Goal: Task Accomplishment & Management: Complete application form

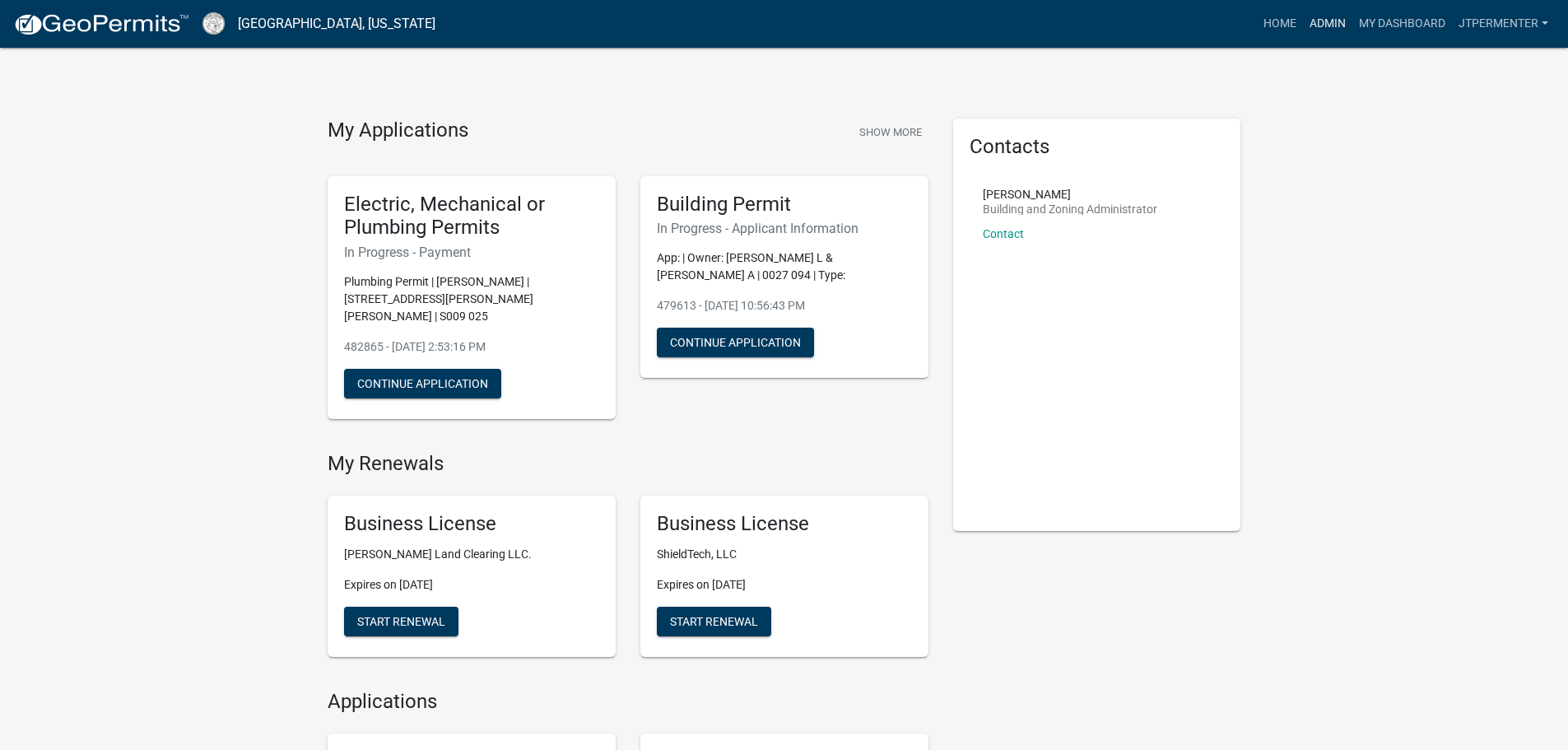
click at [1319, 27] on link "Admin" at bounding box center [1328, 24] width 49 height 32
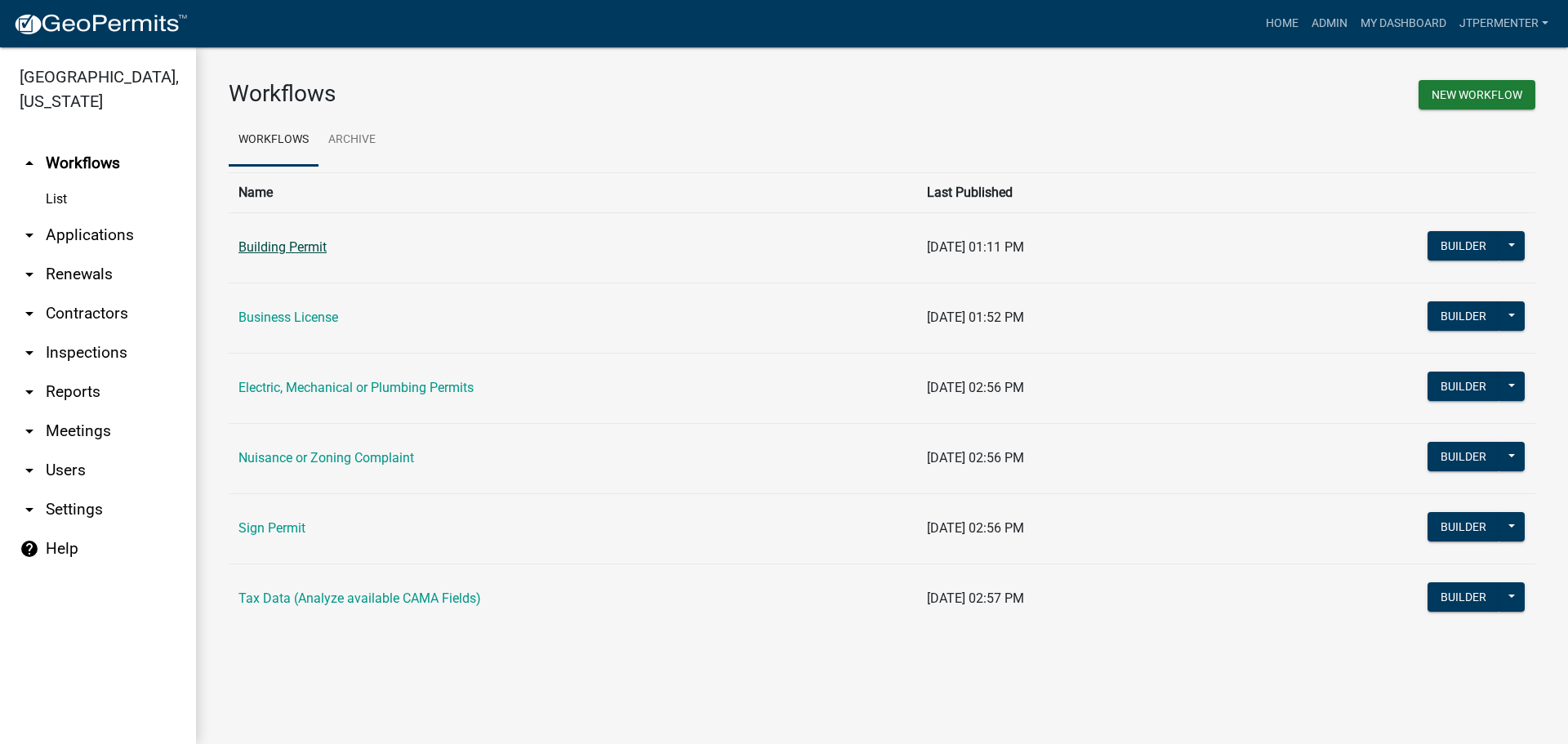
click at [271, 249] on link "Building Permit" at bounding box center [283, 247] width 88 height 16
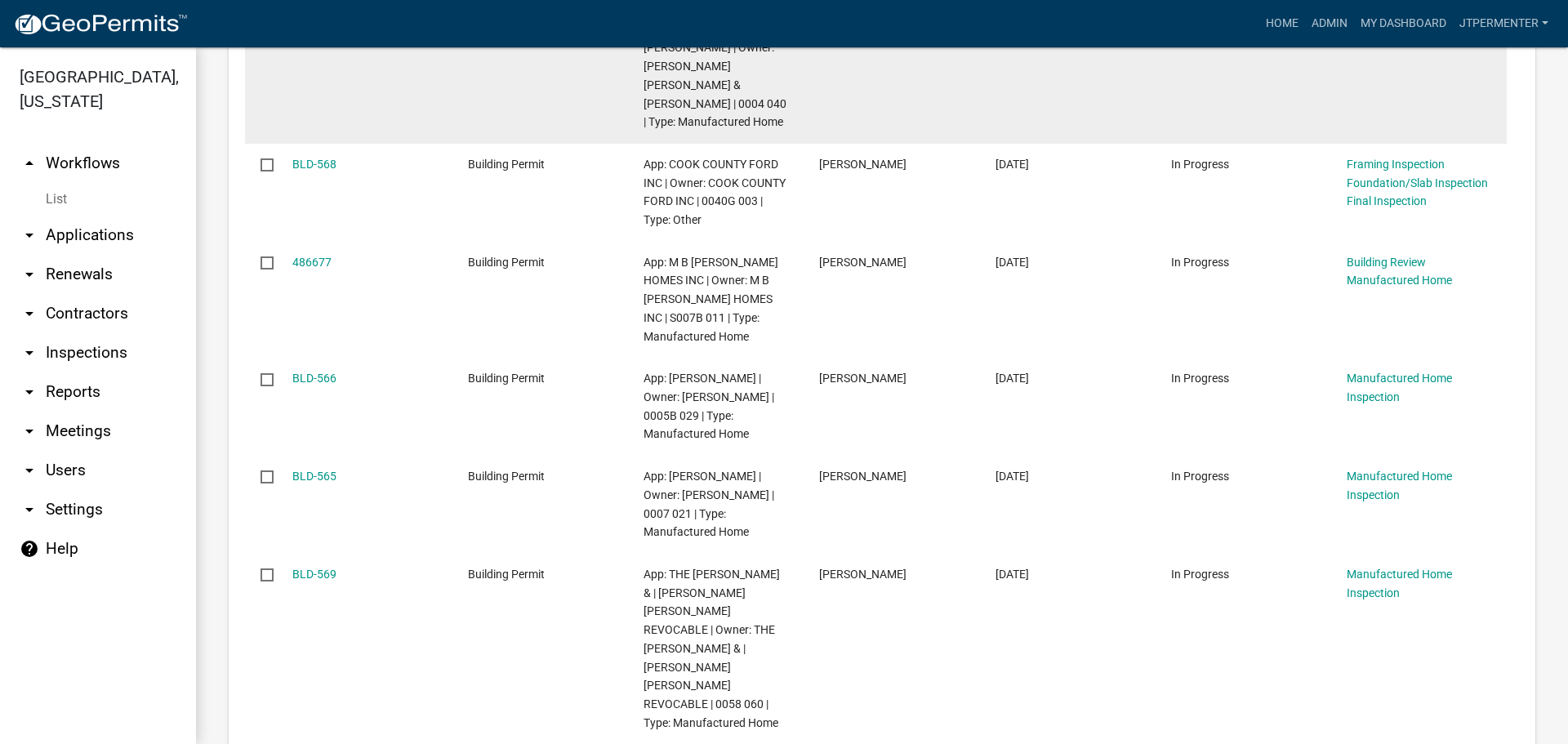
scroll to position [1061, 0]
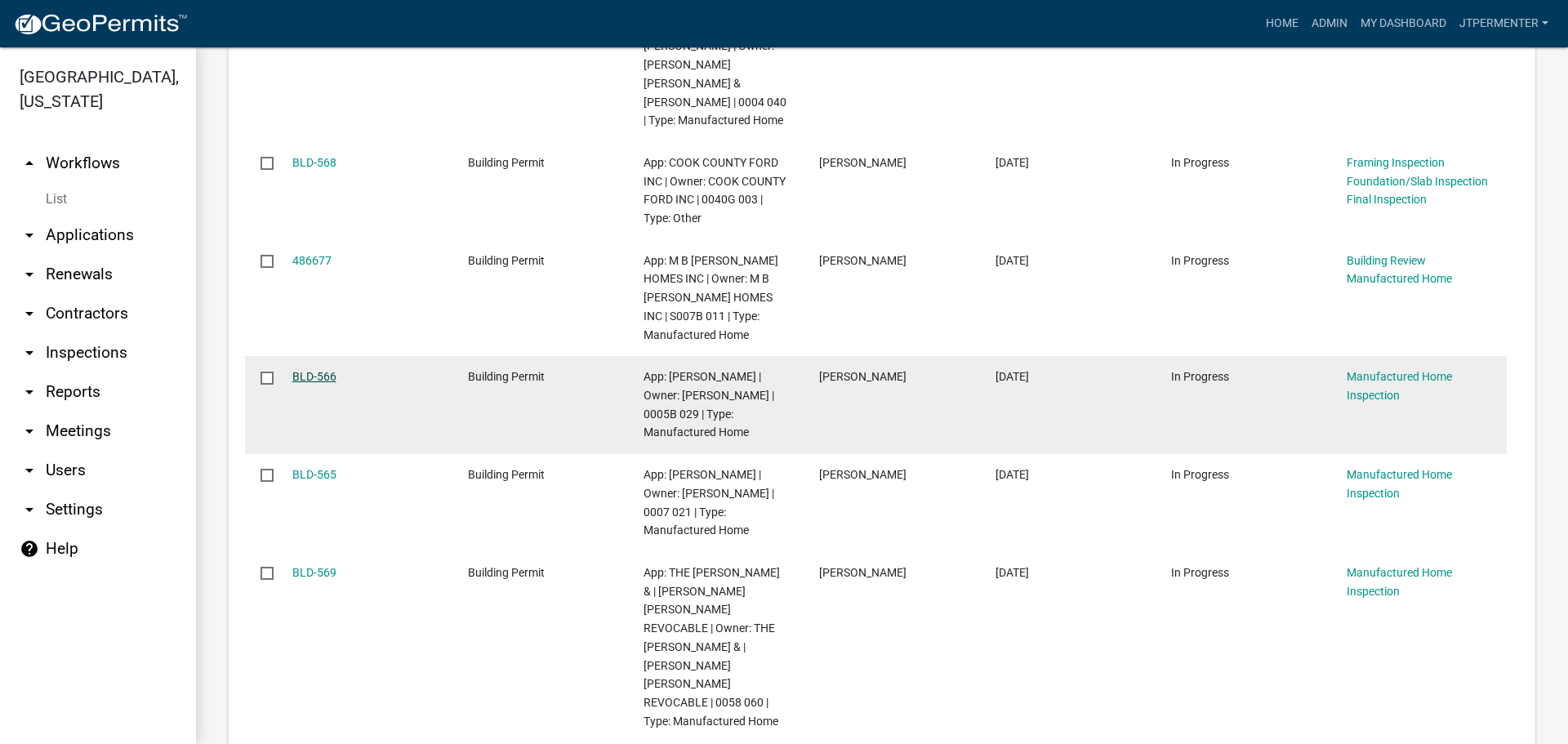
click at [325, 370] on link "BLD-566" at bounding box center [314, 375] width 44 height 13
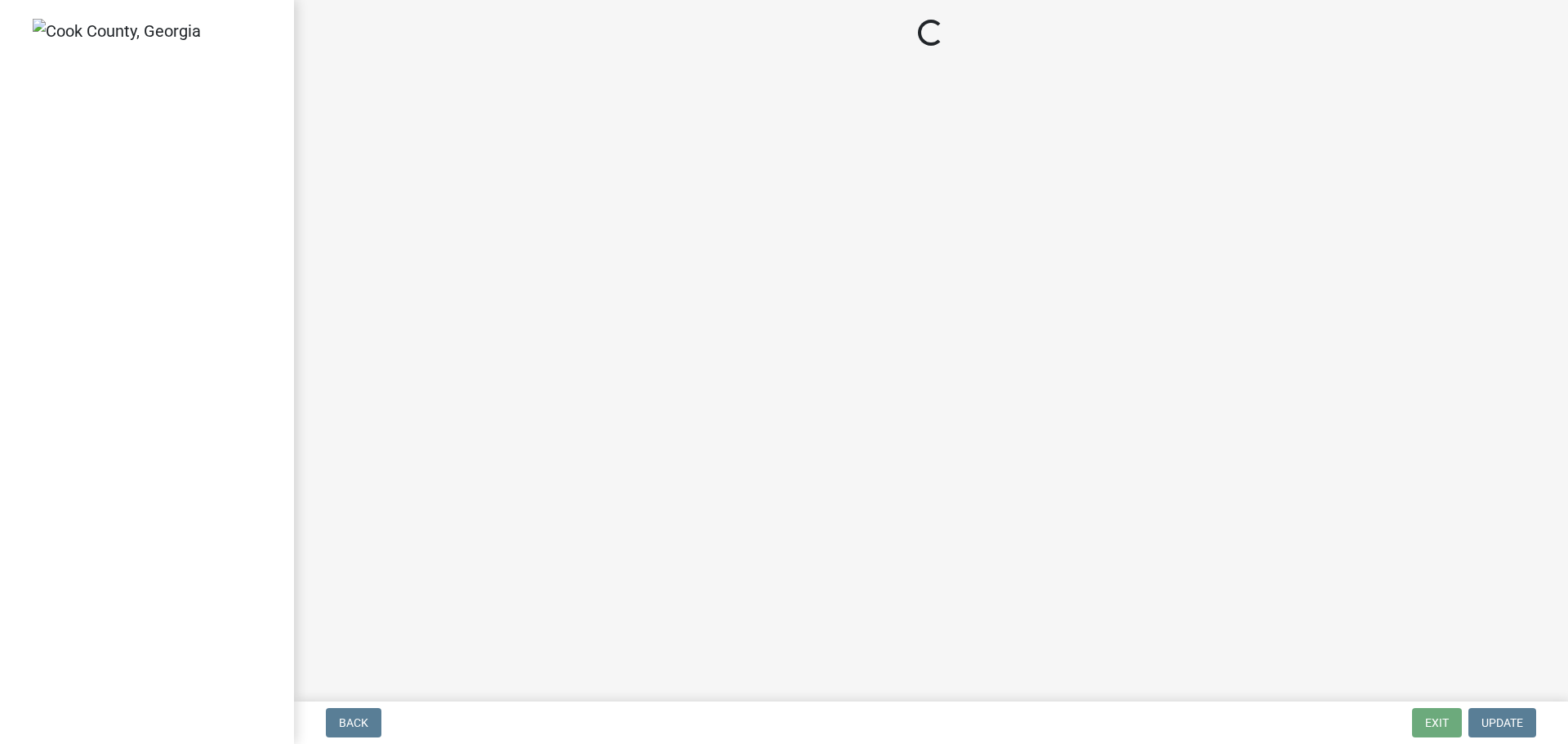
select select "99a32835-11ba-4368-9d1a-cbf1779c6d76"
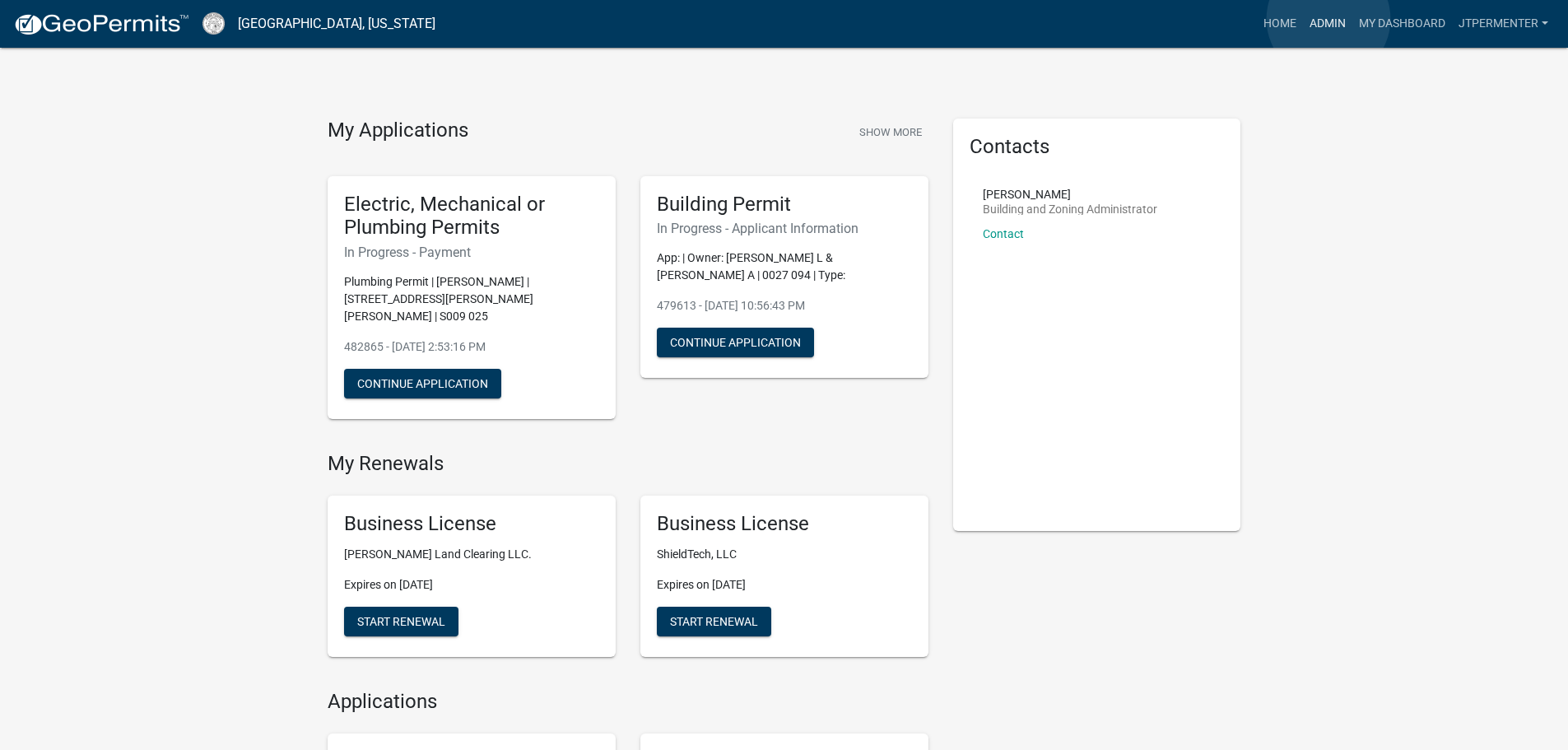
click at [1329, 19] on link "Admin" at bounding box center [1328, 24] width 49 height 32
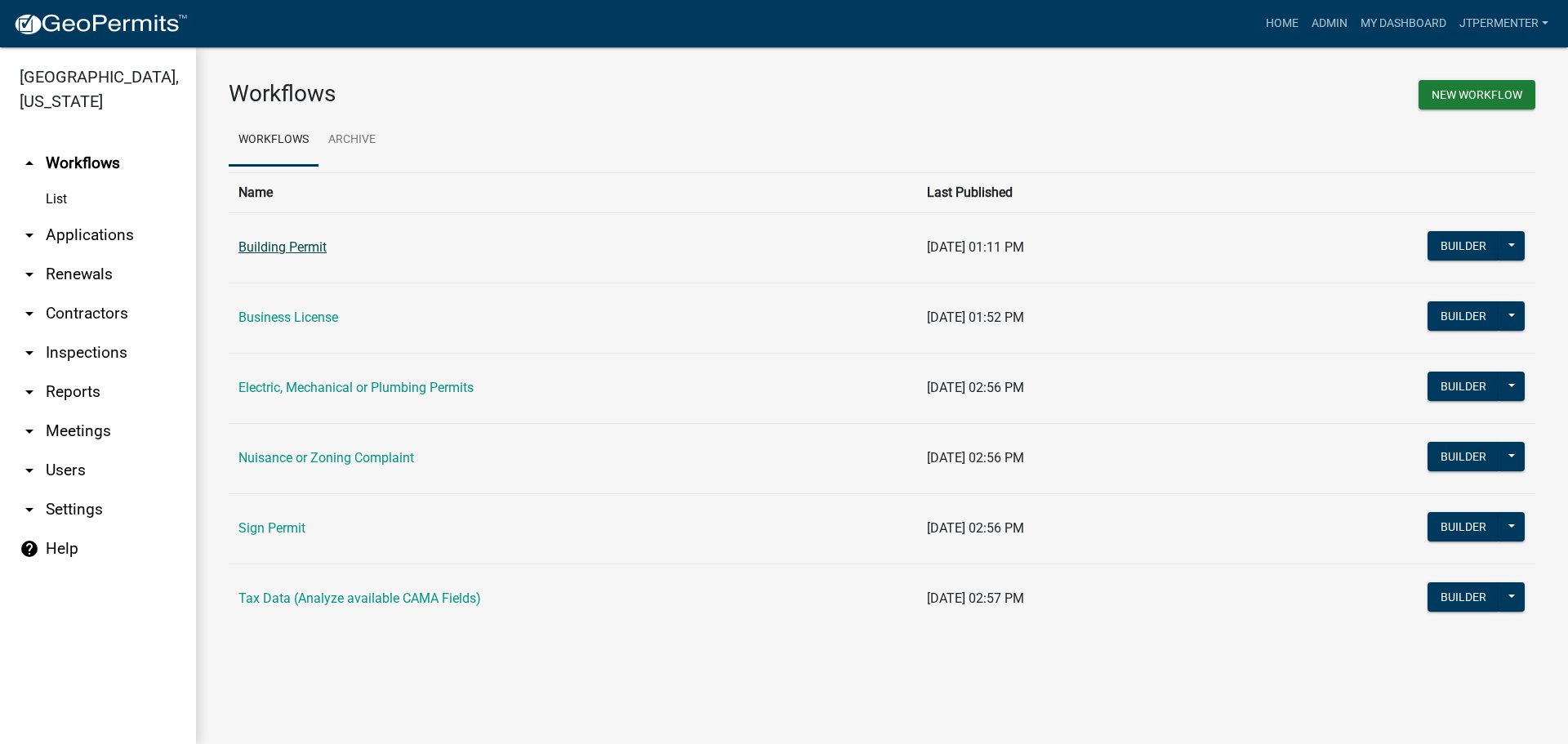
click at [314, 247] on link "Building Permit" at bounding box center [283, 247] width 88 height 16
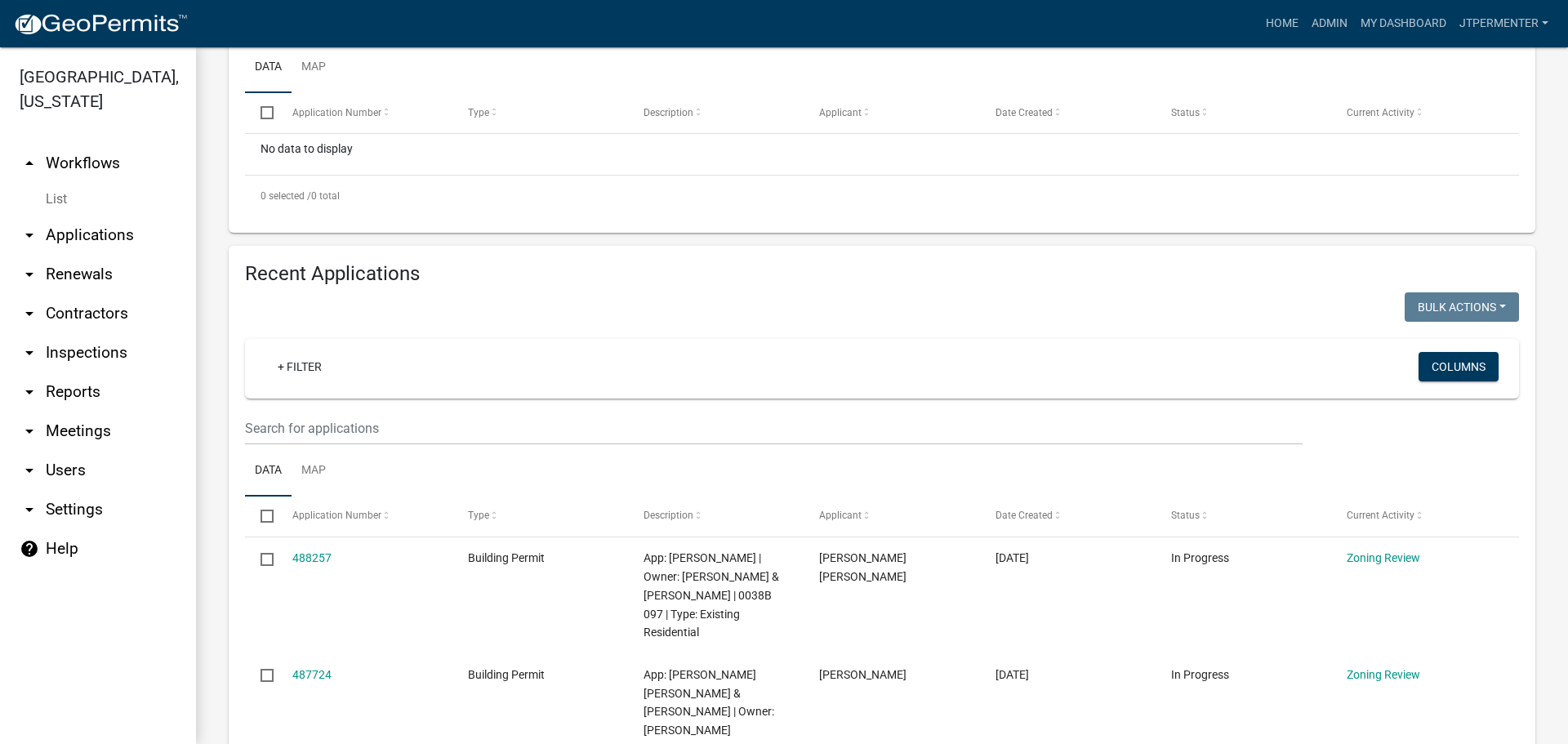
scroll to position [490, 0]
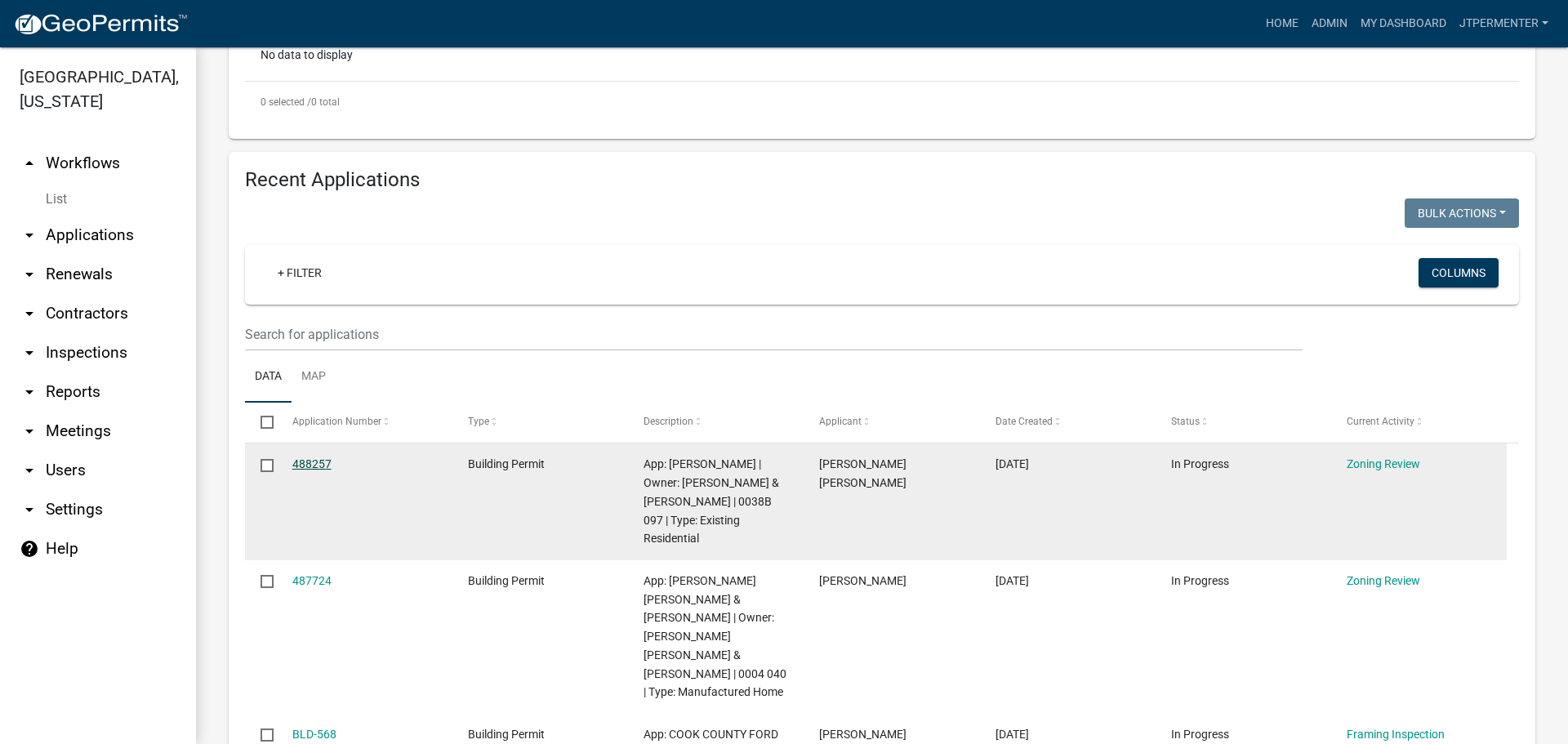
click at [309, 463] on link "488257" at bounding box center [312, 463] width 39 height 13
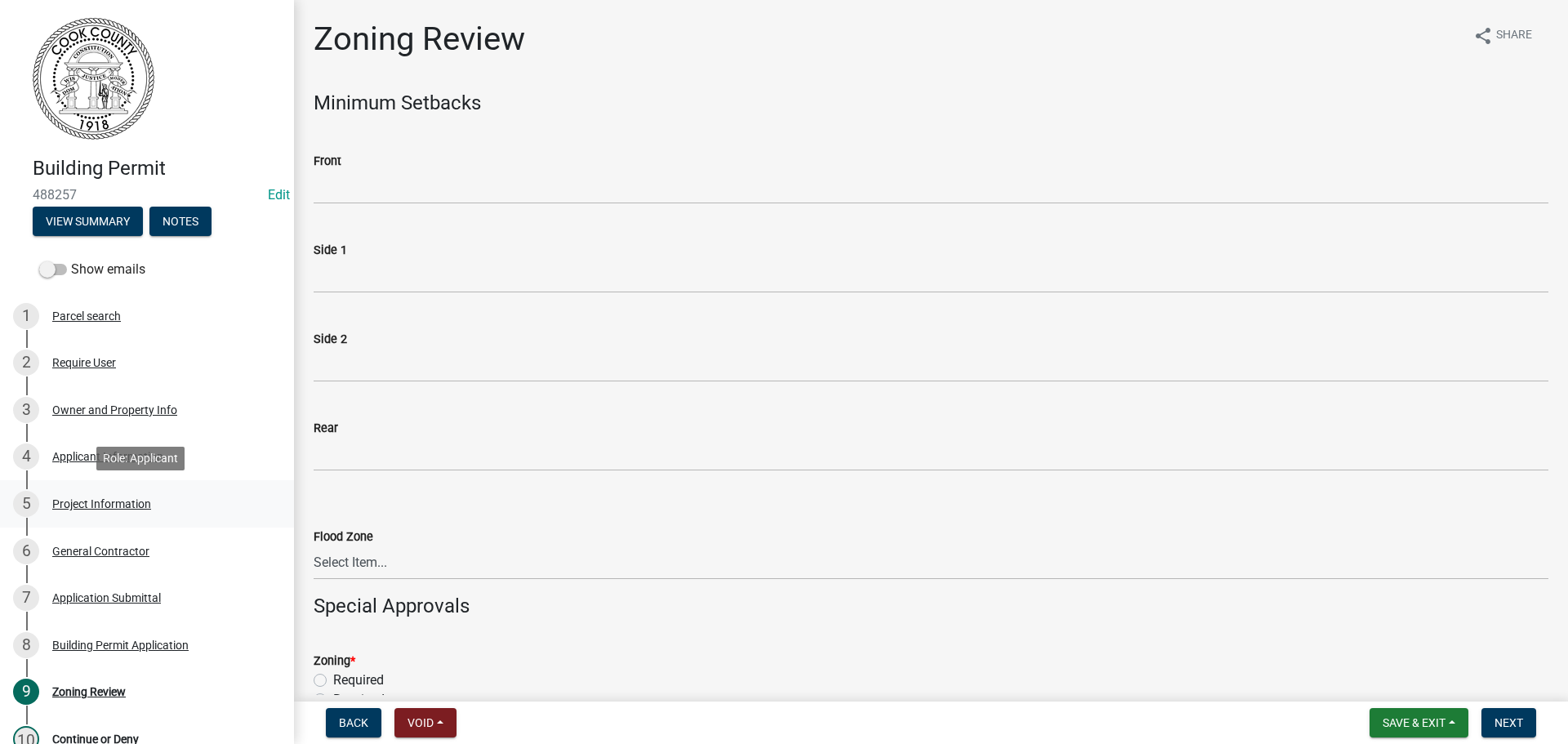
click at [91, 496] on div "5 Project Information" at bounding box center [140, 503] width 255 height 26
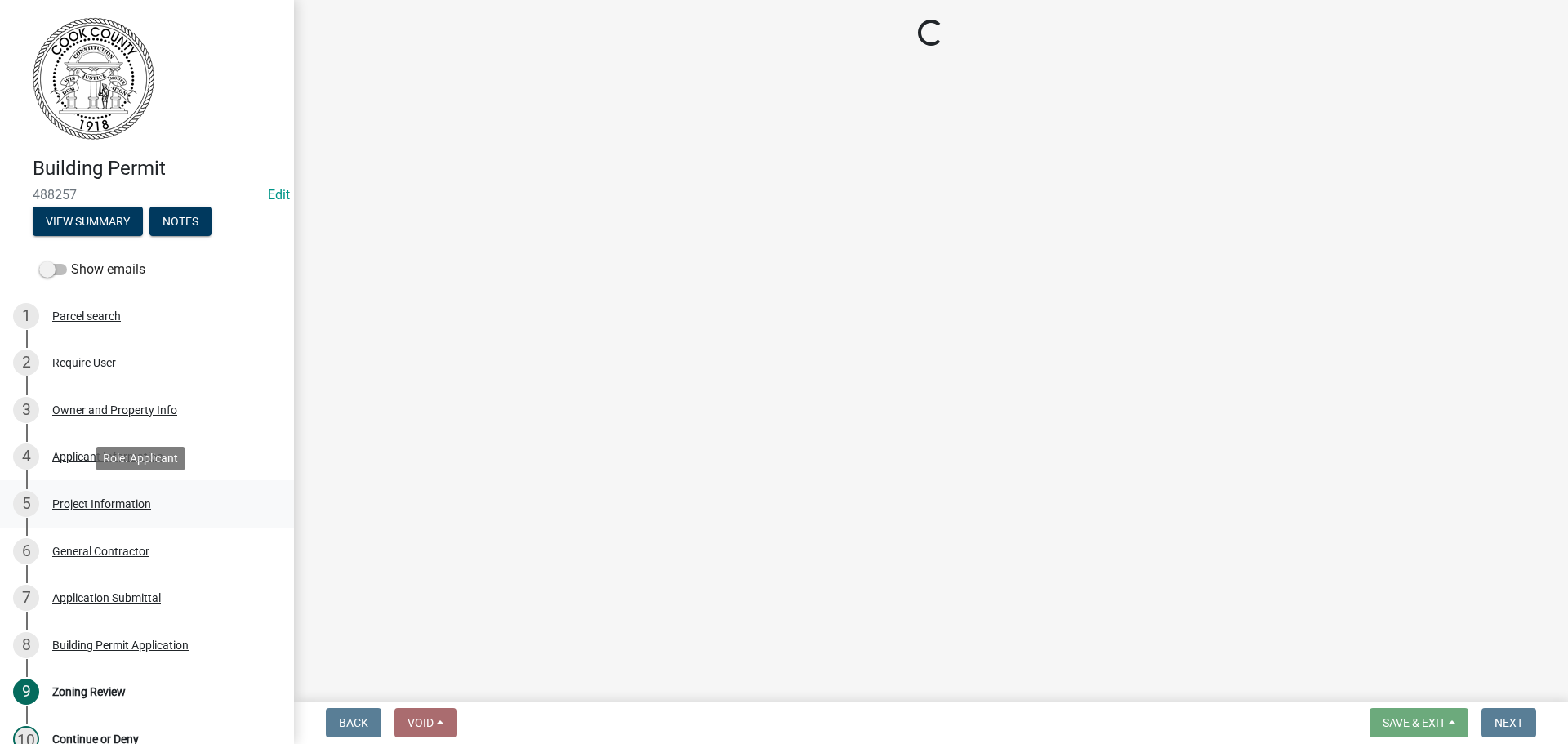
select select "4b7d28f2-ad6d-4146-a007-9cde64d4e27b"
select select "6ab2409e-ebf5-4fc4-a3dd-d111df7f0e40"
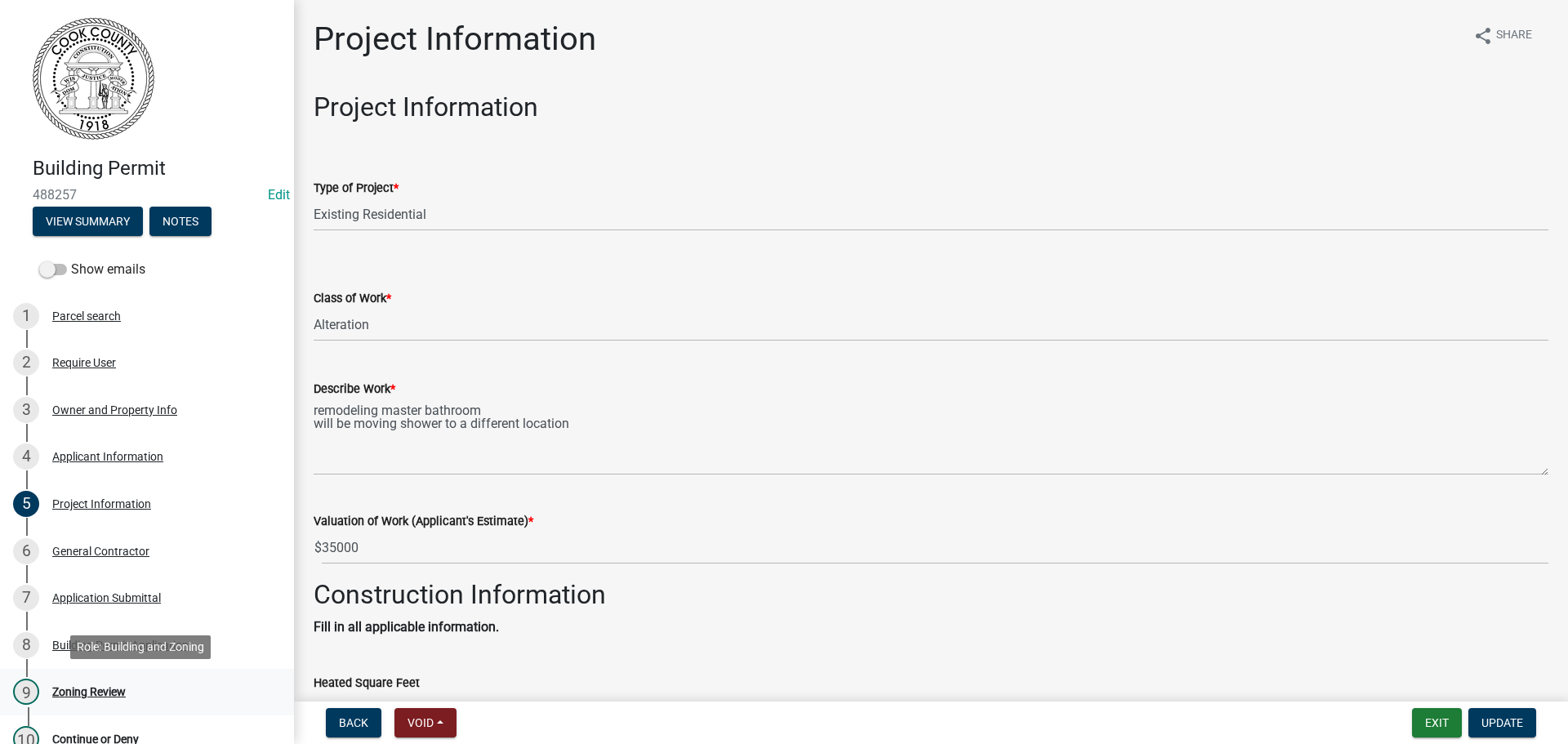
click at [76, 688] on div "Zoning Review" at bounding box center [88, 691] width 73 height 12
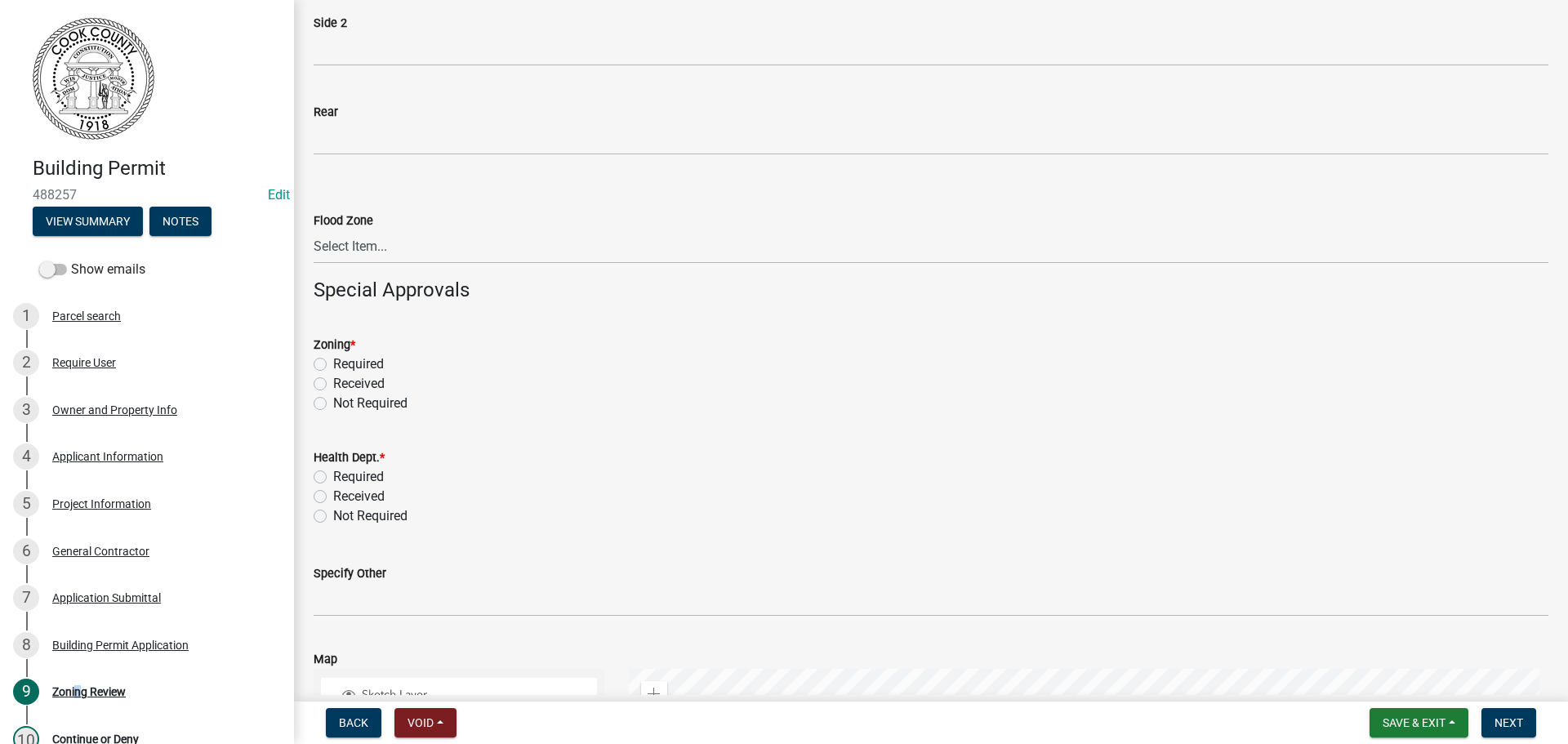
scroll to position [408, 0]
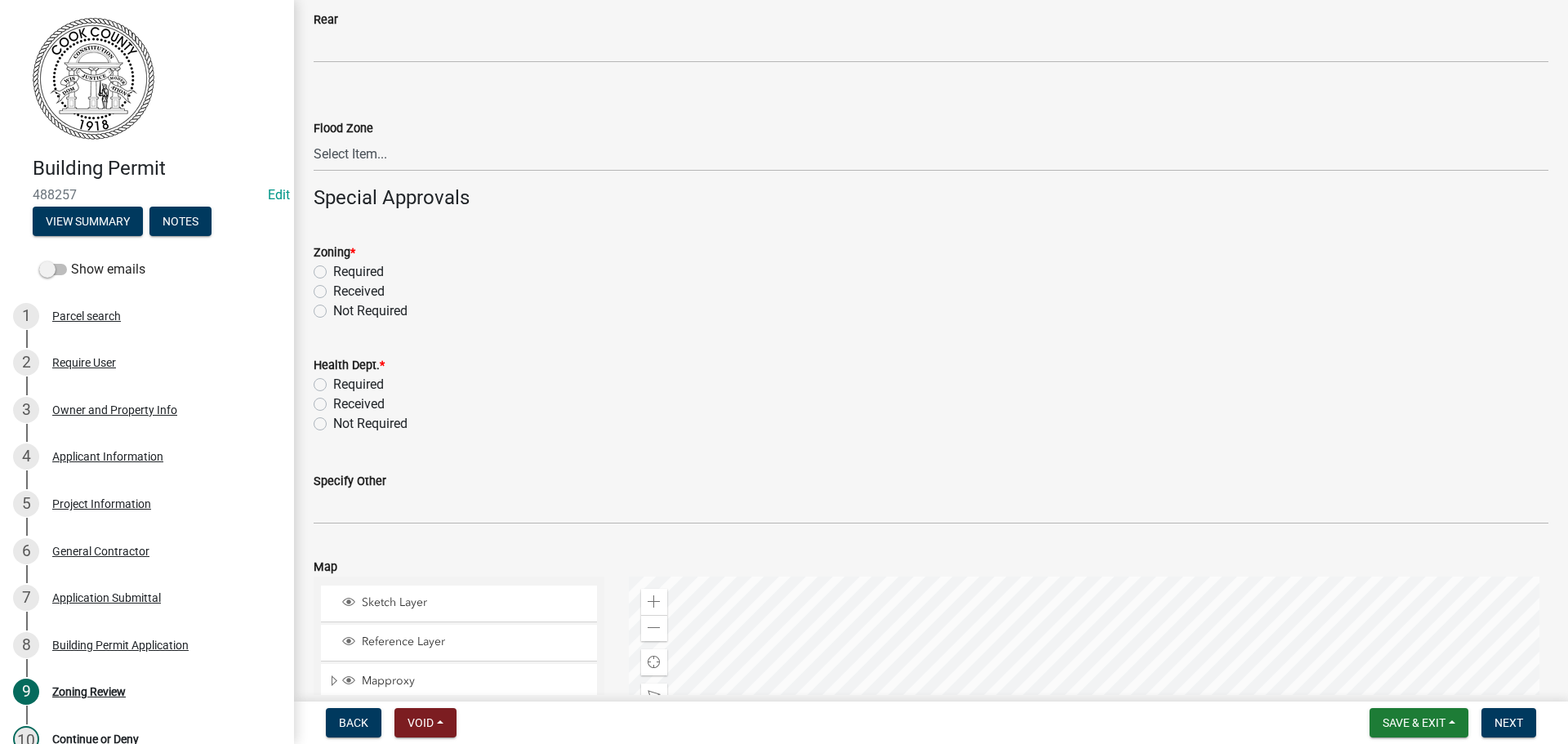
click at [334, 312] on label "Not Required" at bounding box center [371, 311] width 74 height 20
click at [334, 312] on input "Not Required" at bounding box center [338, 306] width 11 height 11
radio input "true"
click at [334, 424] on label "Not Required" at bounding box center [371, 423] width 74 height 20
click at [334, 424] on input "Not Required" at bounding box center [338, 418] width 11 height 11
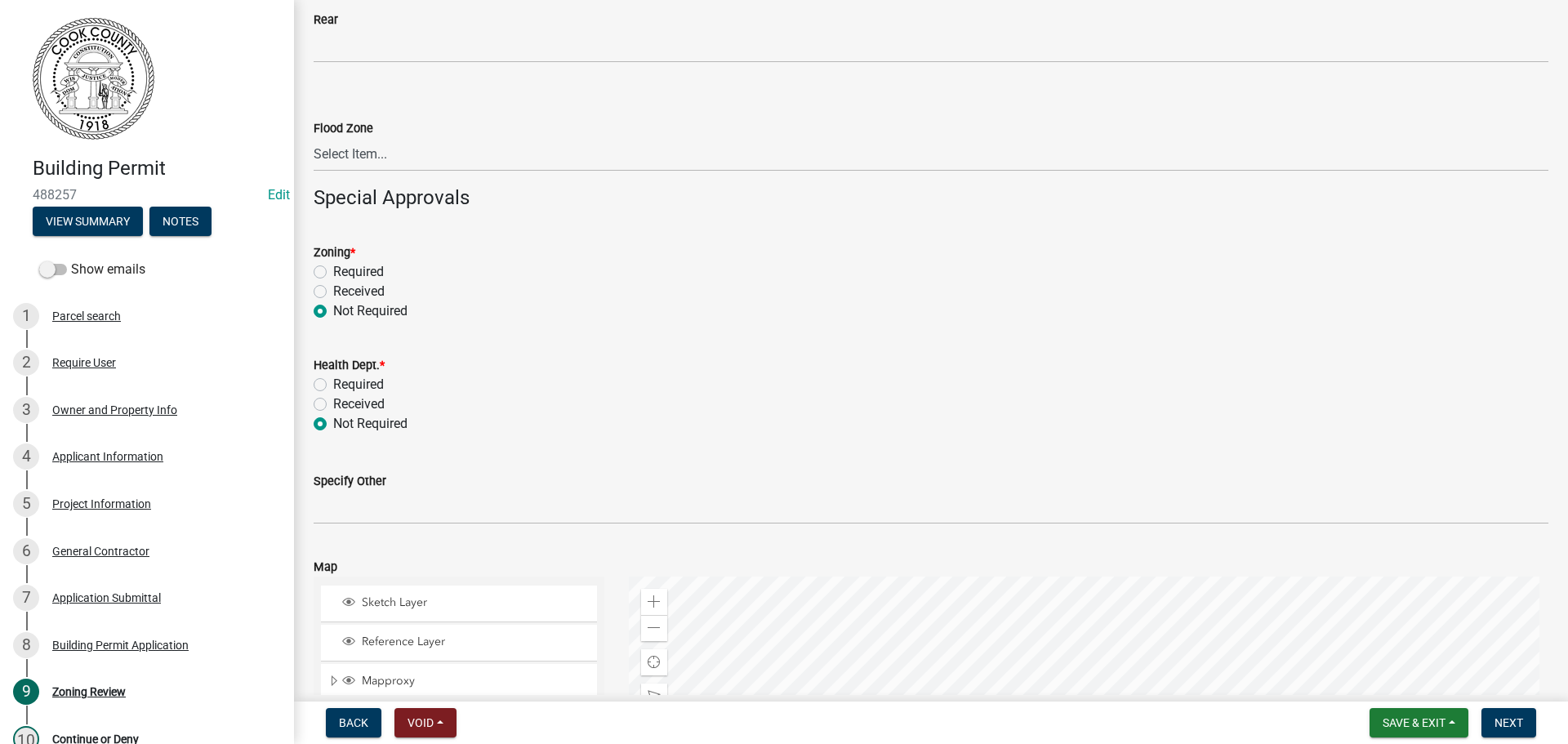
radio input "true"
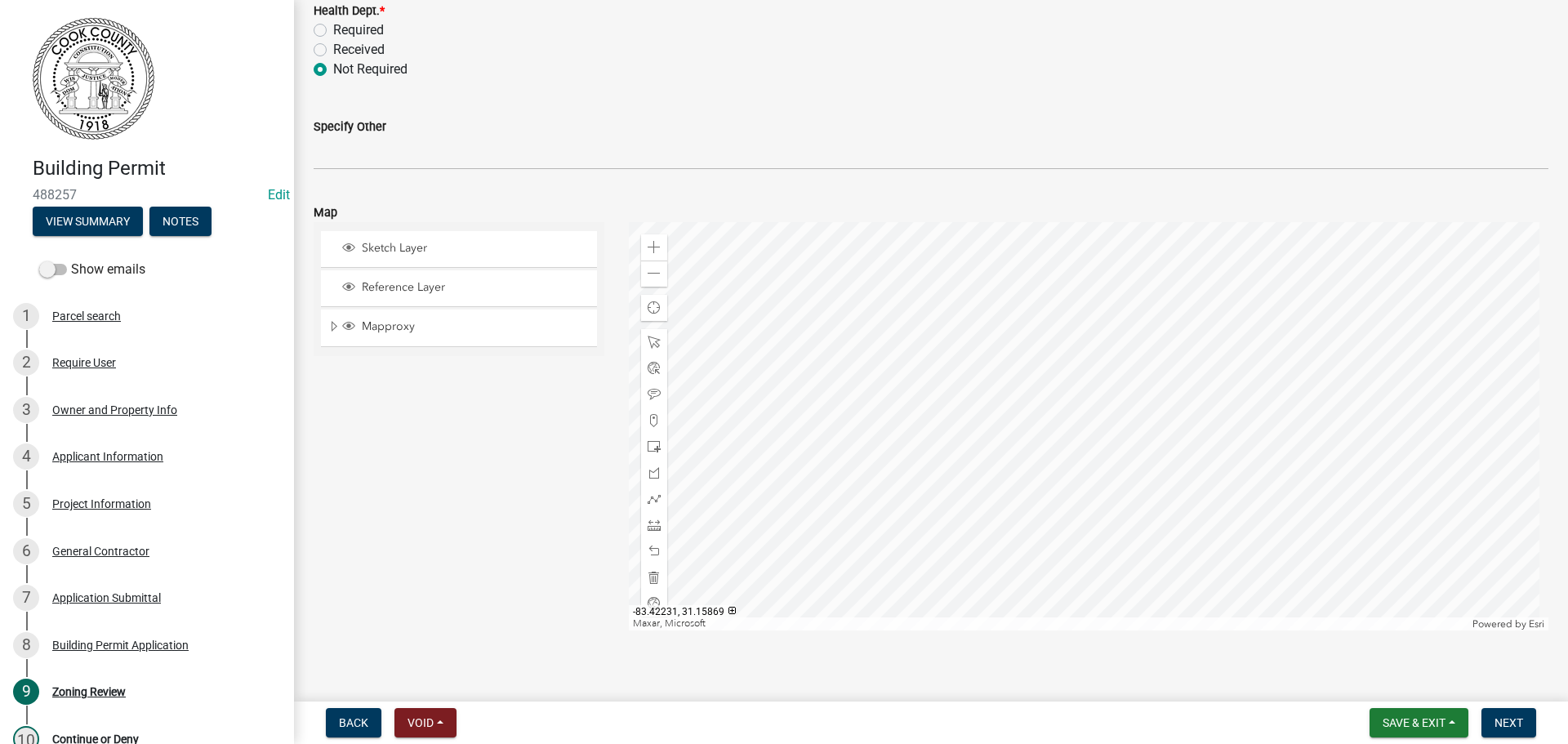
scroll to position [776, 0]
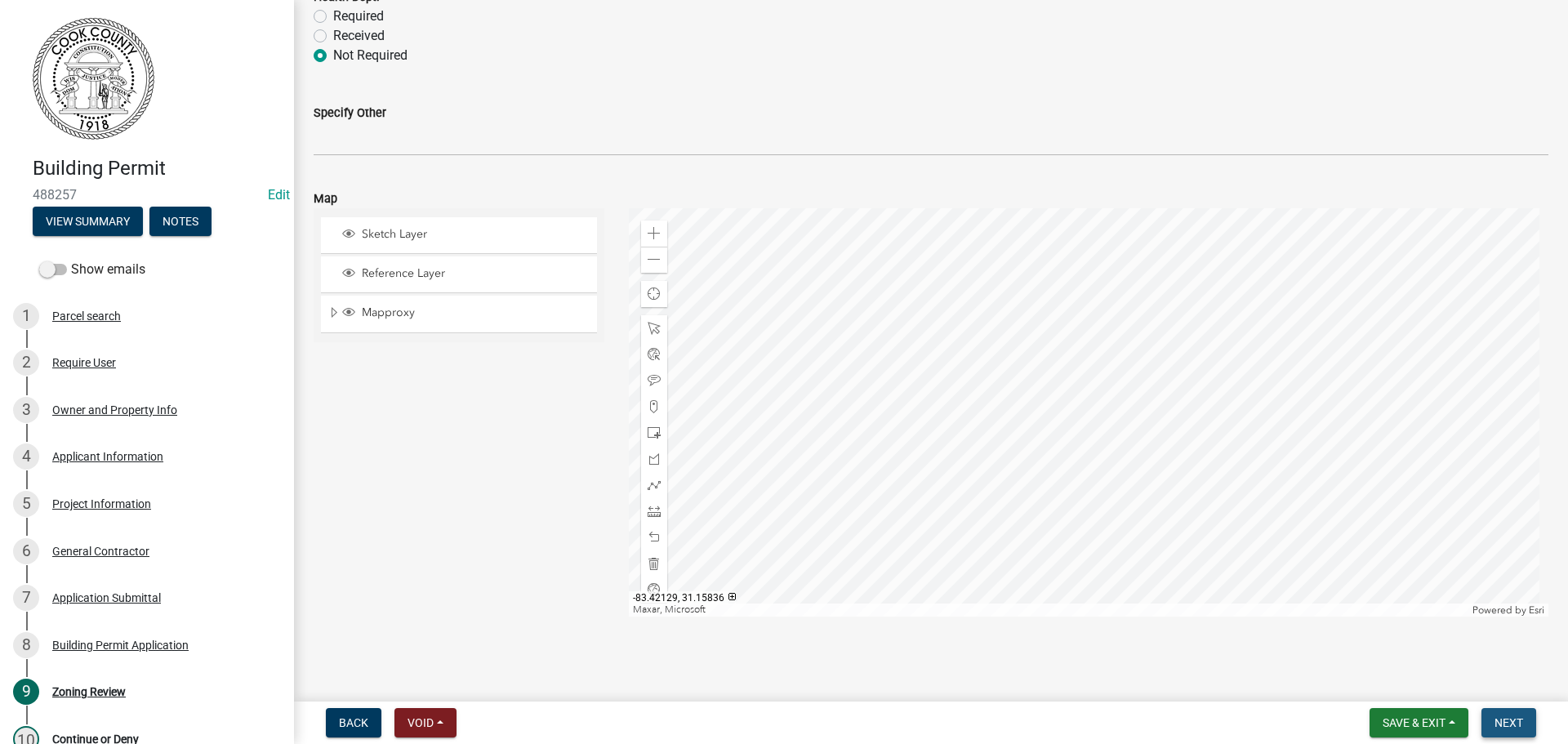
click at [1498, 717] on span "Next" at bounding box center [1508, 722] width 28 height 13
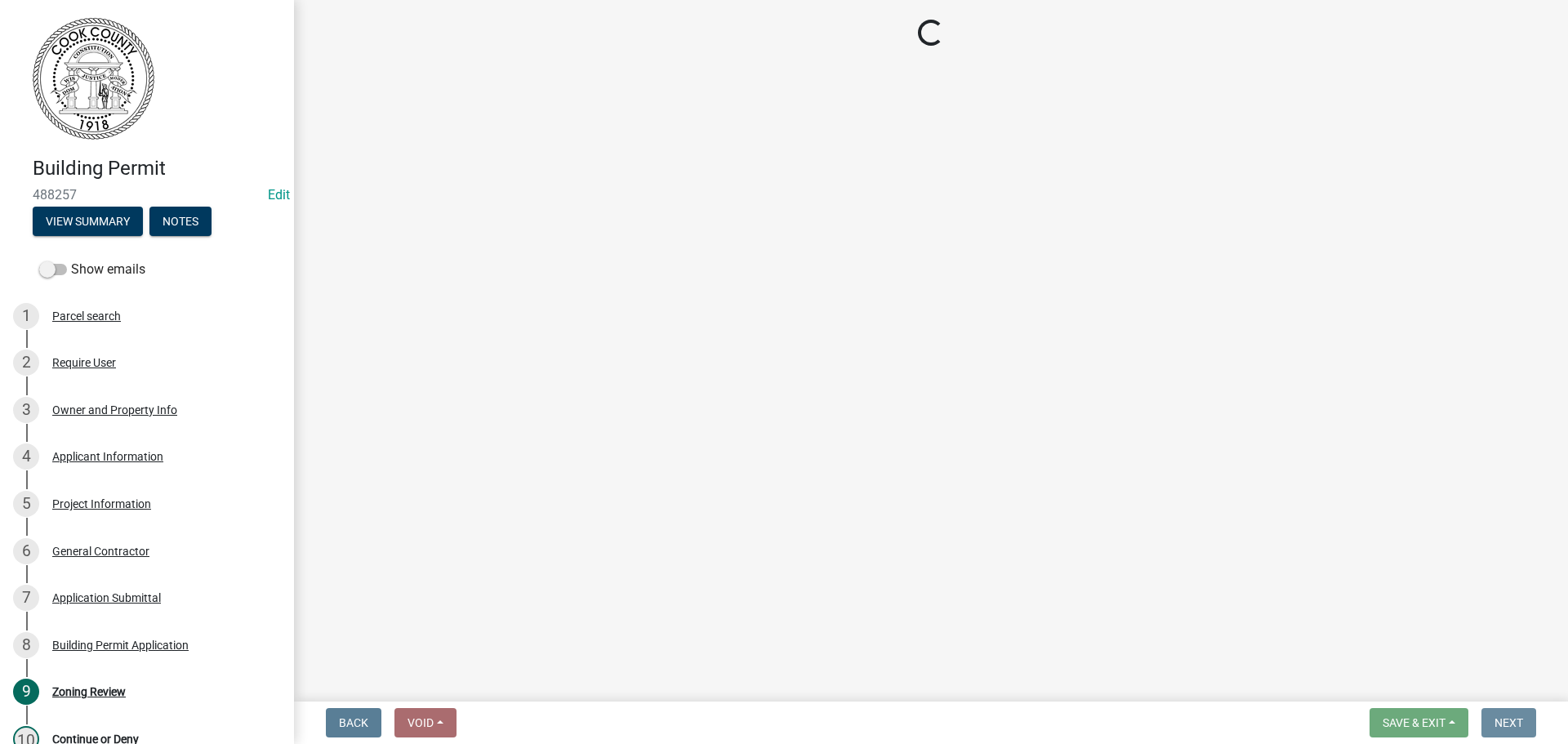
scroll to position [0, 0]
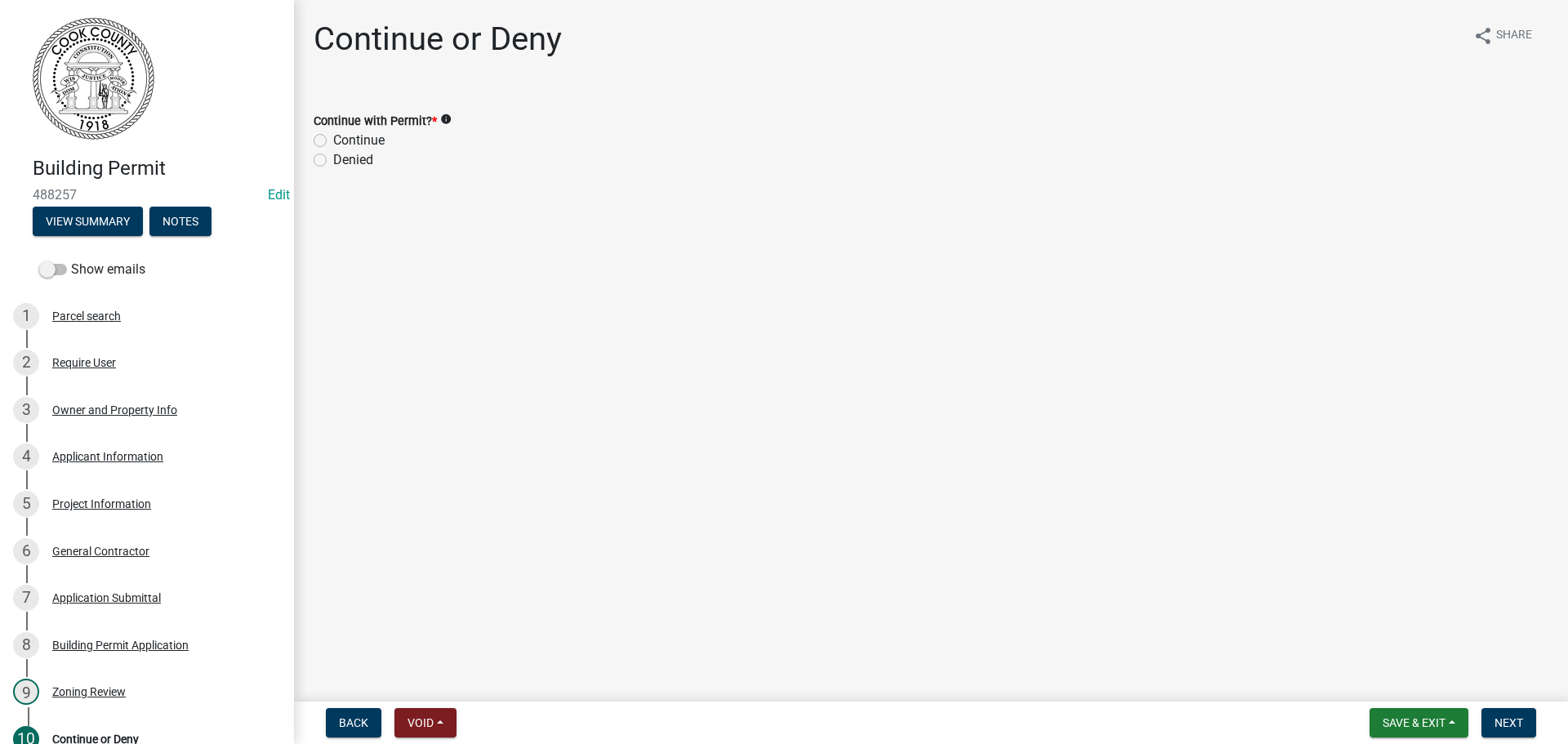
drag, startPoint x: 317, startPoint y: 139, endPoint x: 331, endPoint y: 143, distance: 14.6
click at [334, 139] on label "Continue" at bounding box center [359, 141] width 52 height 20
click at [334, 139] on input "Continue" at bounding box center [338, 136] width 11 height 11
radio input "true"
click at [1516, 712] on button "Next" at bounding box center [1509, 722] width 55 height 29
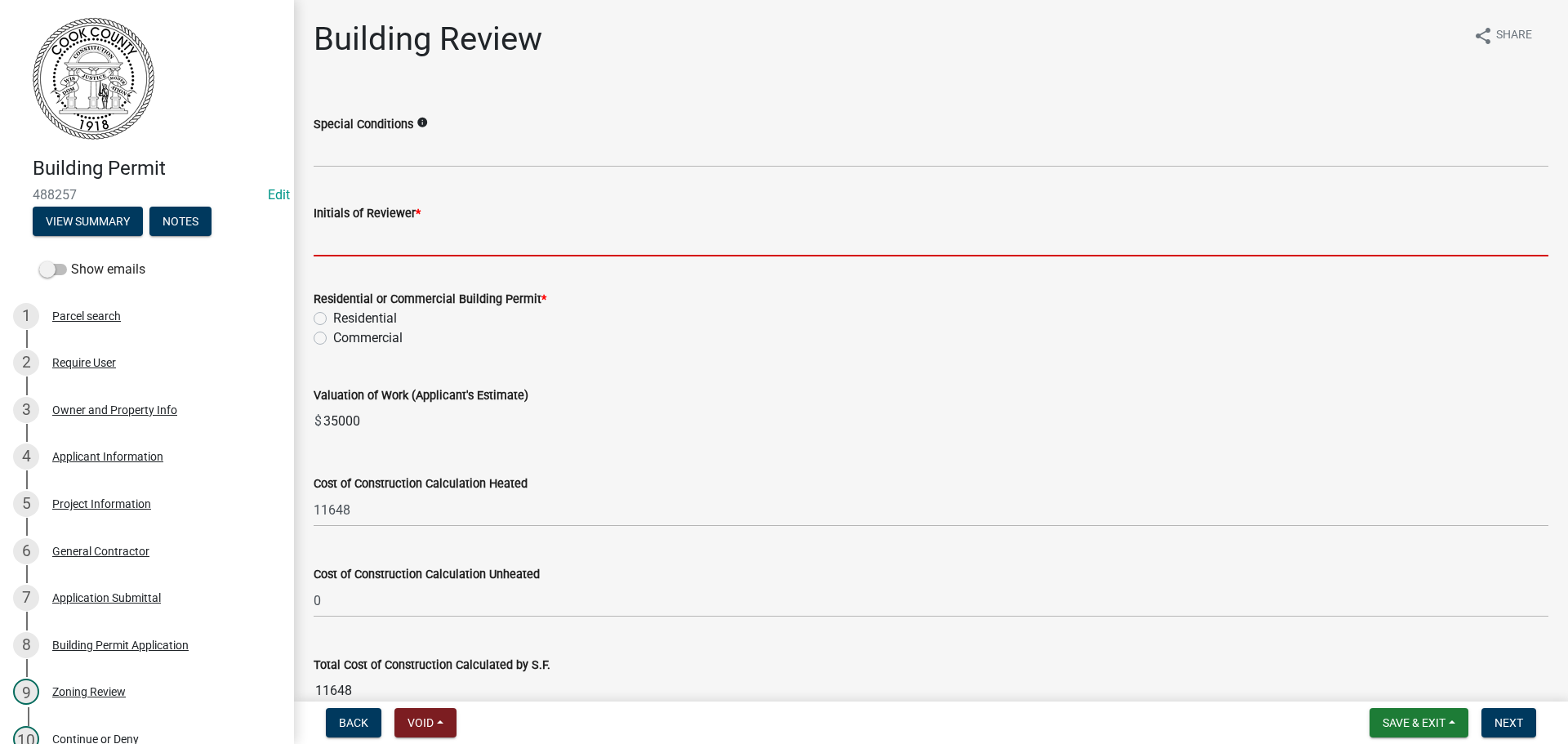
click at [375, 253] on input "Initials of Reviewer *" at bounding box center [931, 240] width 1234 height 33
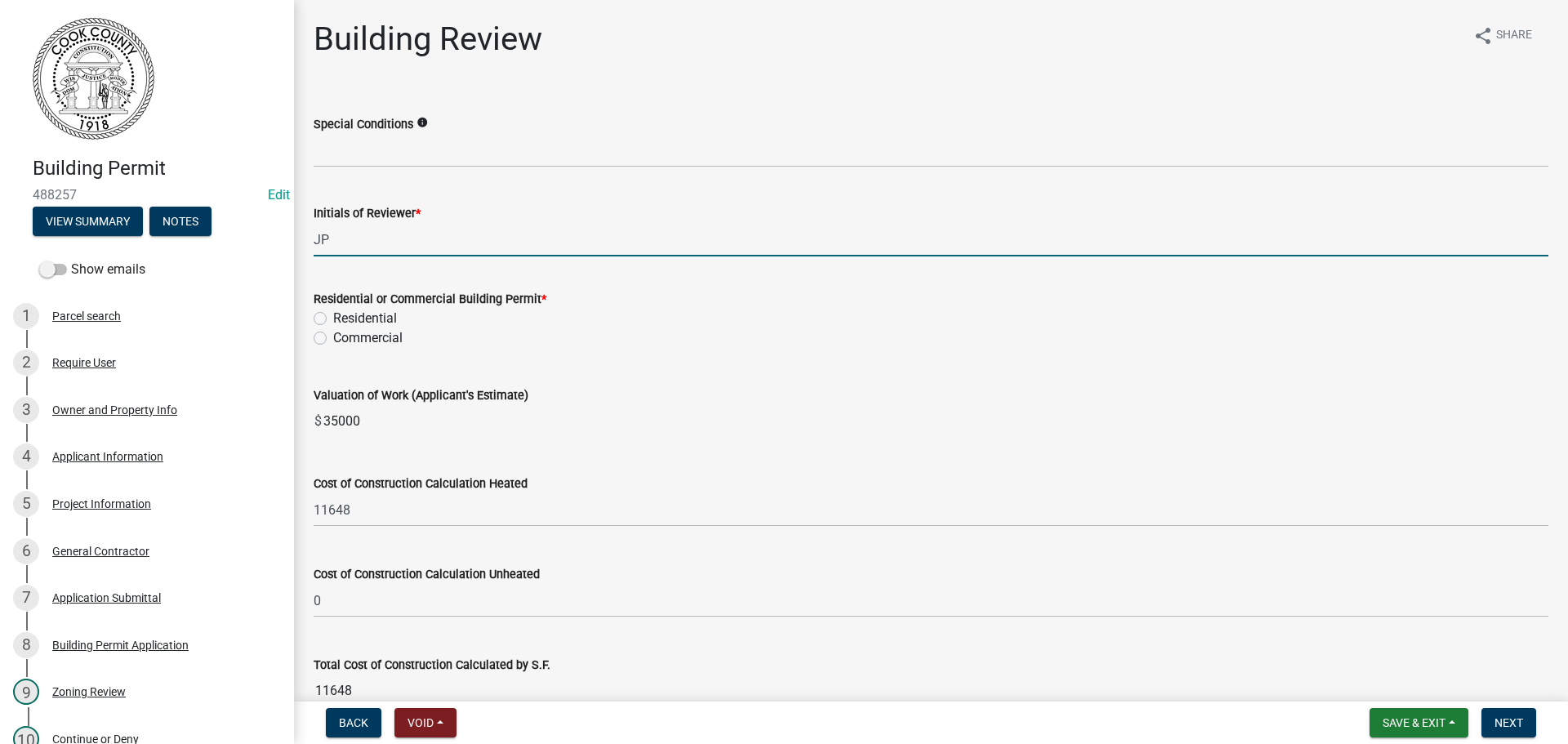
type input "JP"
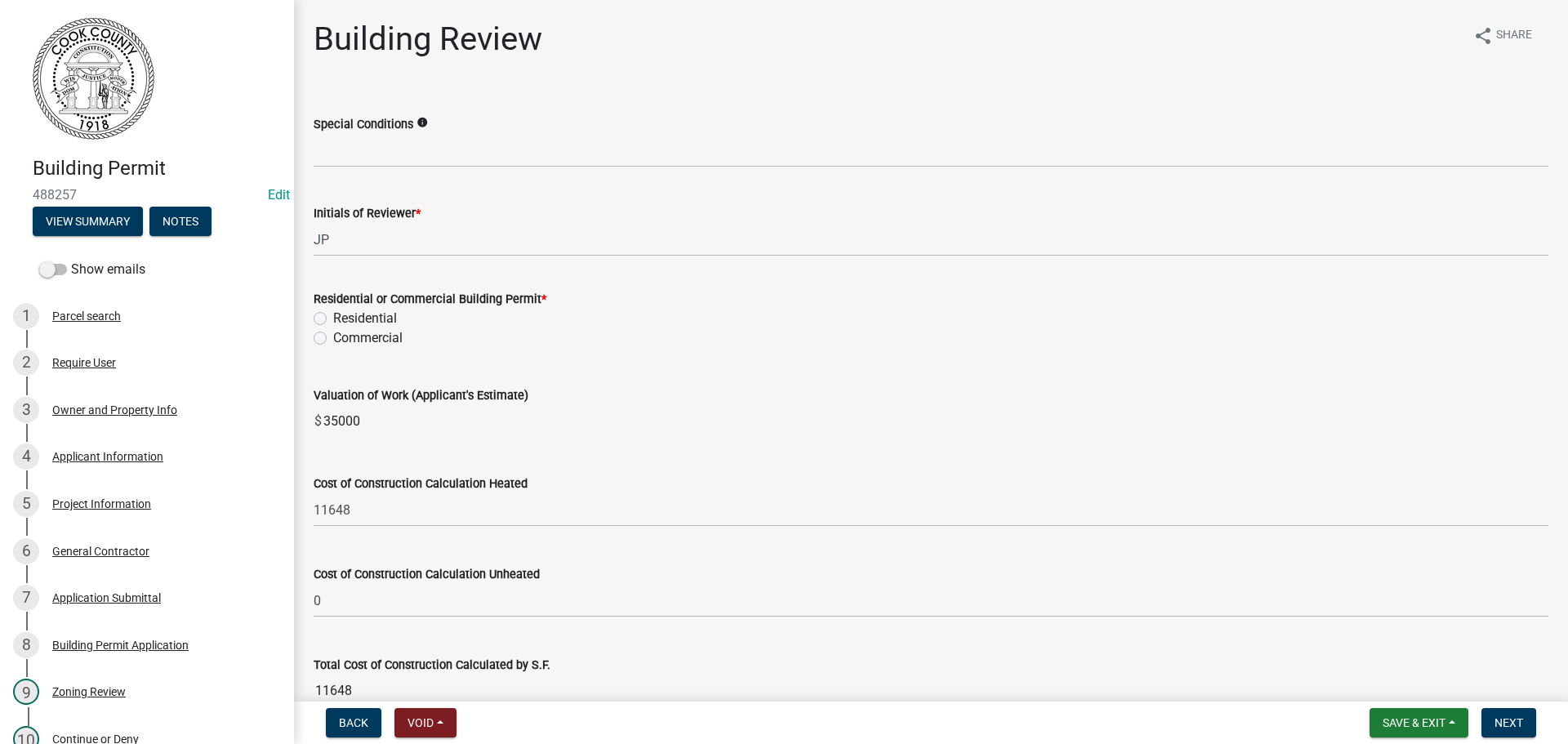
click at [334, 319] on label "Residential" at bounding box center [365, 319] width 64 height 20
click at [334, 319] on input "Residential" at bounding box center [338, 314] width 11 height 11
radio input "true"
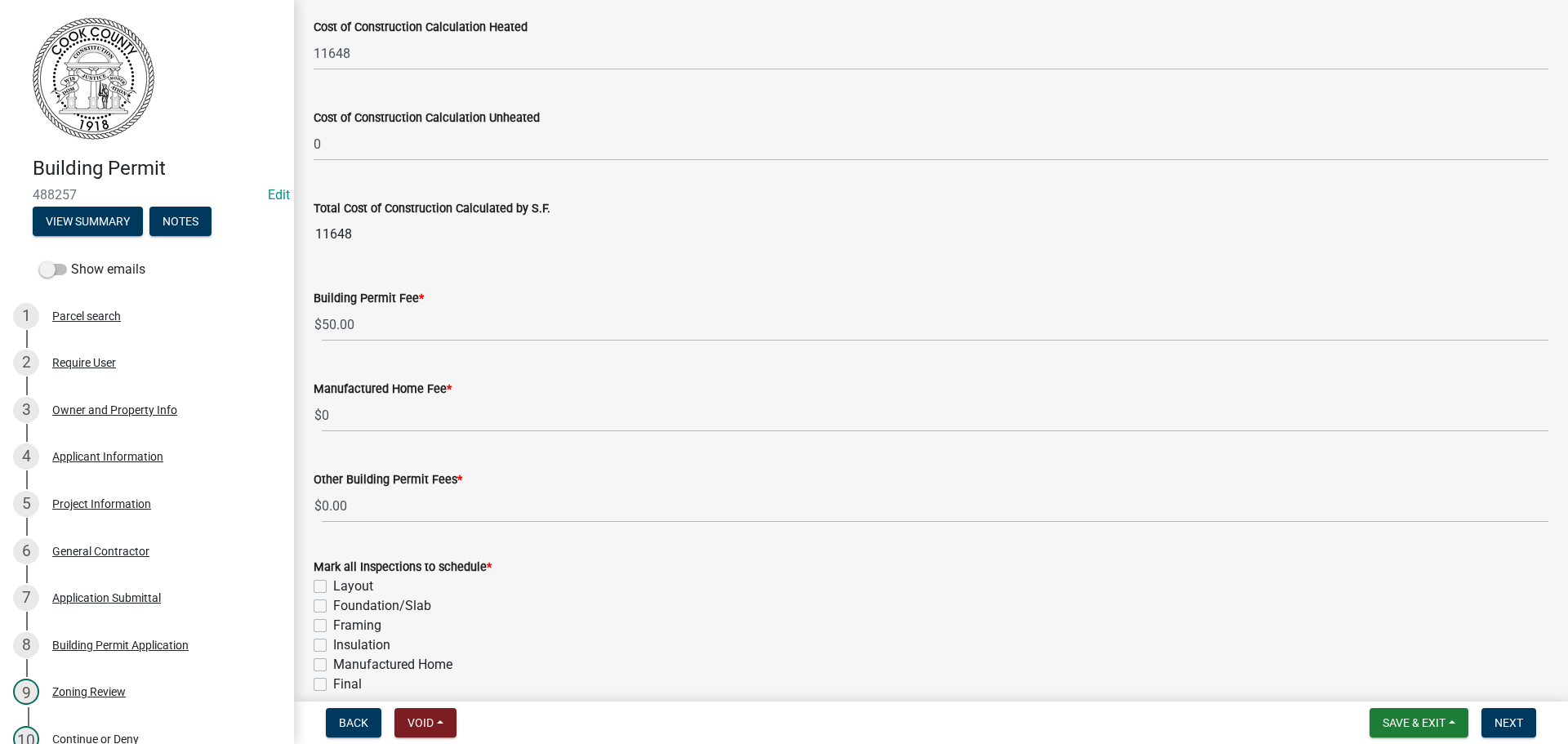
scroll to position [490, 0]
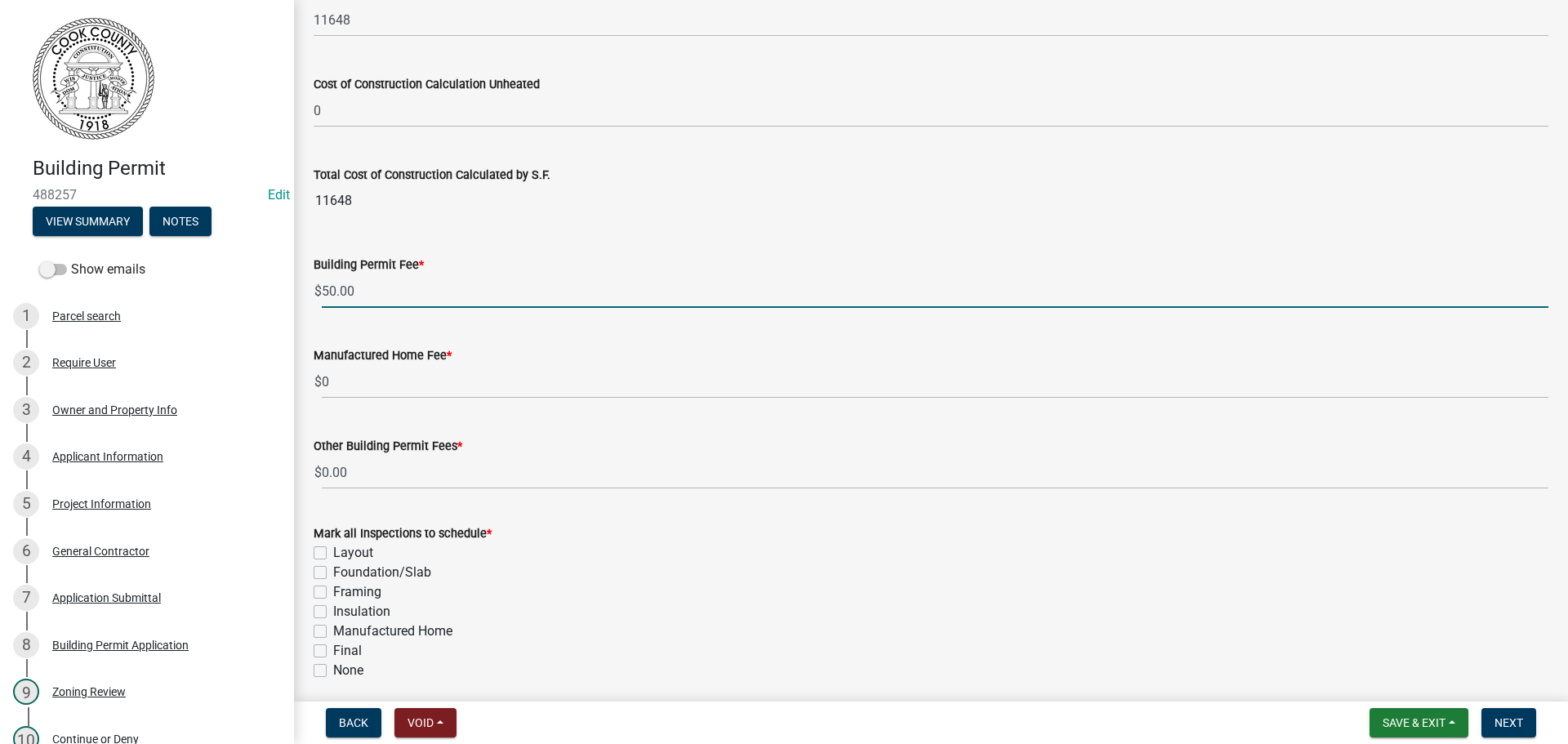
click at [324, 291] on input "50.00" at bounding box center [935, 291] width 1227 height 33
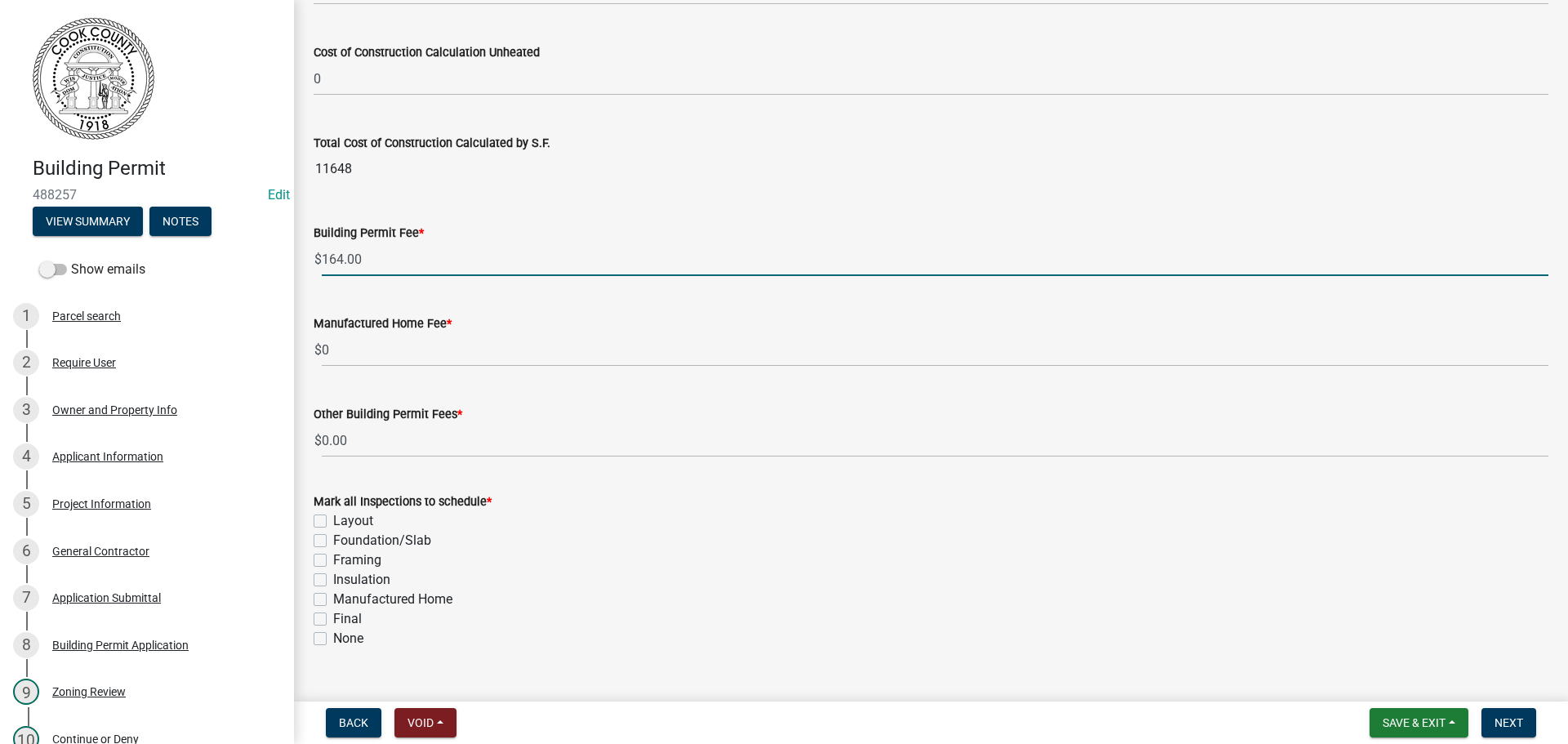
scroll to position [553, 0]
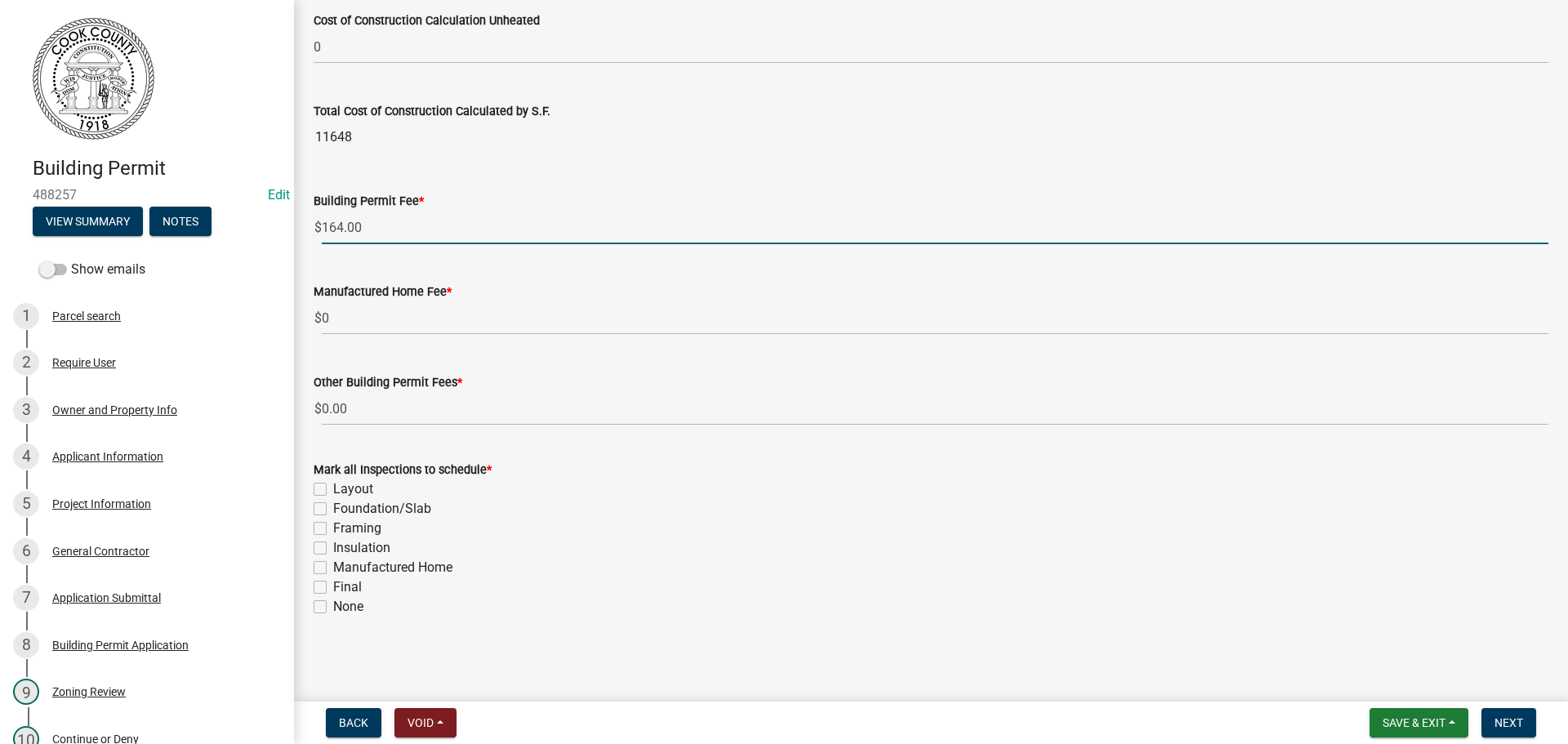
type input "164.00"
click at [334, 525] on label "Framing" at bounding box center [357, 528] width 48 height 20
click at [334, 525] on input "Framing" at bounding box center [338, 523] width 11 height 11
checkbox input "true"
checkbox input "false"
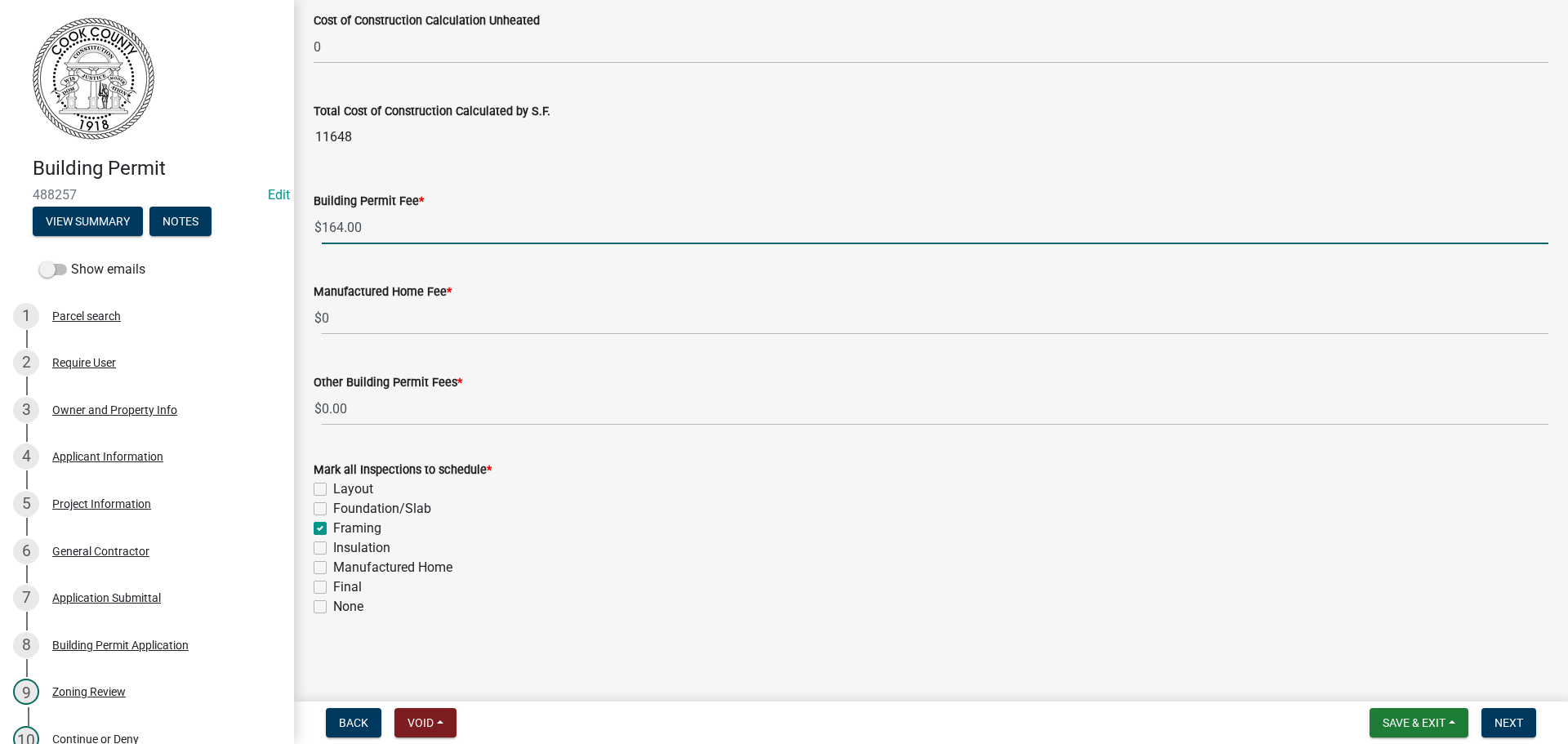
checkbox input "false"
checkbox input "true"
checkbox input "false"
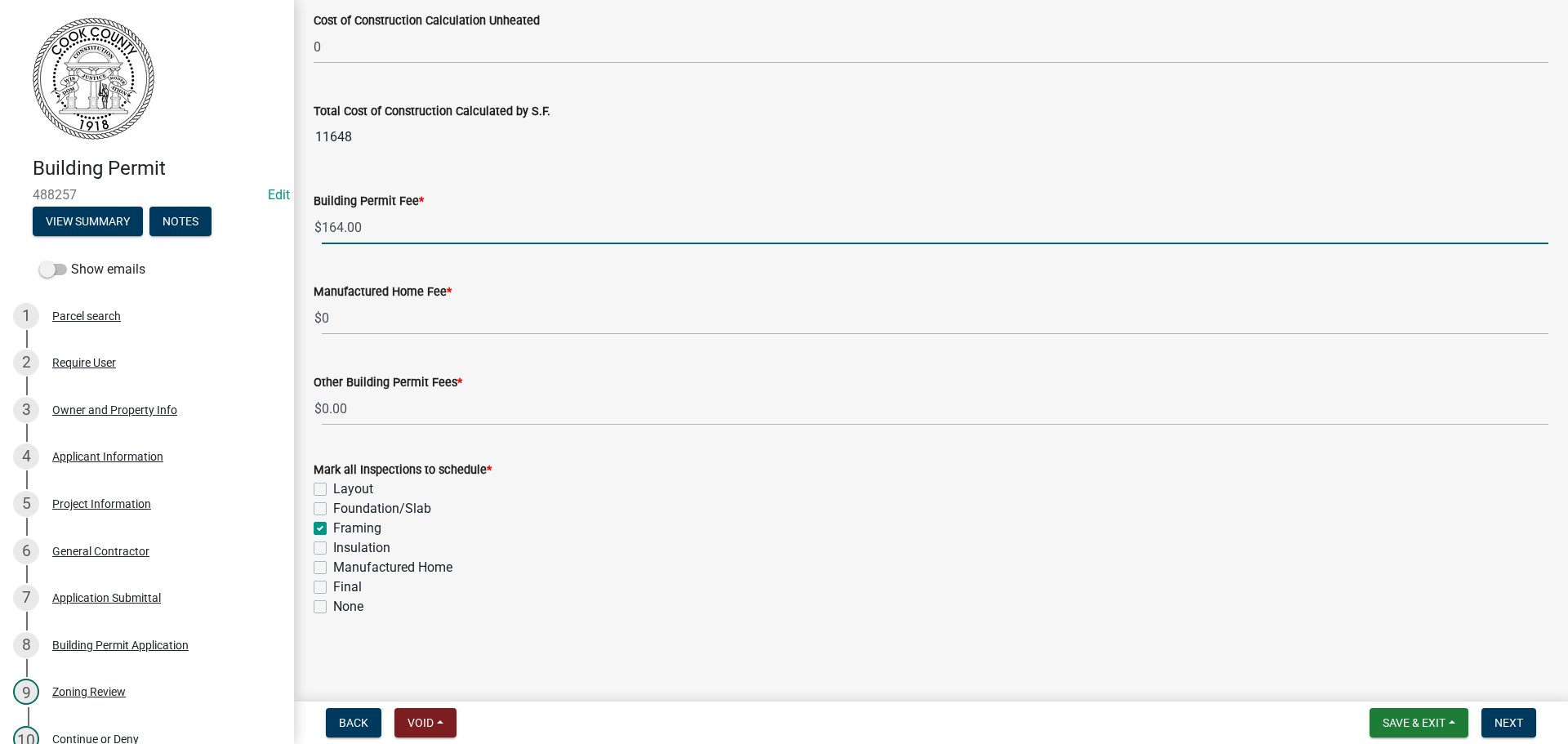
checkbox input "false"
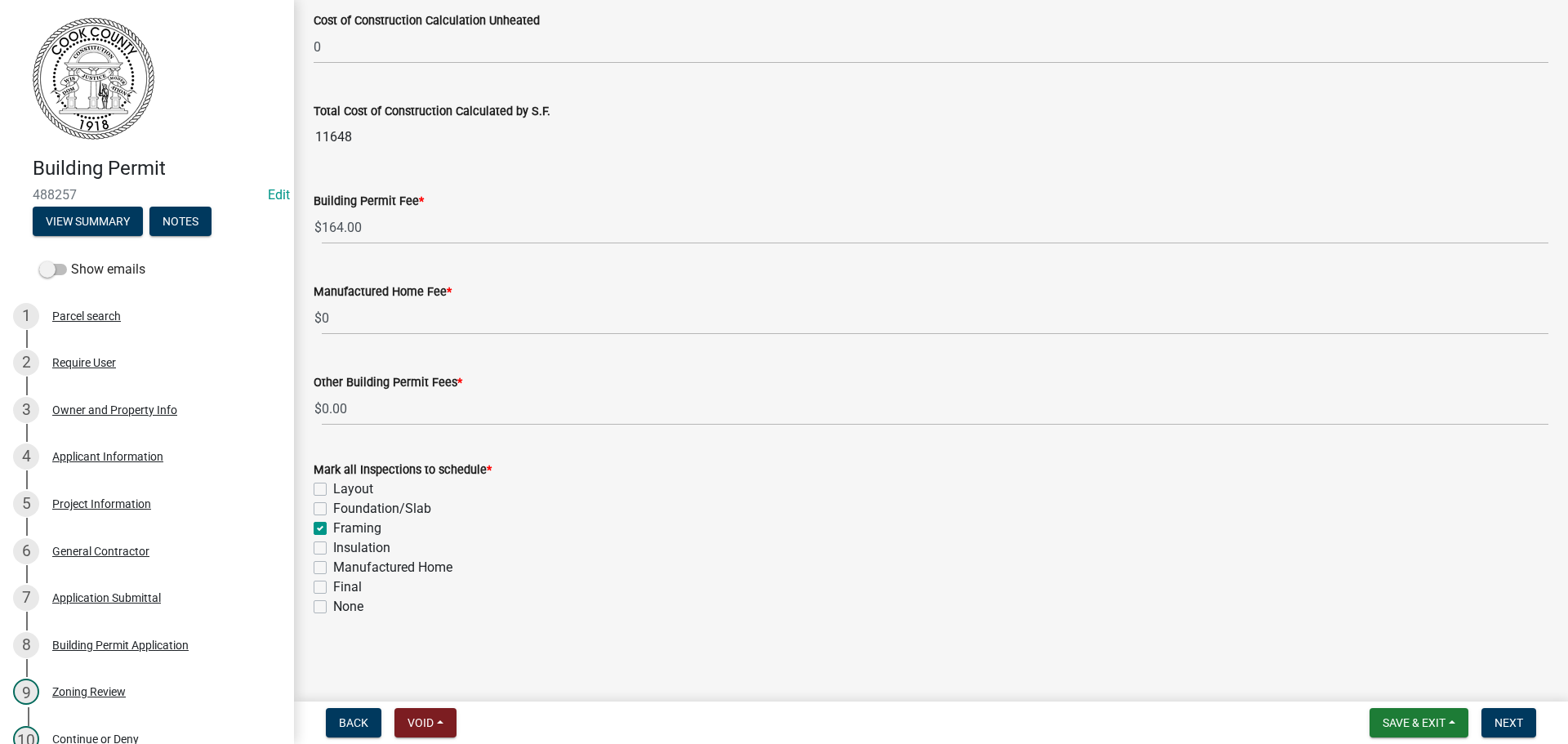
click at [334, 587] on label "Final" at bounding box center [347, 587] width 28 height 20
click at [334, 587] on input "Final" at bounding box center [338, 582] width 11 height 11
checkbox input "true"
checkbox input "false"
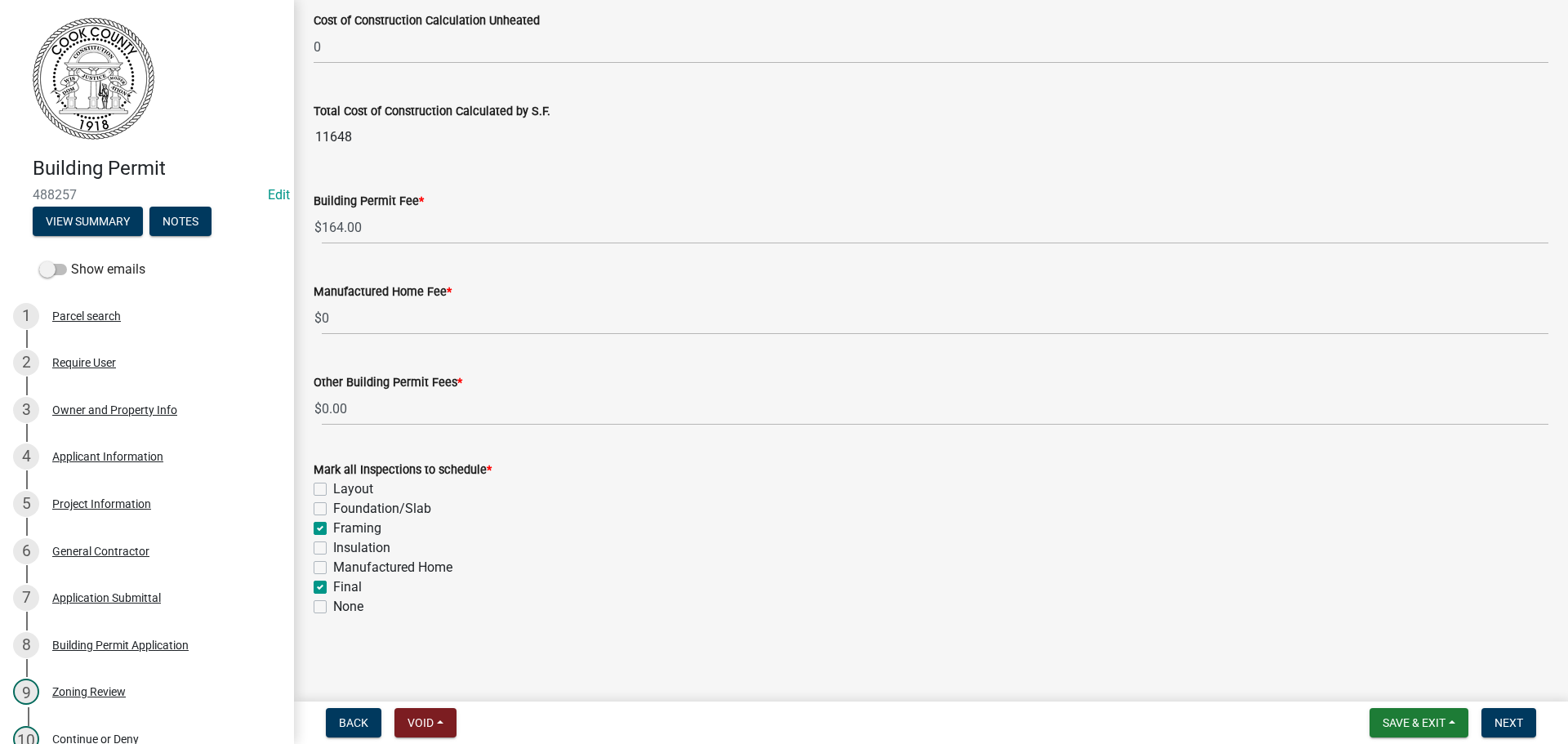
checkbox input "true"
checkbox input "false"
checkbox input "true"
checkbox input "false"
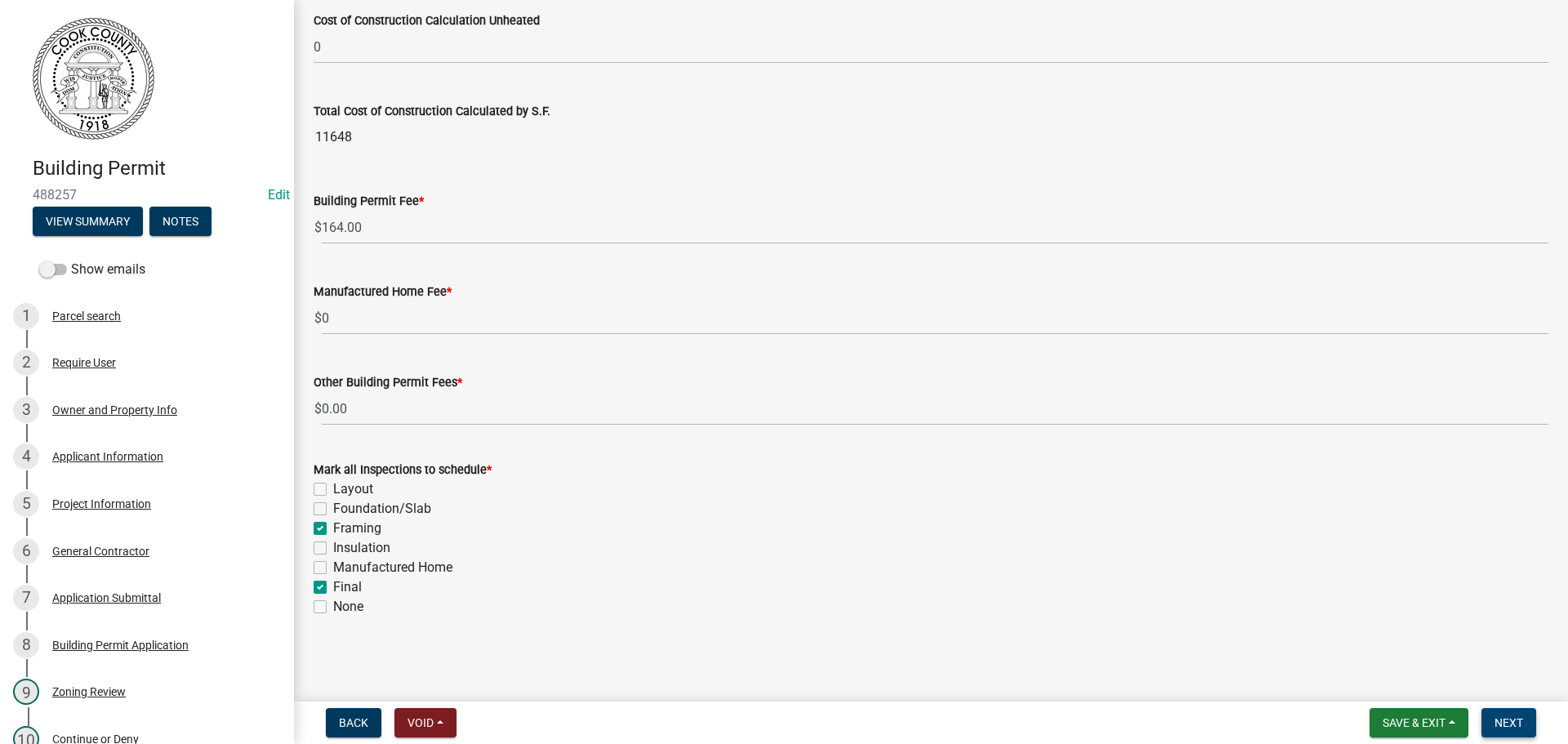
click at [1498, 721] on span "Next" at bounding box center [1508, 722] width 28 height 13
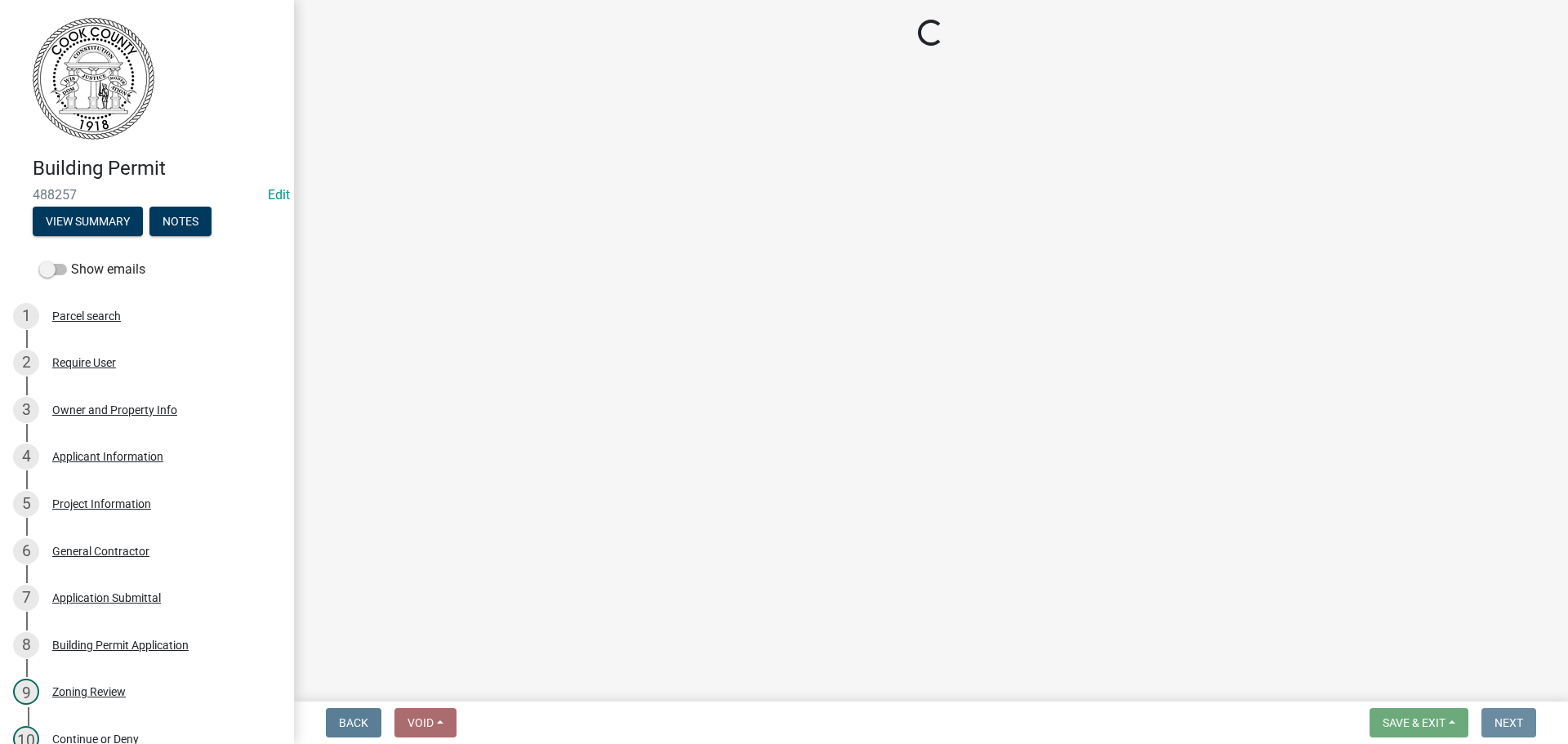
scroll to position [0, 0]
select select "3: 3"
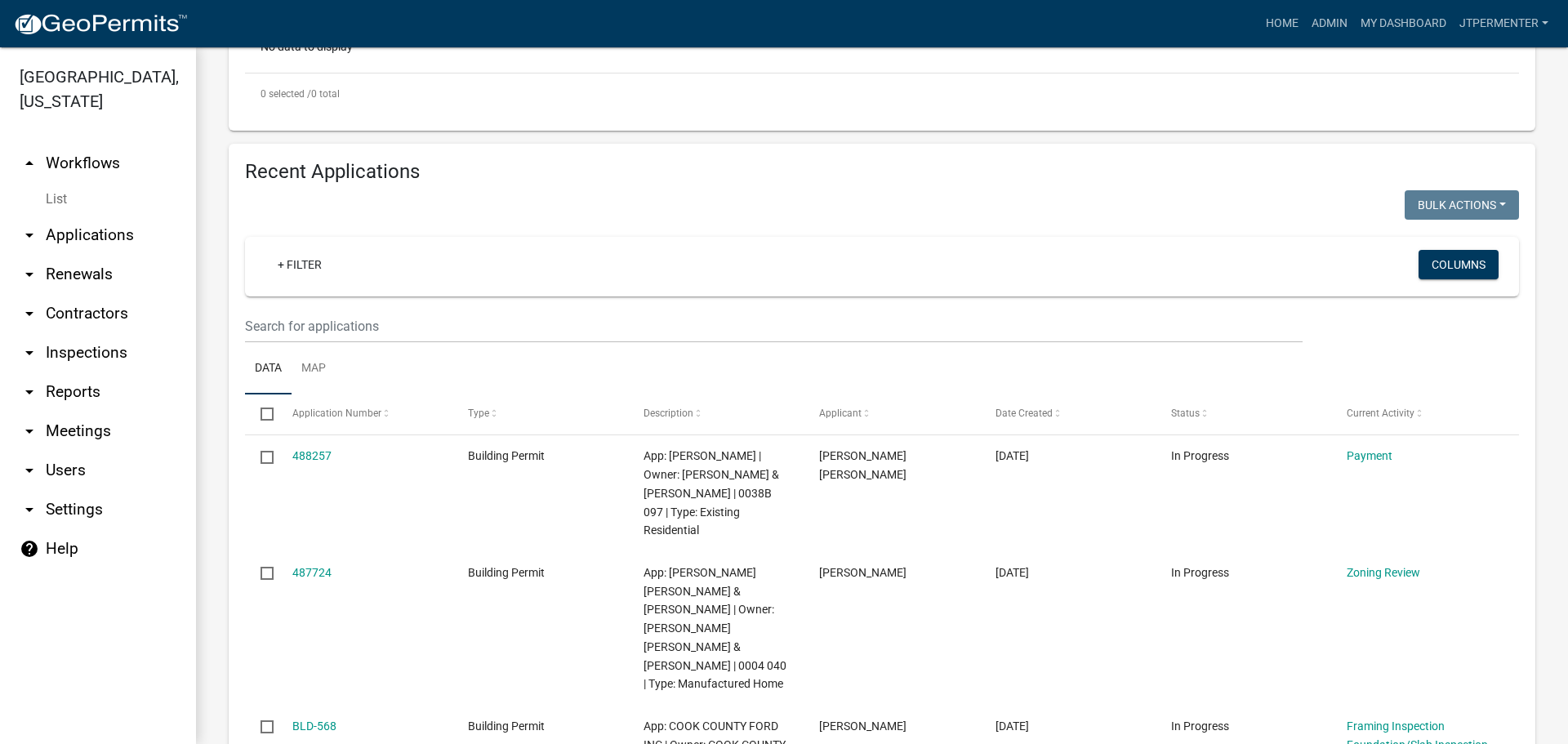
scroll to position [571, 0]
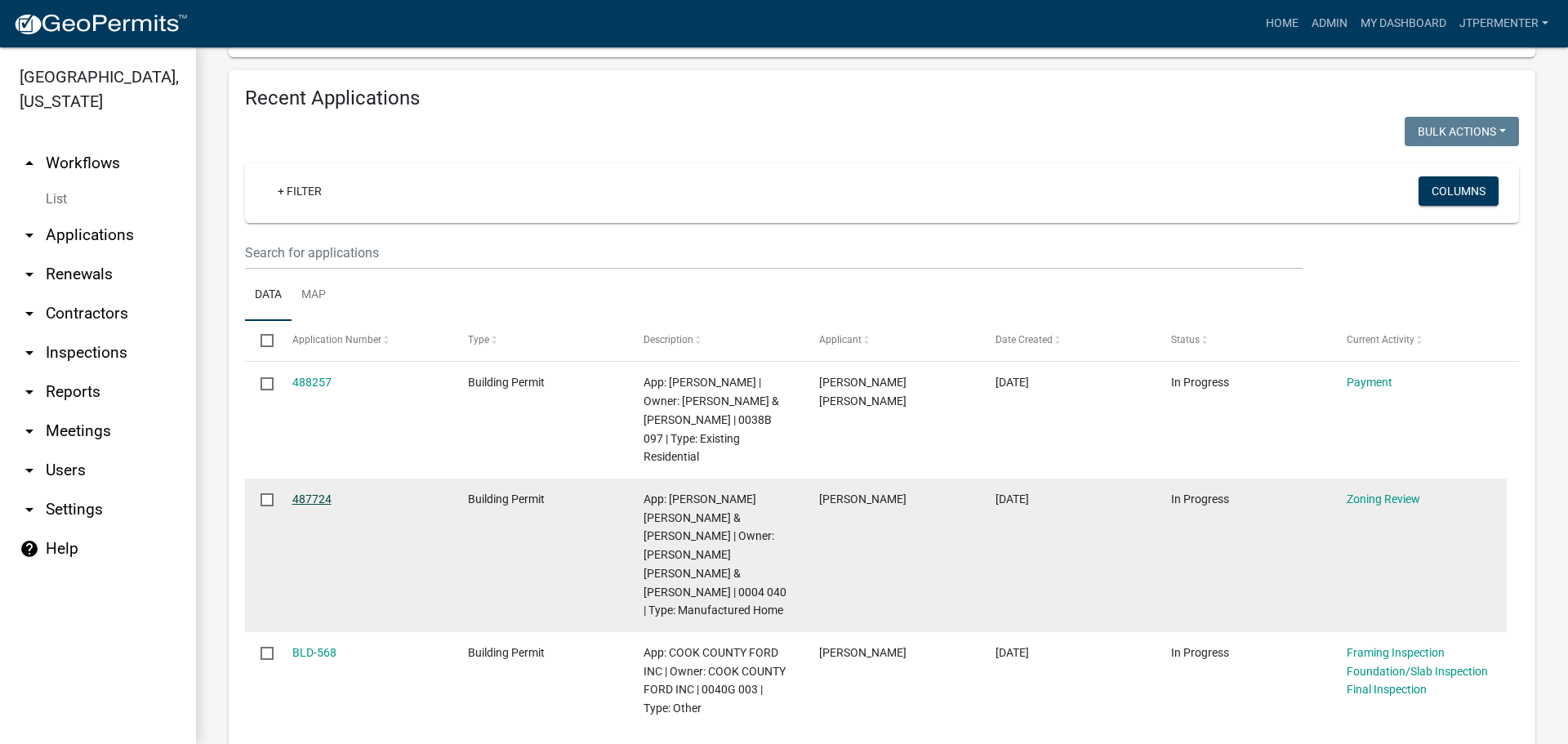
click at [298, 492] on link "487724" at bounding box center [312, 498] width 39 height 13
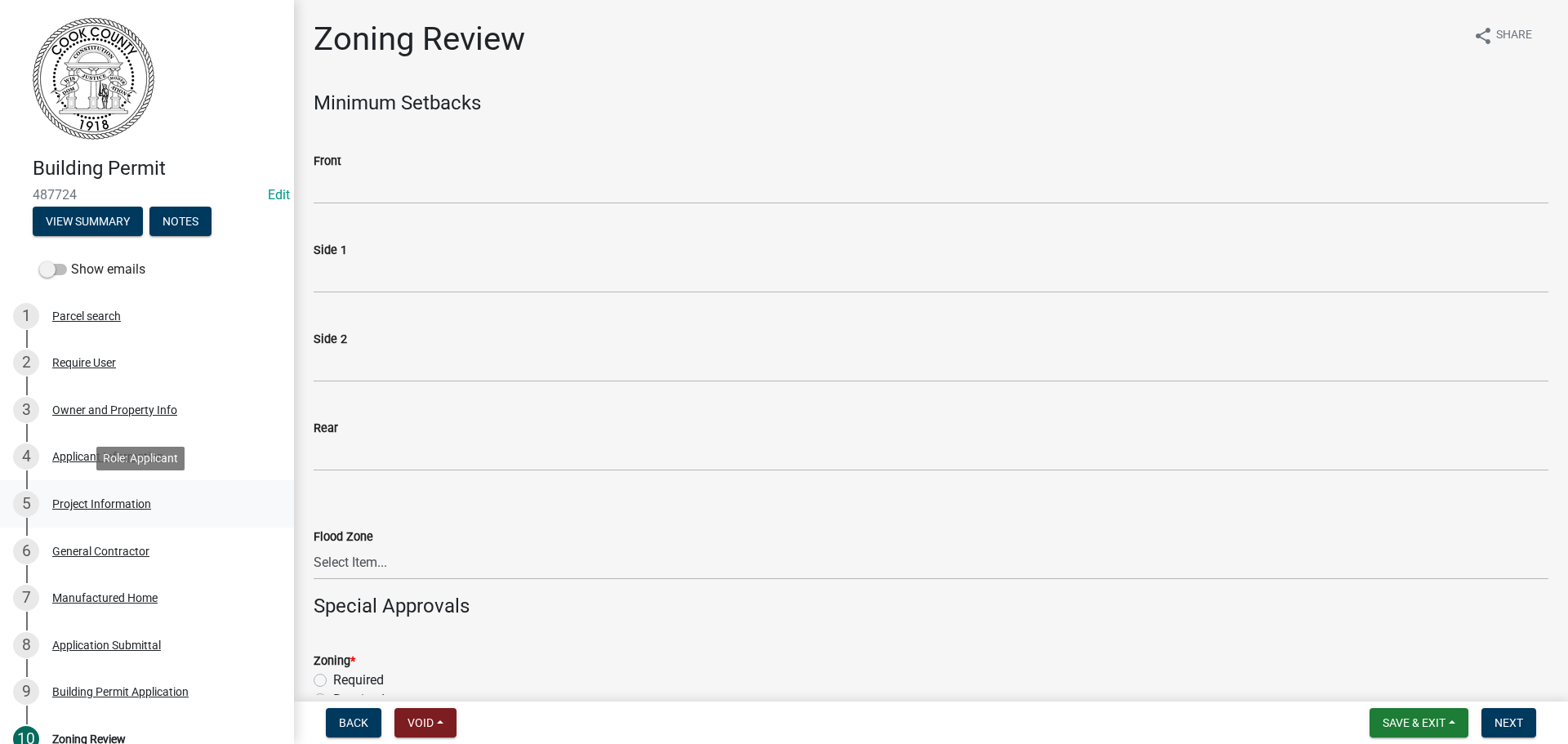
click at [116, 507] on div "Project Information" at bounding box center [101, 503] width 99 height 12
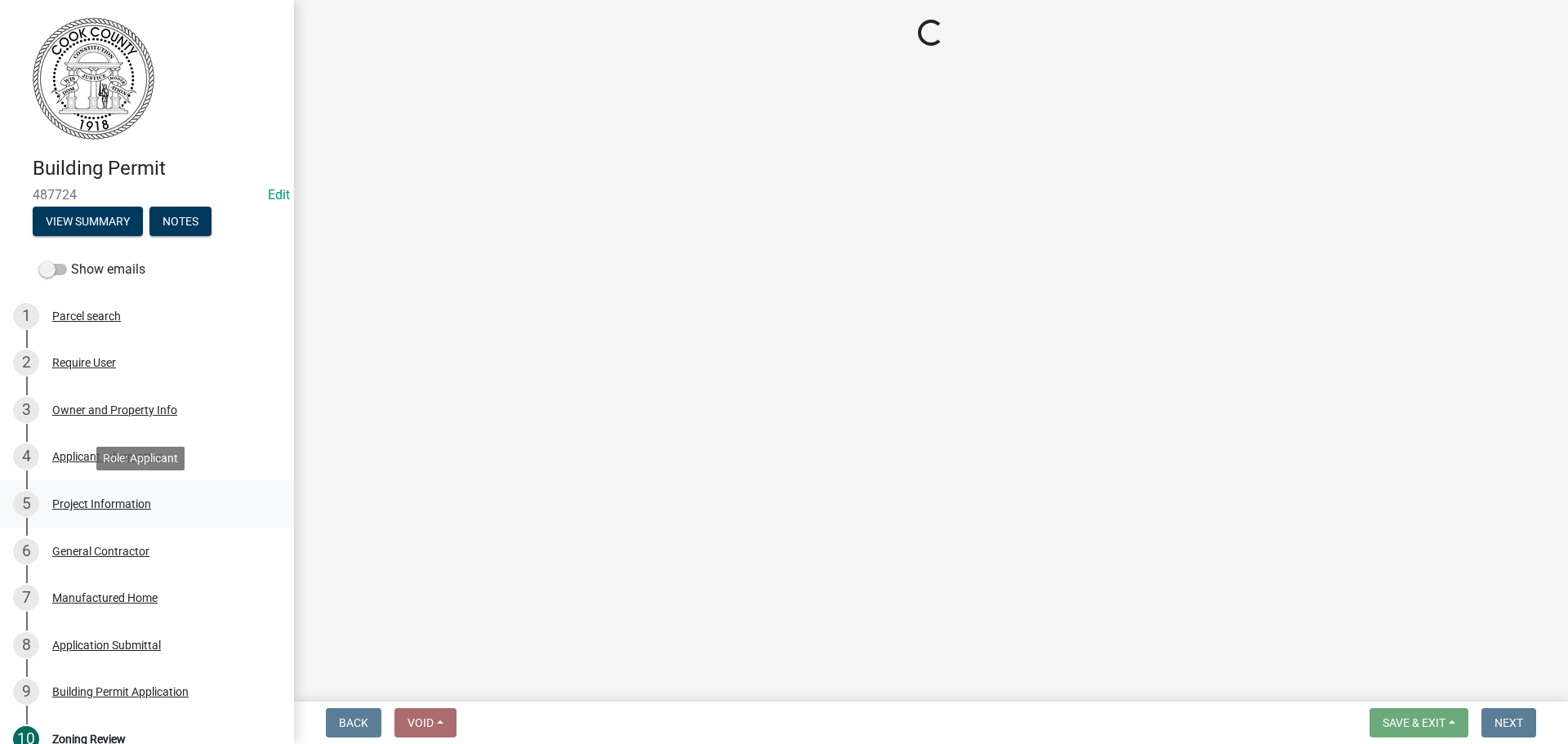
select select "00748aa1-56c2-4786-b7ff-9b3cb1d8d455"
select select "79978a8c-2f0d-41fd-bfd5-064ccd8e010f"
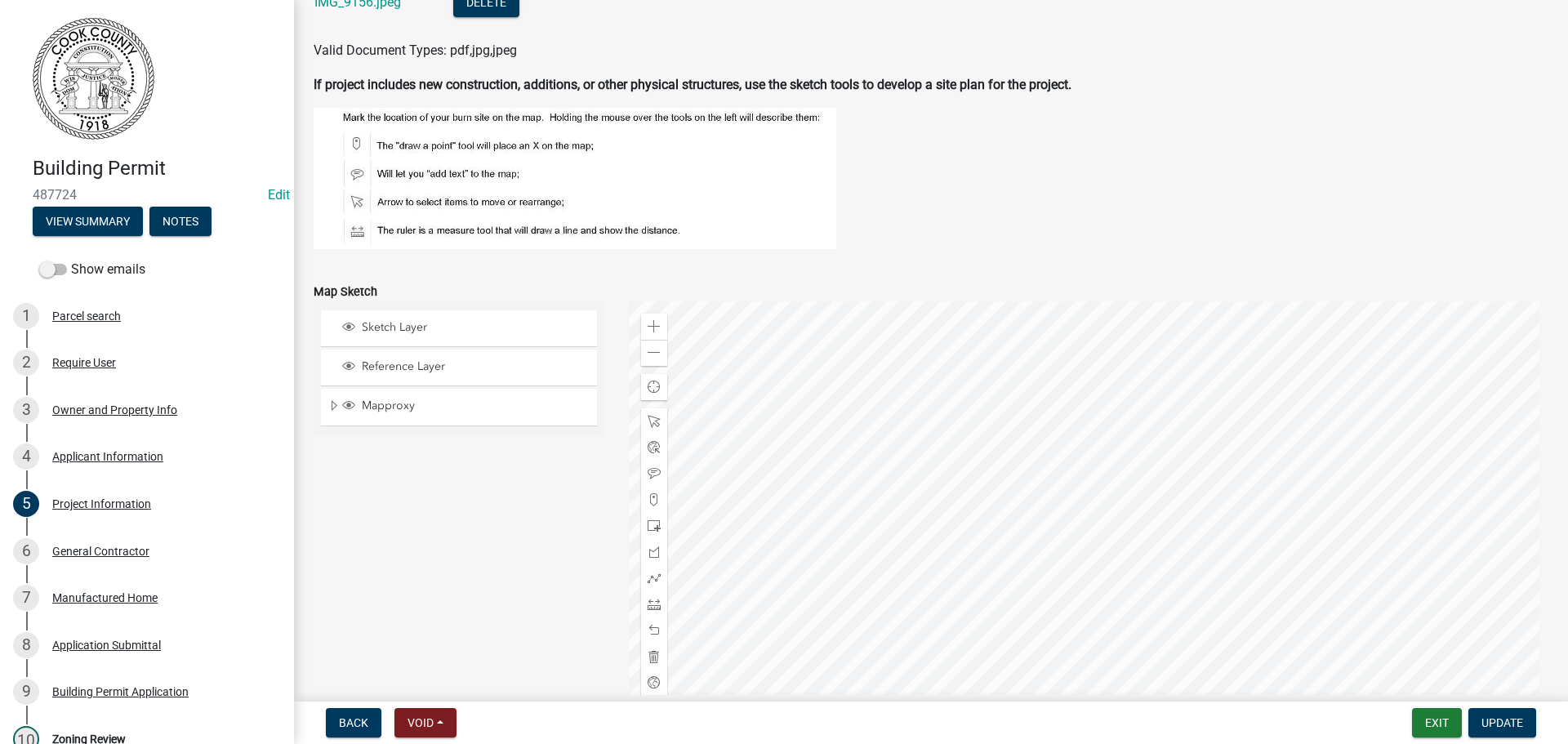
scroll to position [1633, 0]
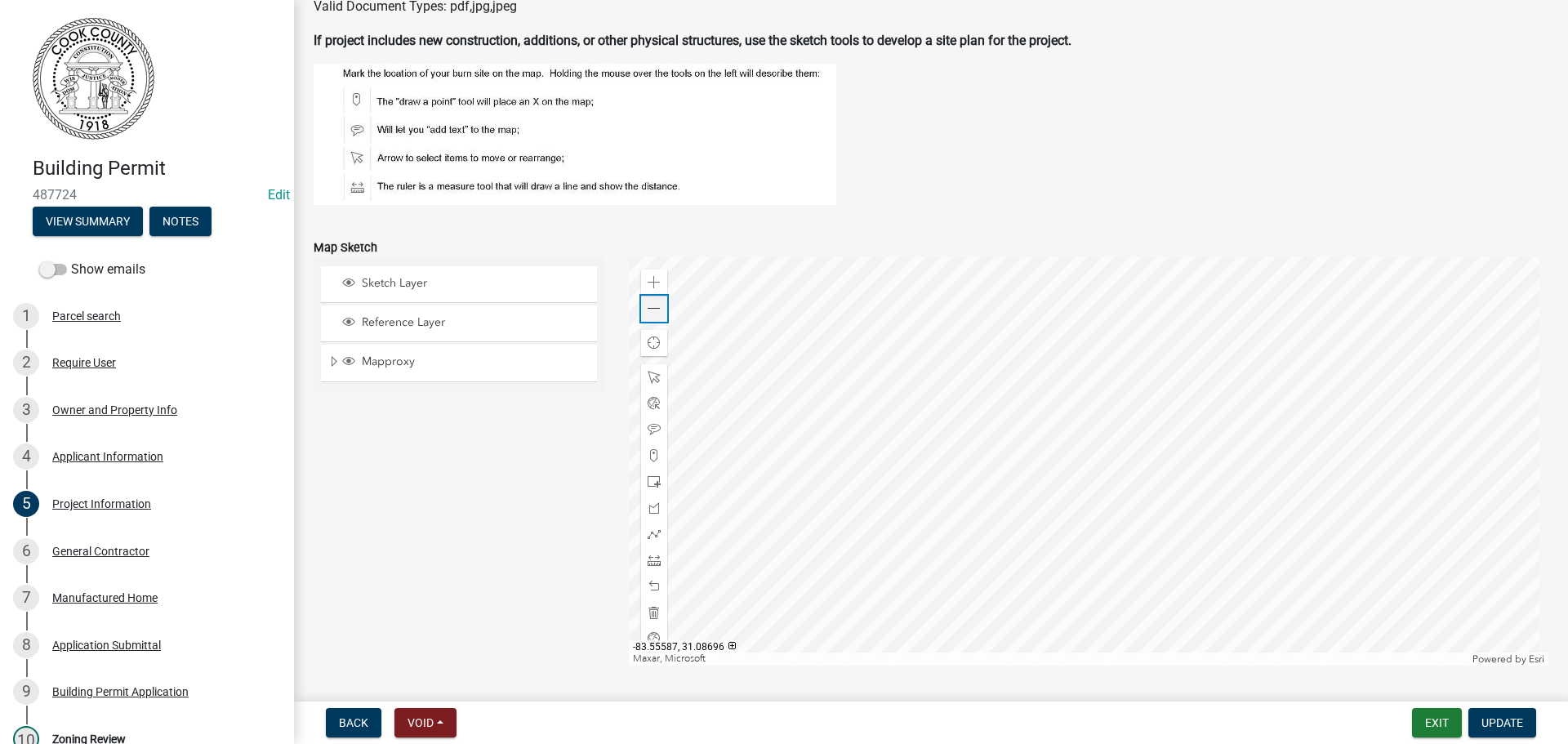
click at [656, 309] on span at bounding box center [653, 308] width 13 height 13
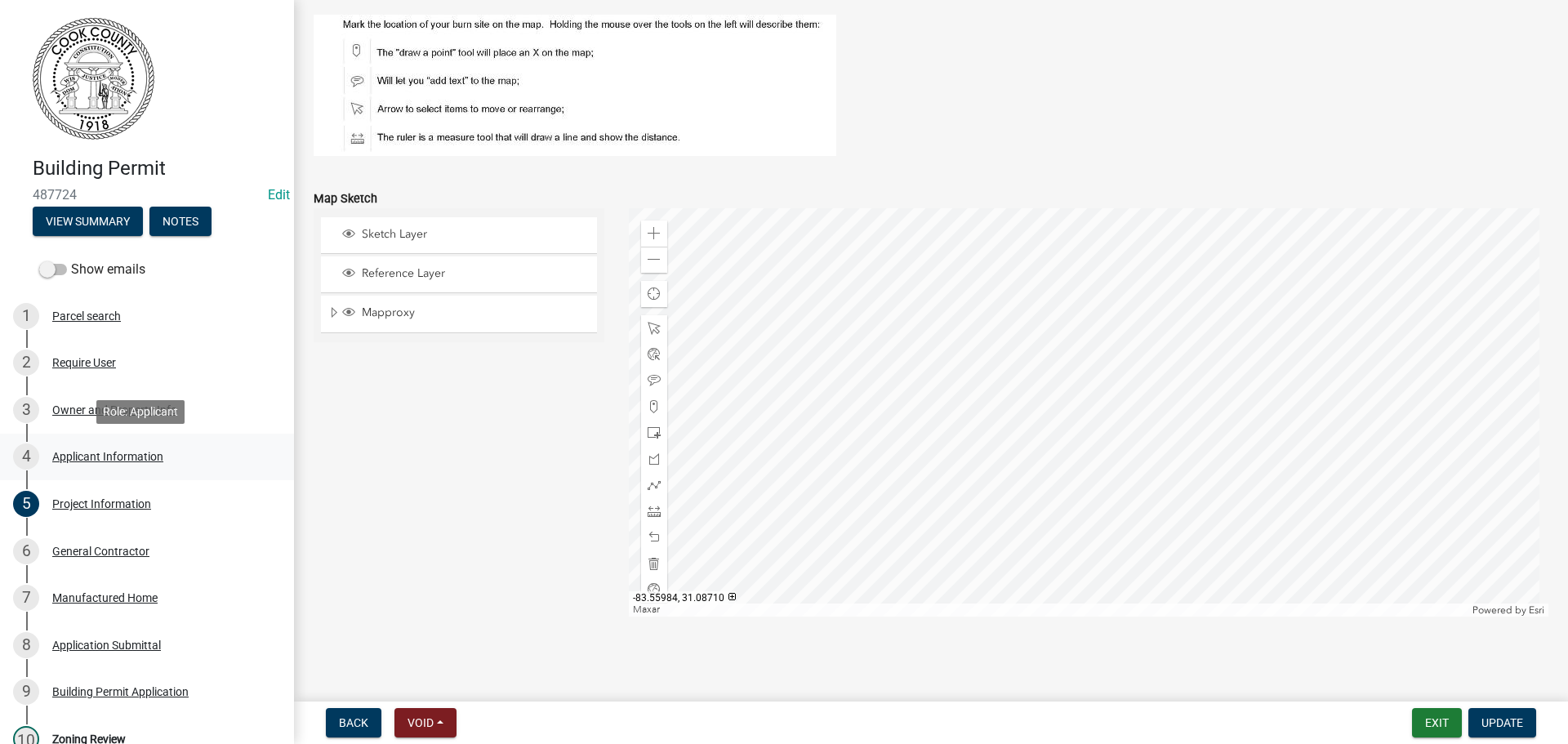
click at [76, 456] on div "Applicant Information" at bounding box center [108, 457] width 112 height 12
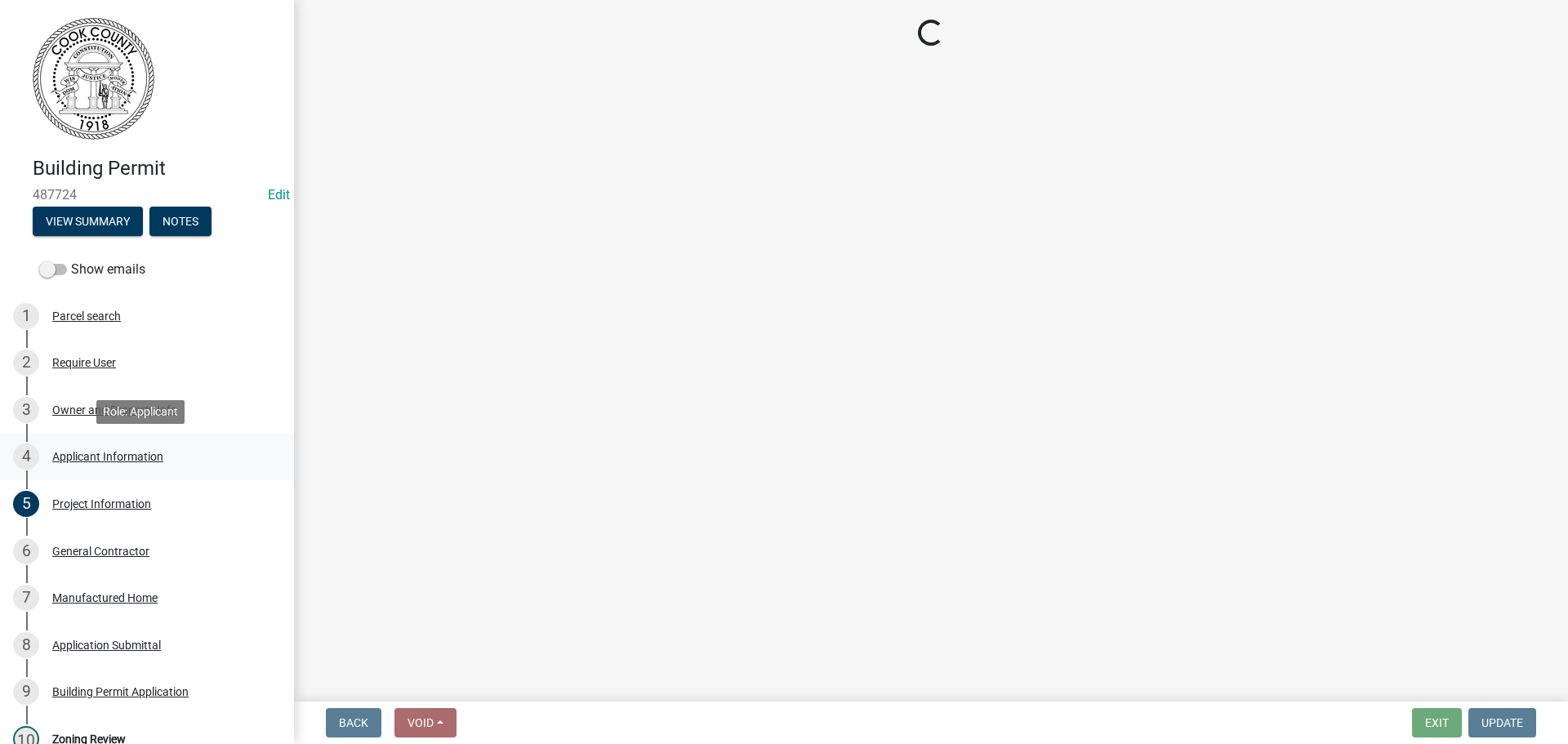
scroll to position [0, 0]
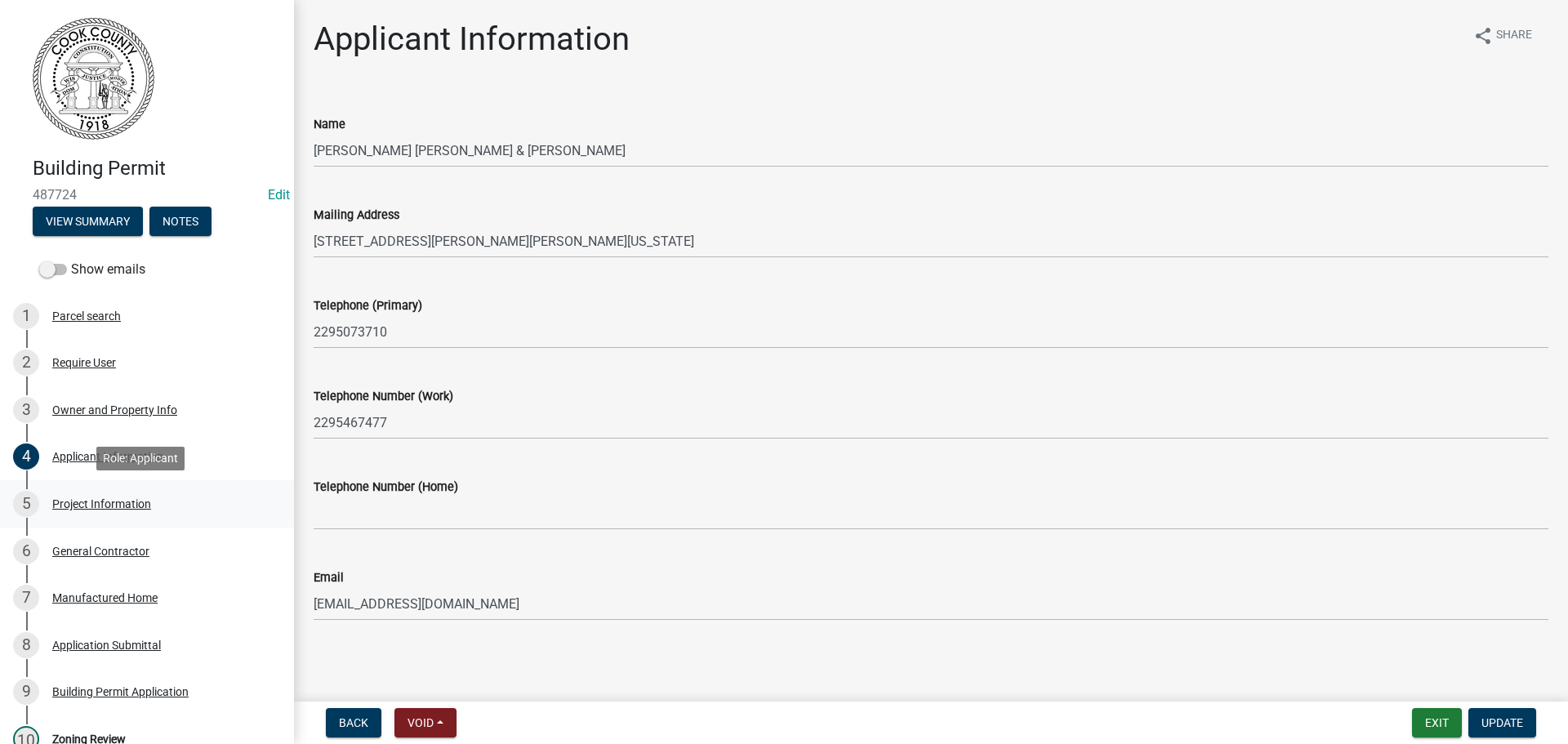
click at [77, 495] on div "5 Project Information" at bounding box center [140, 503] width 255 height 26
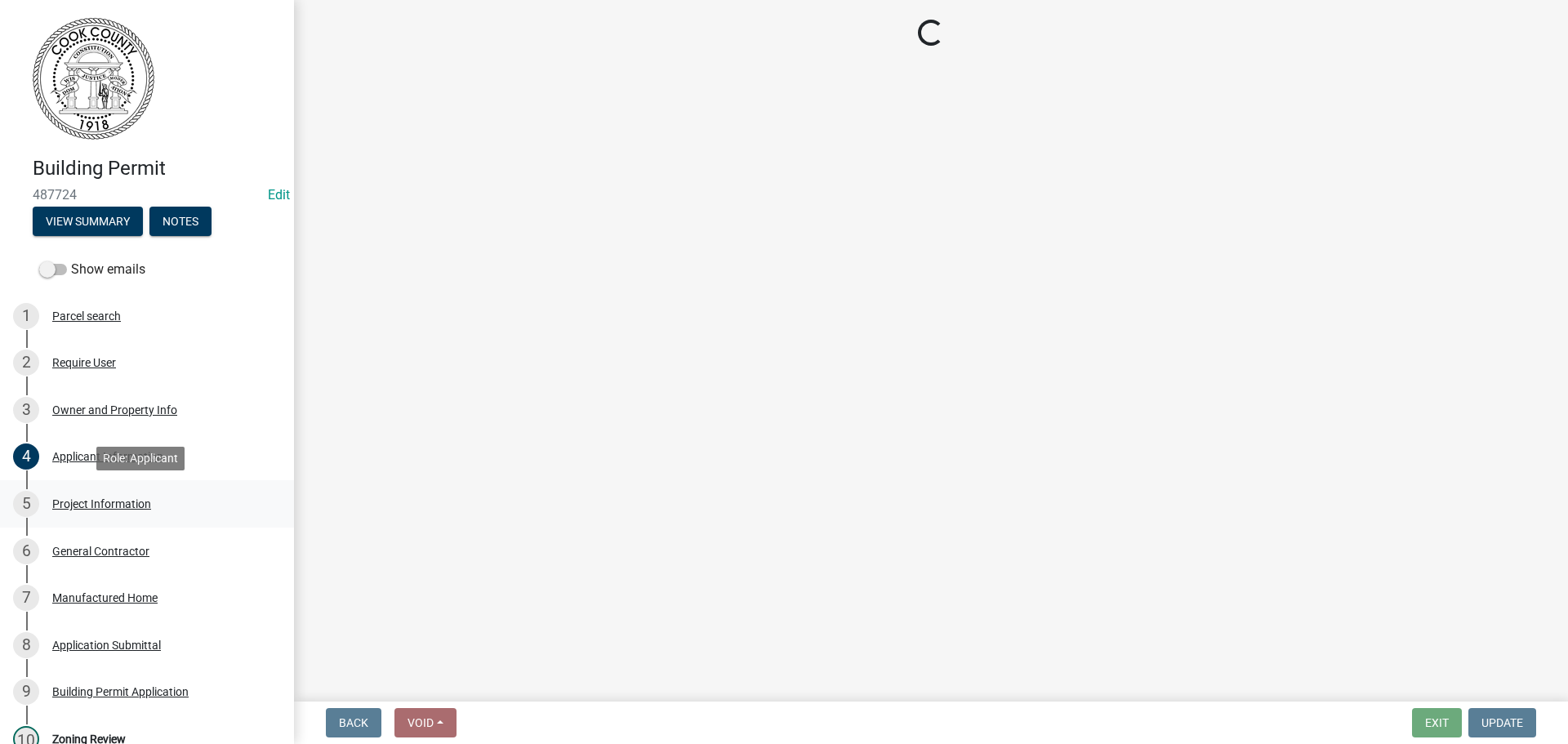
select select "00748aa1-56c2-4786-b7ff-9b3cb1d8d455"
select select "79978a8c-2f0d-41fd-bfd5-064ccd8e010f"
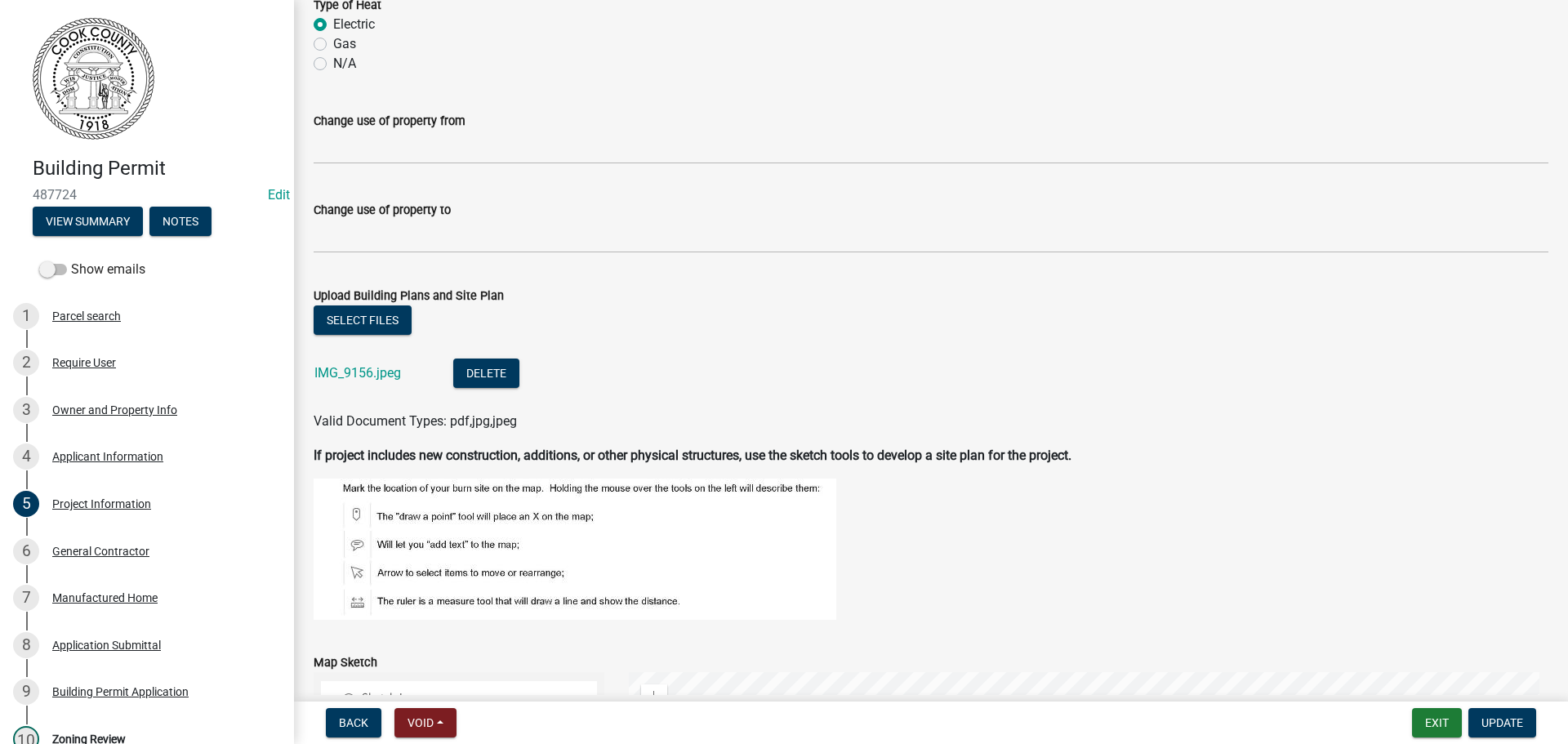
scroll to position [1224, 0]
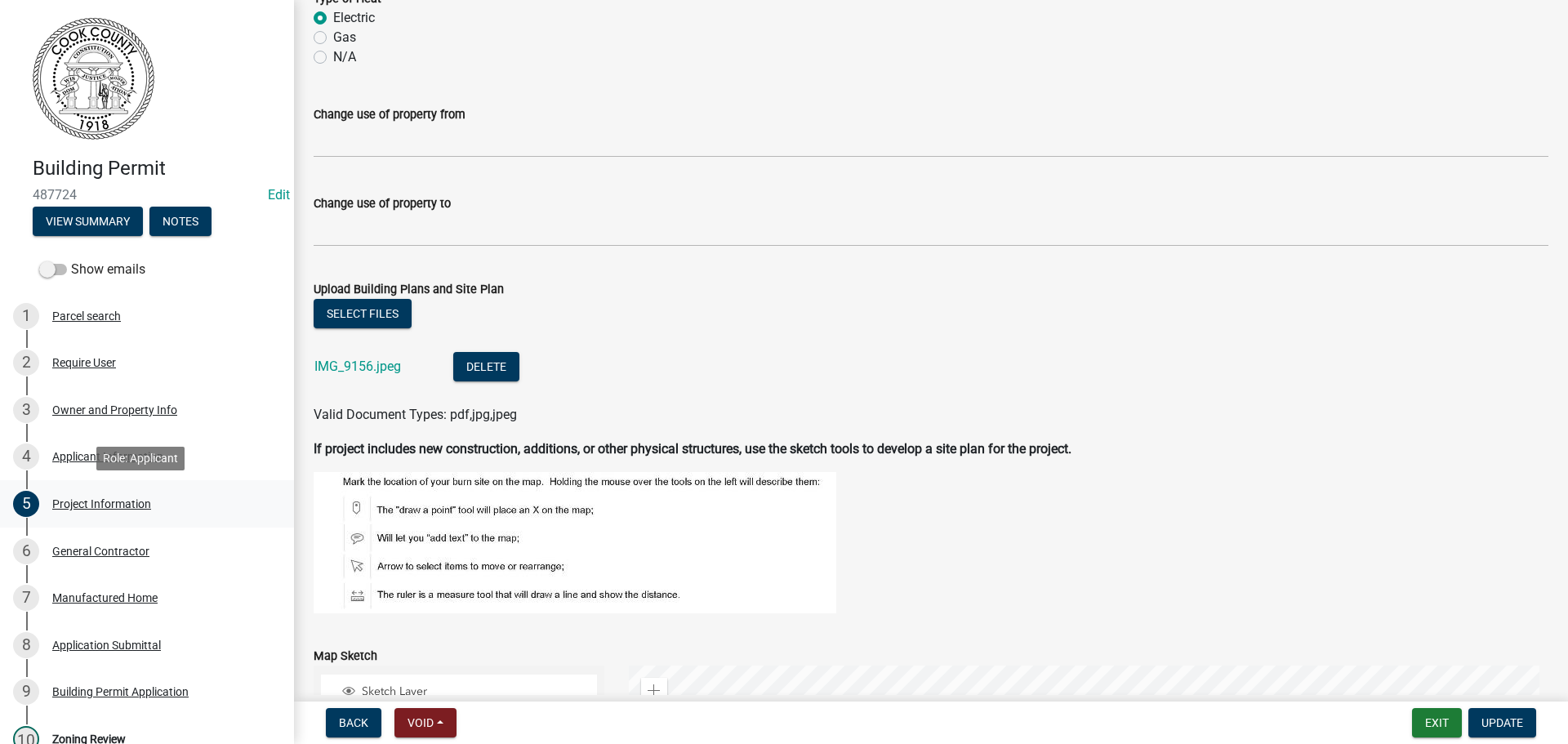
click at [71, 505] on div "Project Information" at bounding box center [101, 503] width 99 height 12
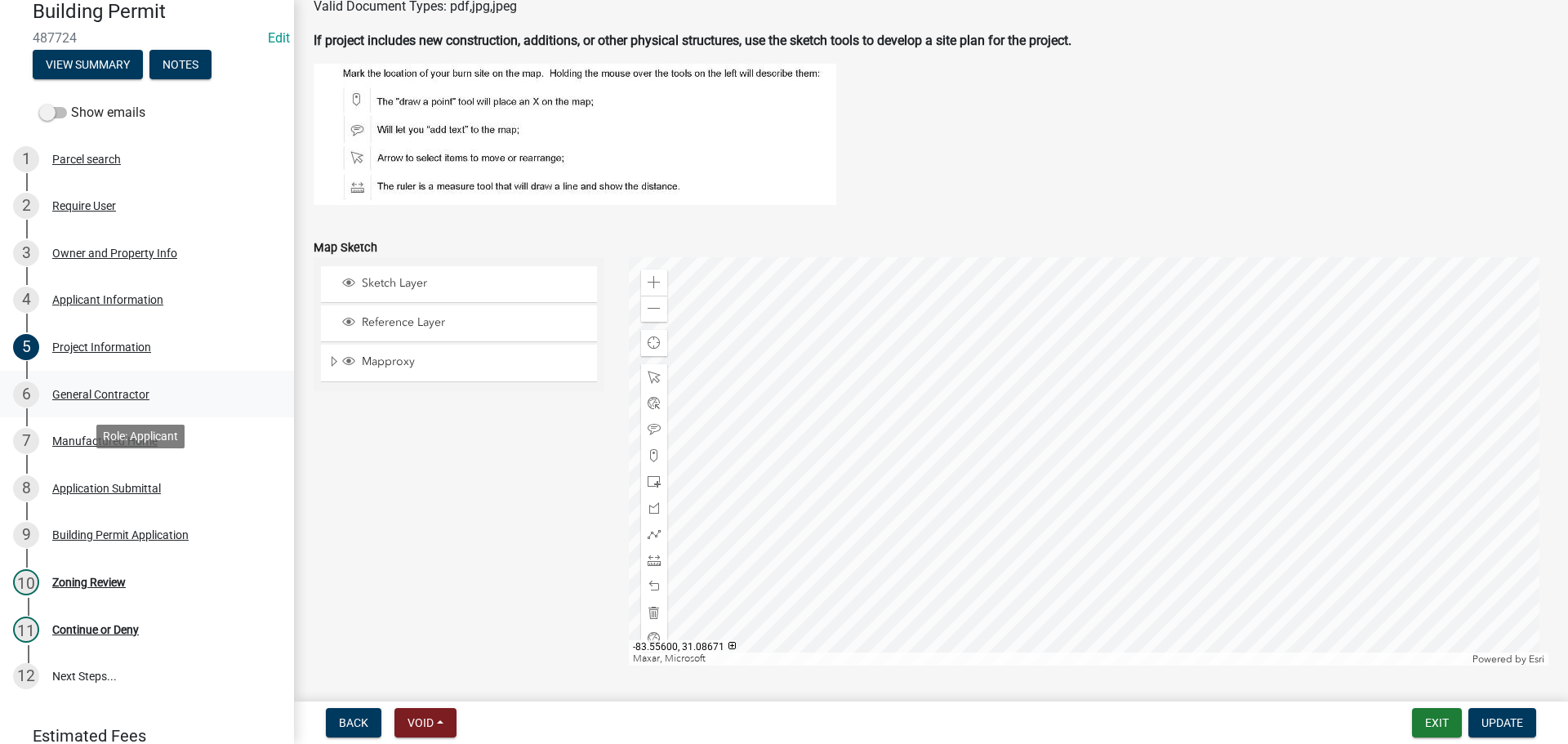
scroll to position [163, 0]
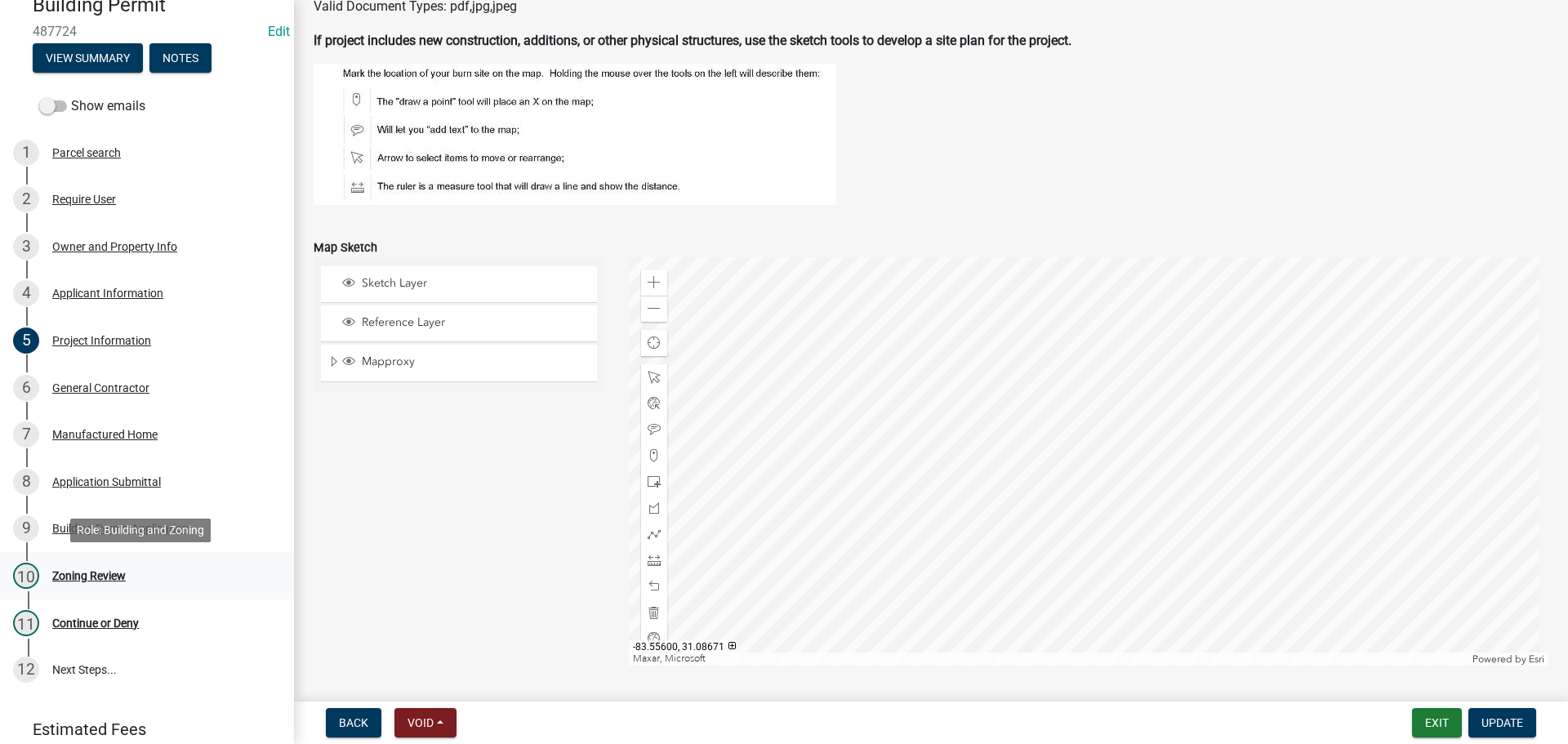
click at [83, 570] on div "Zoning Review" at bounding box center [88, 576] width 73 height 12
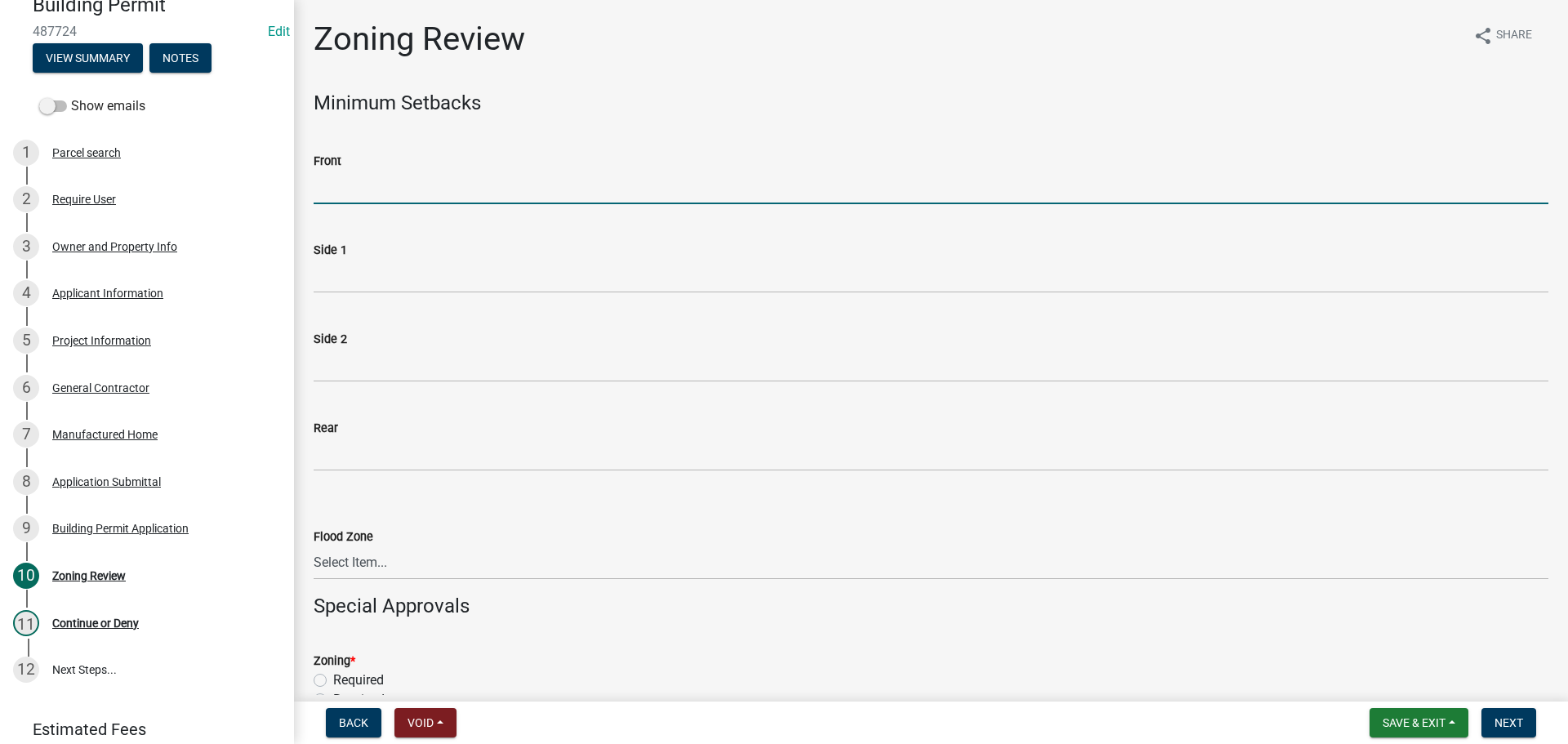
click at [349, 188] on input "Front" at bounding box center [931, 188] width 1234 height 33
type input "70"
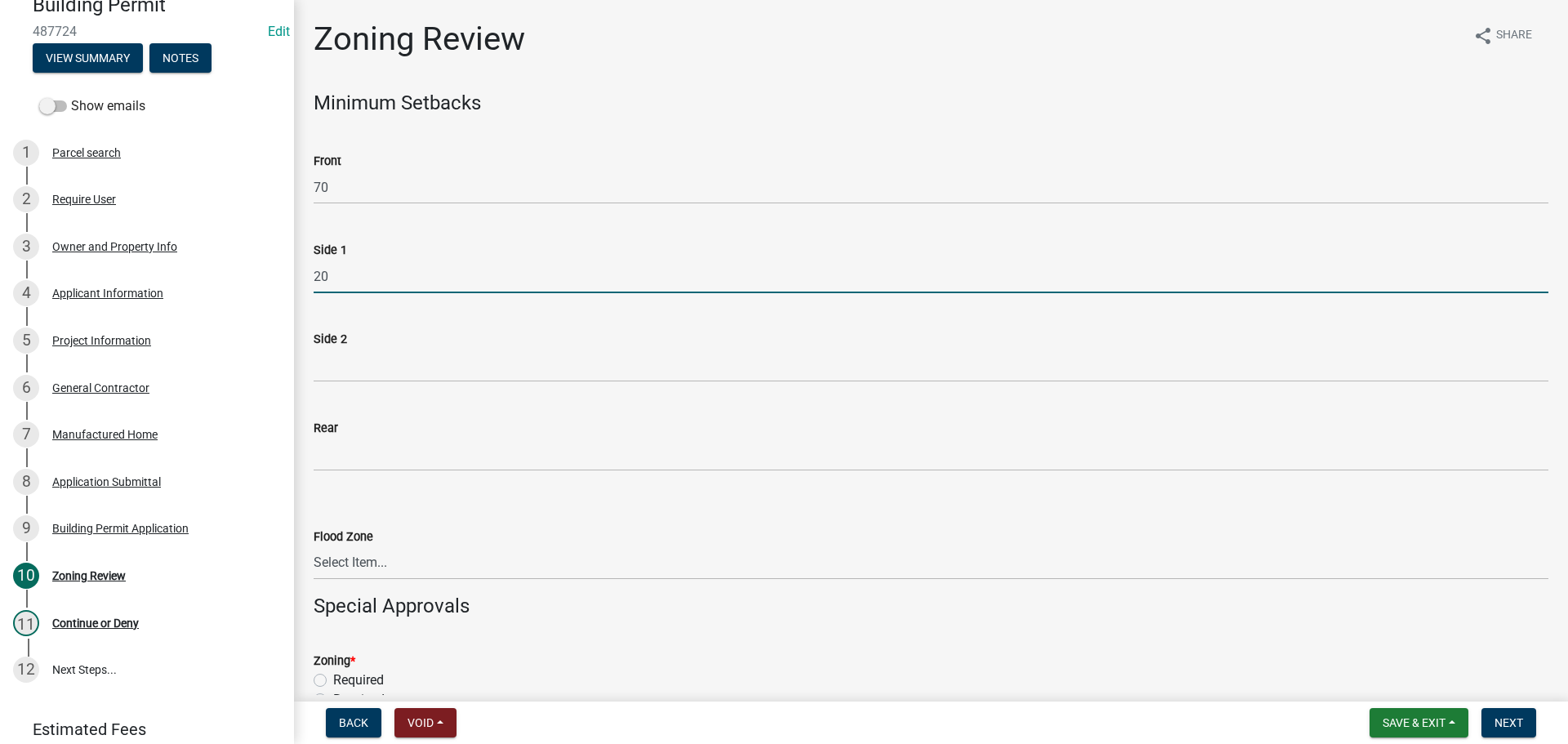
type input "20"
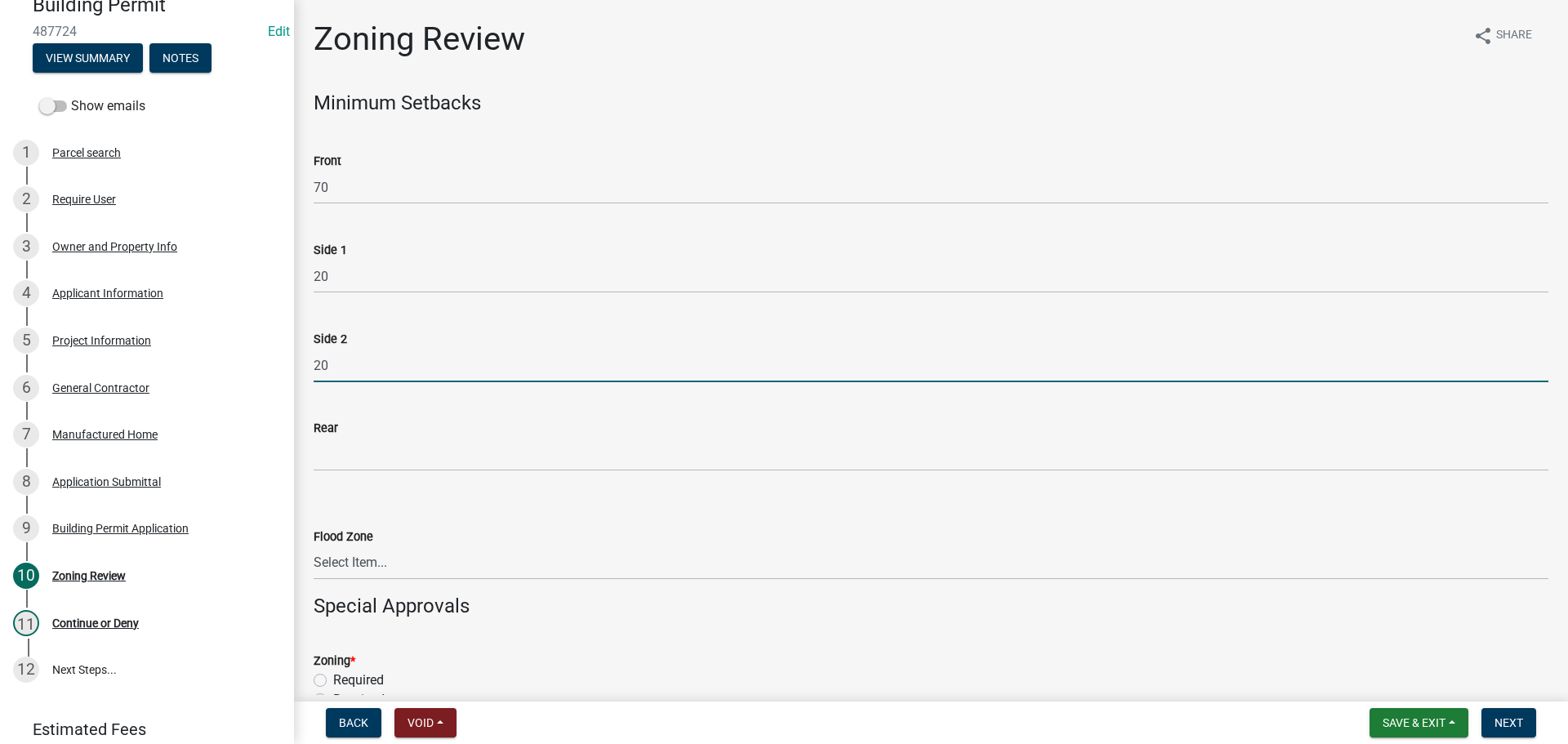
type input "20"
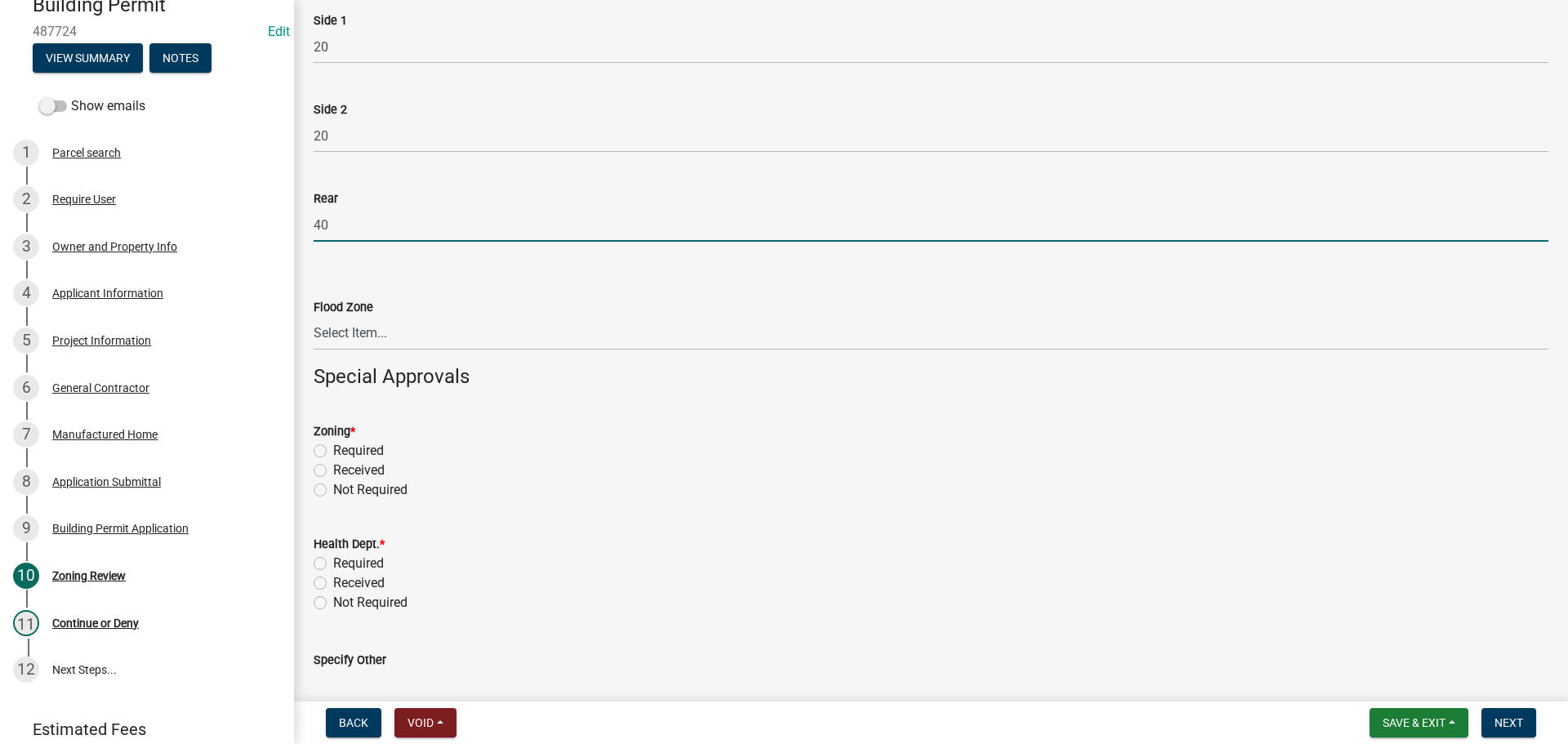
scroll to position [244, 0]
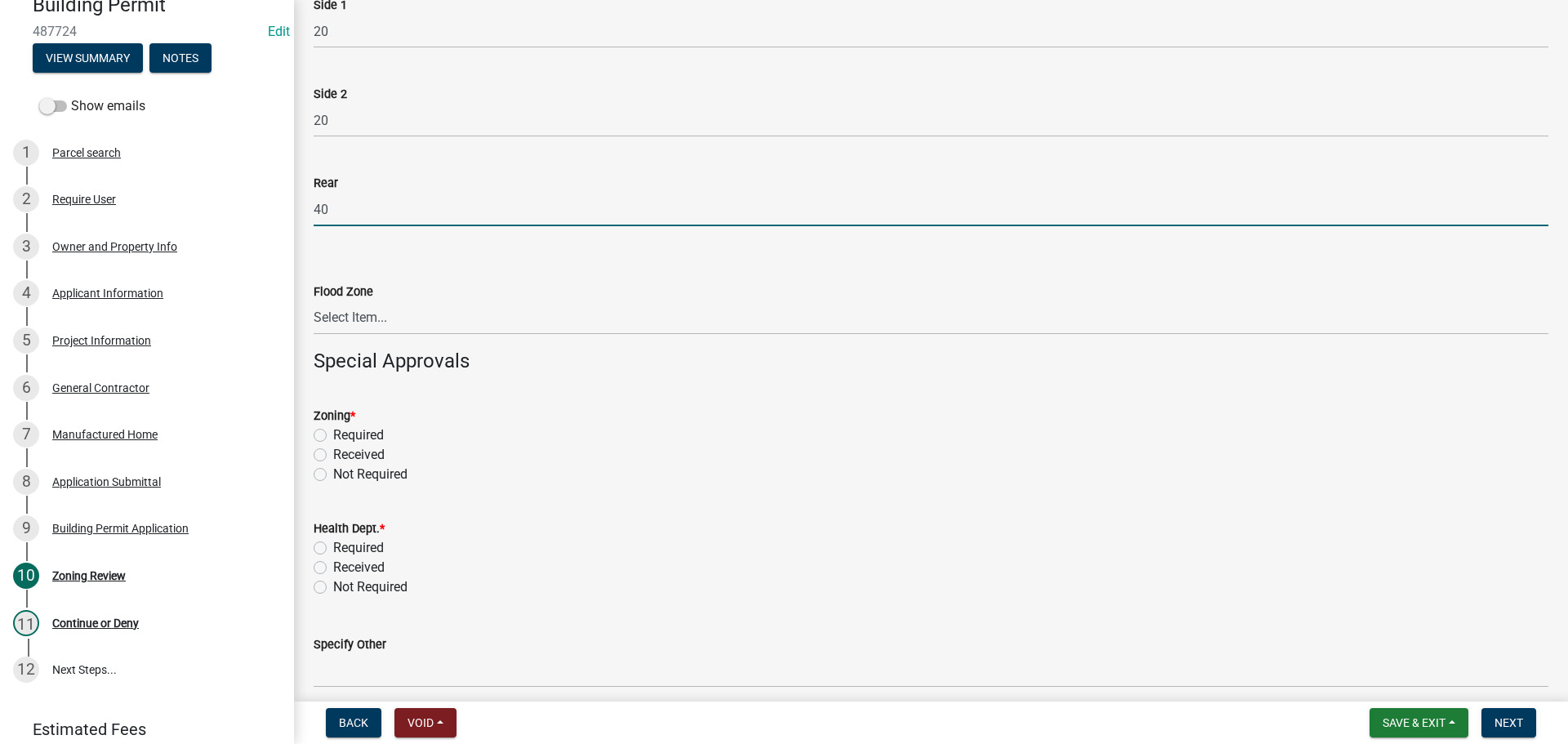
type input "40"
click at [364, 315] on select "Select Item... In Flood Zone Not In Flood Zone" at bounding box center [931, 318] width 1234 height 33
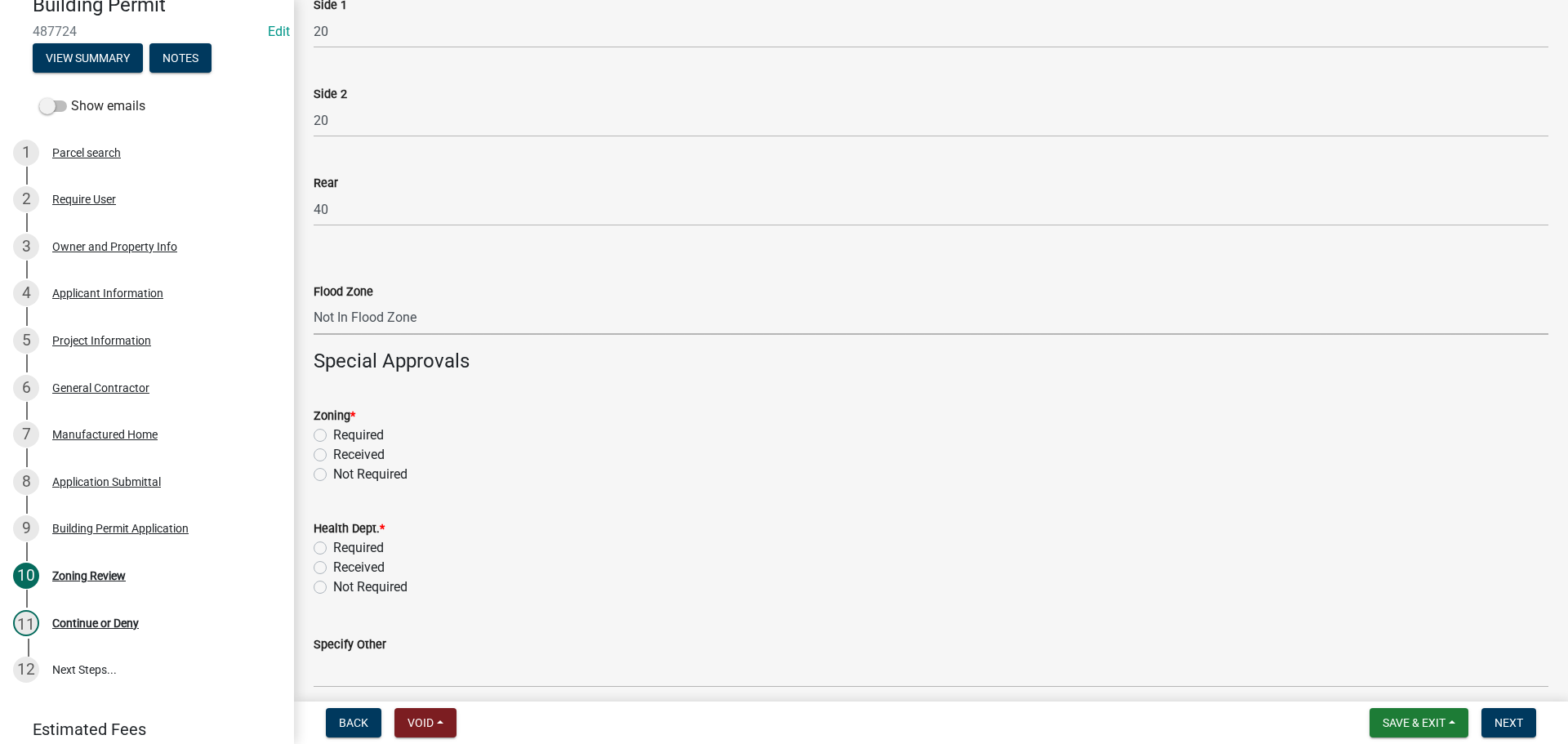
click at [314, 301] on select "Select Item... In Flood Zone Not In Flood Zone" at bounding box center [931, 318] width 1234 height 33
select select "15c07a4b-bbe1-4e02-bfa8-0d747ace02e2"
click at [334, 433] on label "Required" at bounding box center [359, 435] width 51 height 20
click at [334, 433] on input "Required" at bounding box center [338, 430] width 11 height 11
radio input "true"
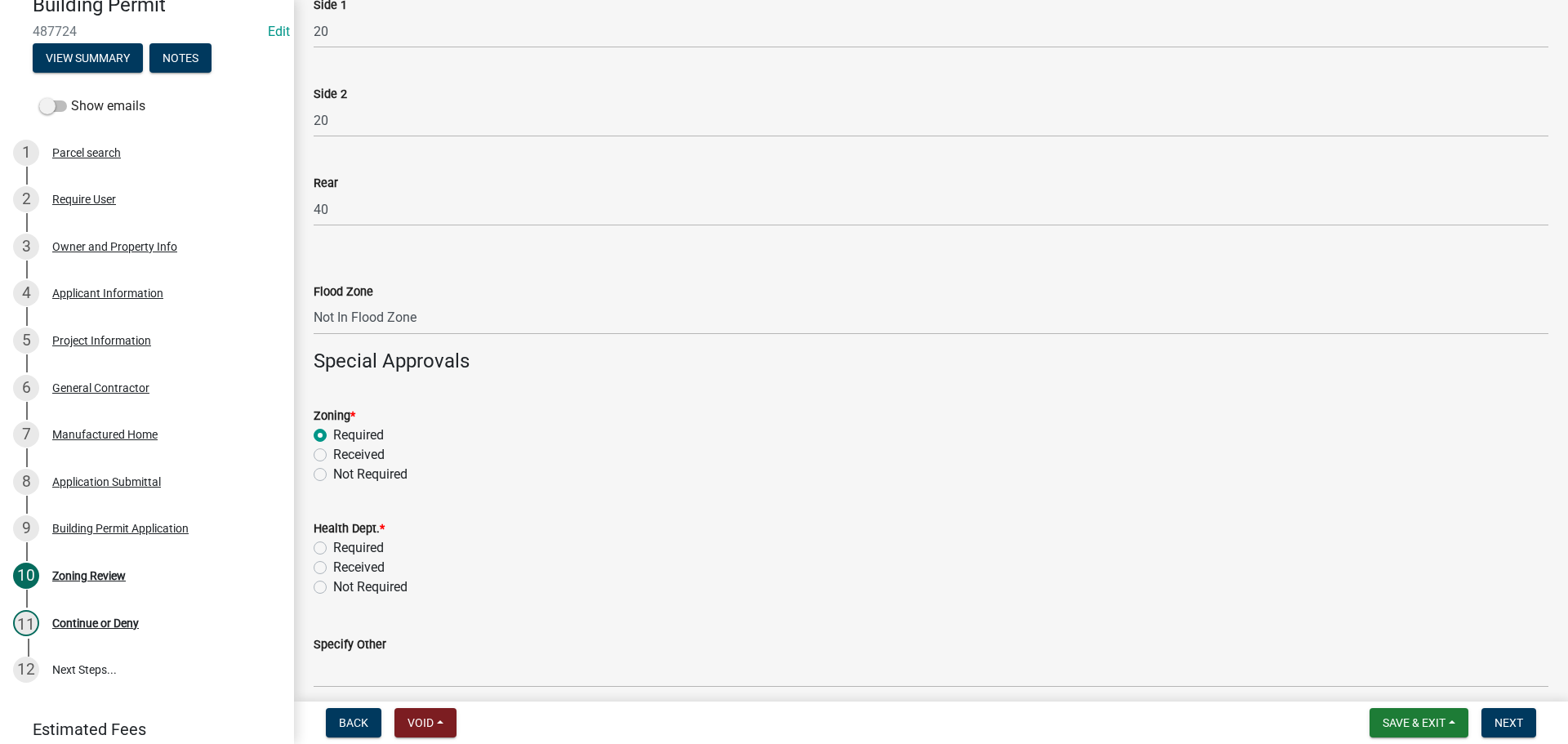
click at [334, 551] on label "Required" at bounding box center [359, 547] width 51 height 20
click at [334, 548] on input "Required" at bounding box center [338, 543] width 11 height 11
radio input "true"
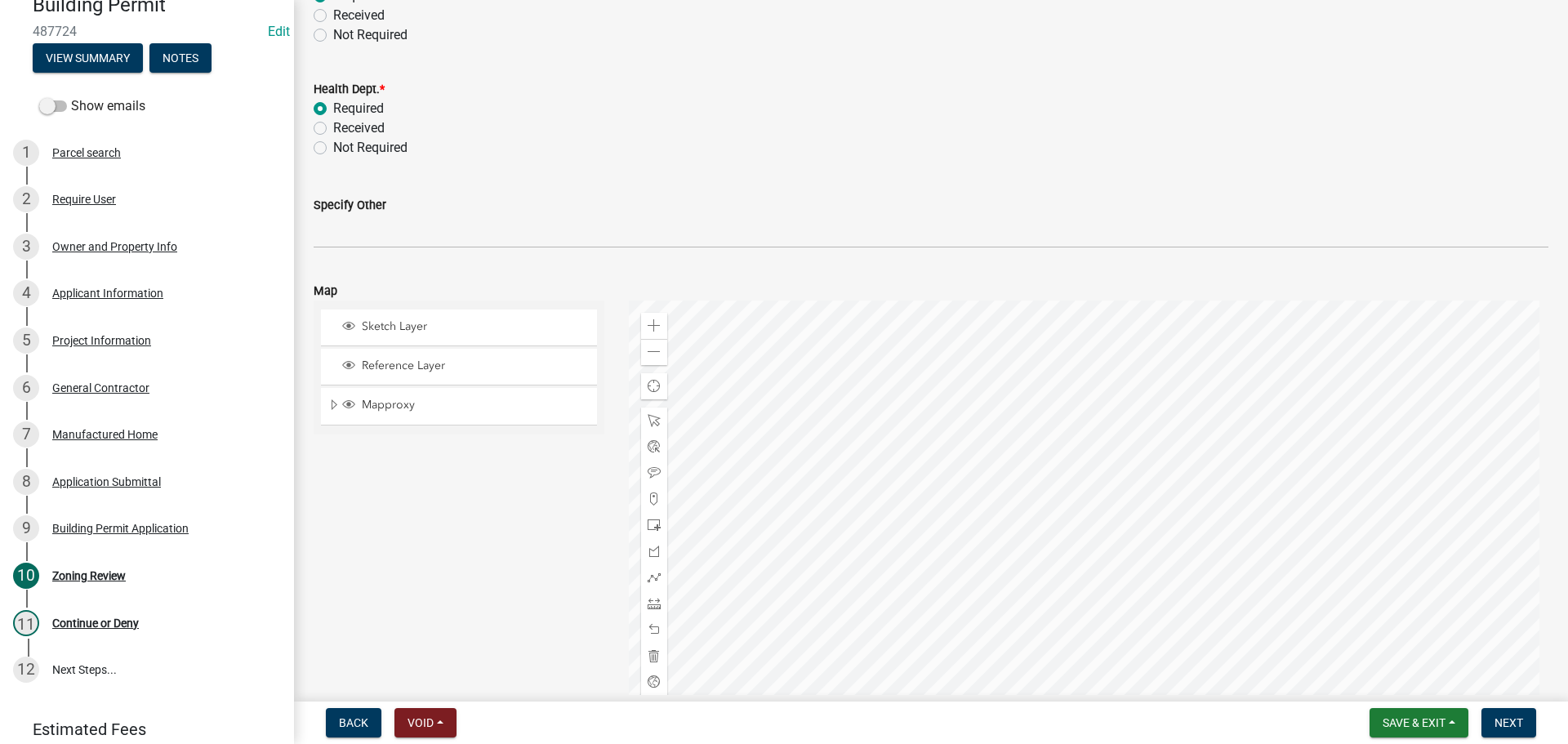
scroll to position [734, 0]
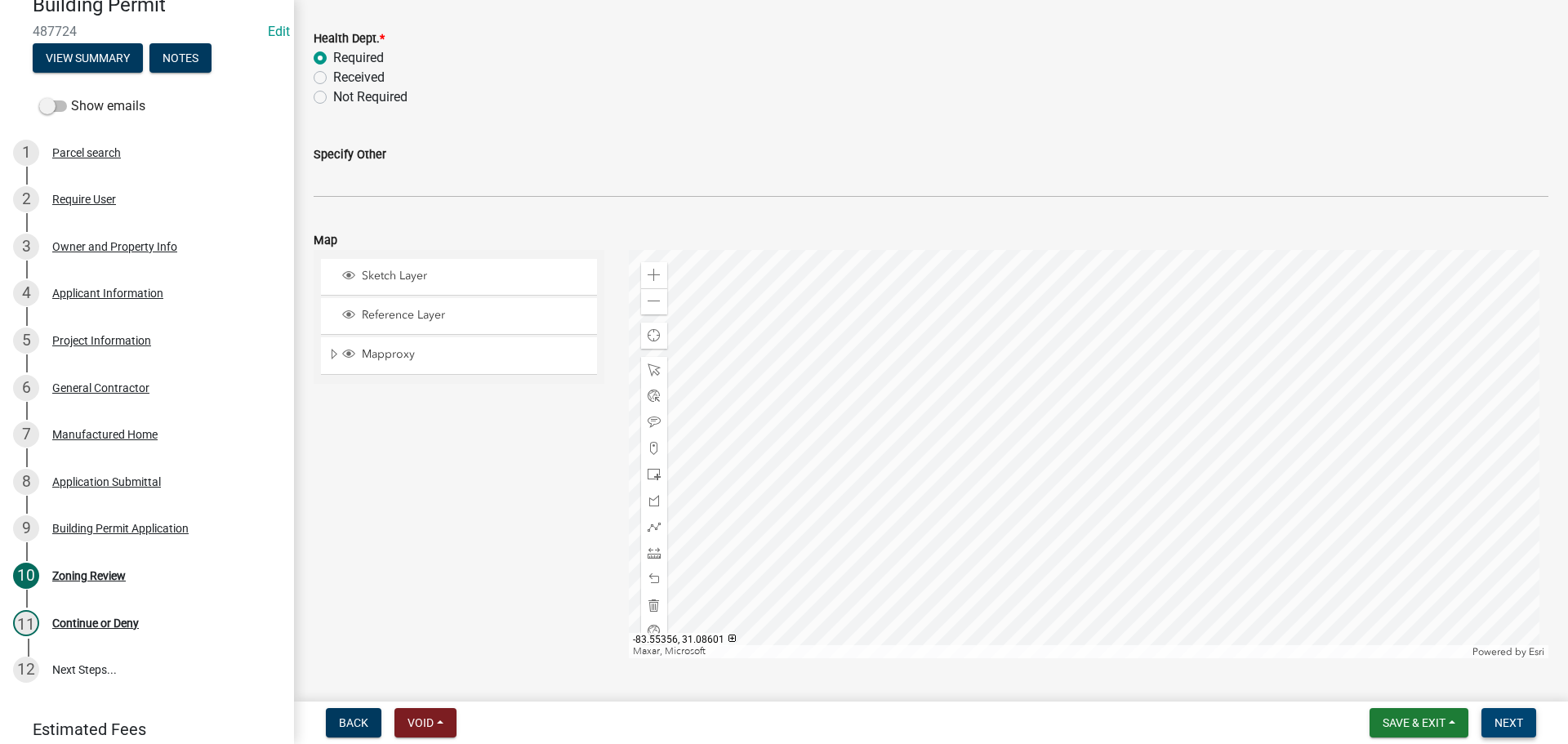
click at [1500, 722] on span "Next" at bounding box center [1508, 722] width 28 height 13
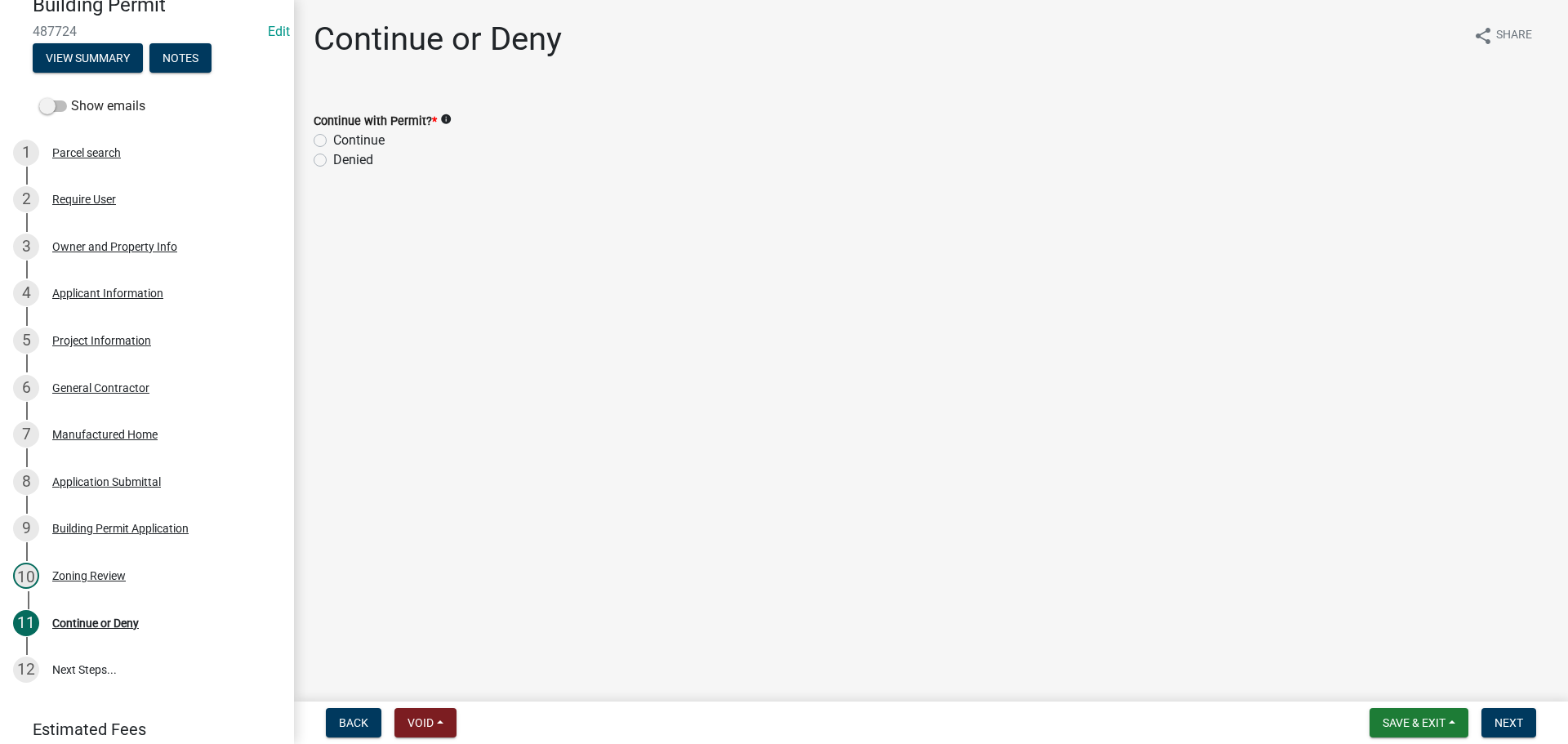
click at [334, 136] on label "Continue" at bounding box center [359, 141] width 52 height 20
click at [334, 136] on input "Continue" at bounding box center [338, 136] width 11 height 11
radio input "true"
drag, startPoint x: 1520, startPoint y: 721, endPoint x: 1507, endPoint y: 717, distance: 13.6
click at [1508, 717] on span "Next" at bounding box center [1508, 722] width 28 height 13
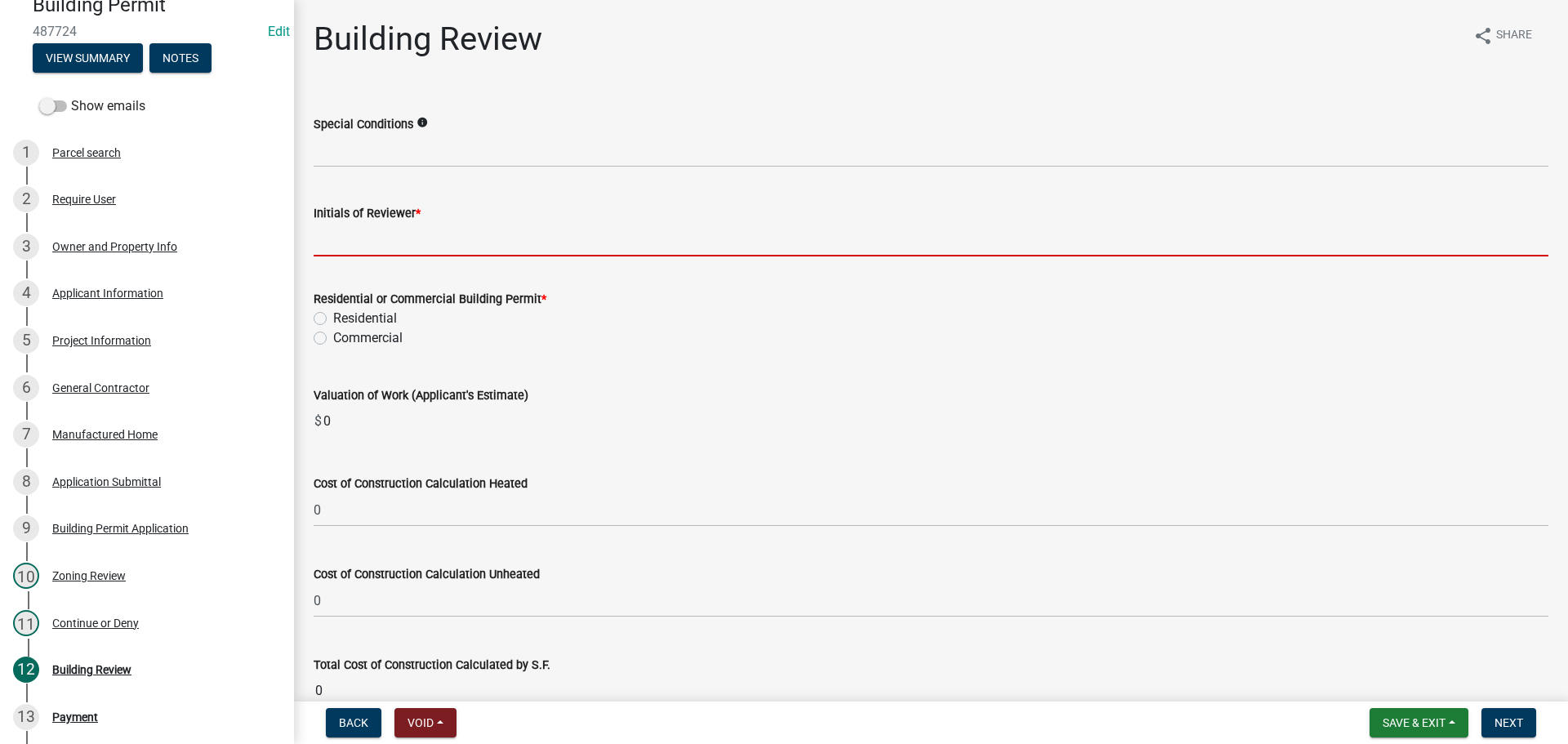
click at [400, 227] on input "Initials of Reviewer *" at bounding box center [931, 240] width 1234 height 33
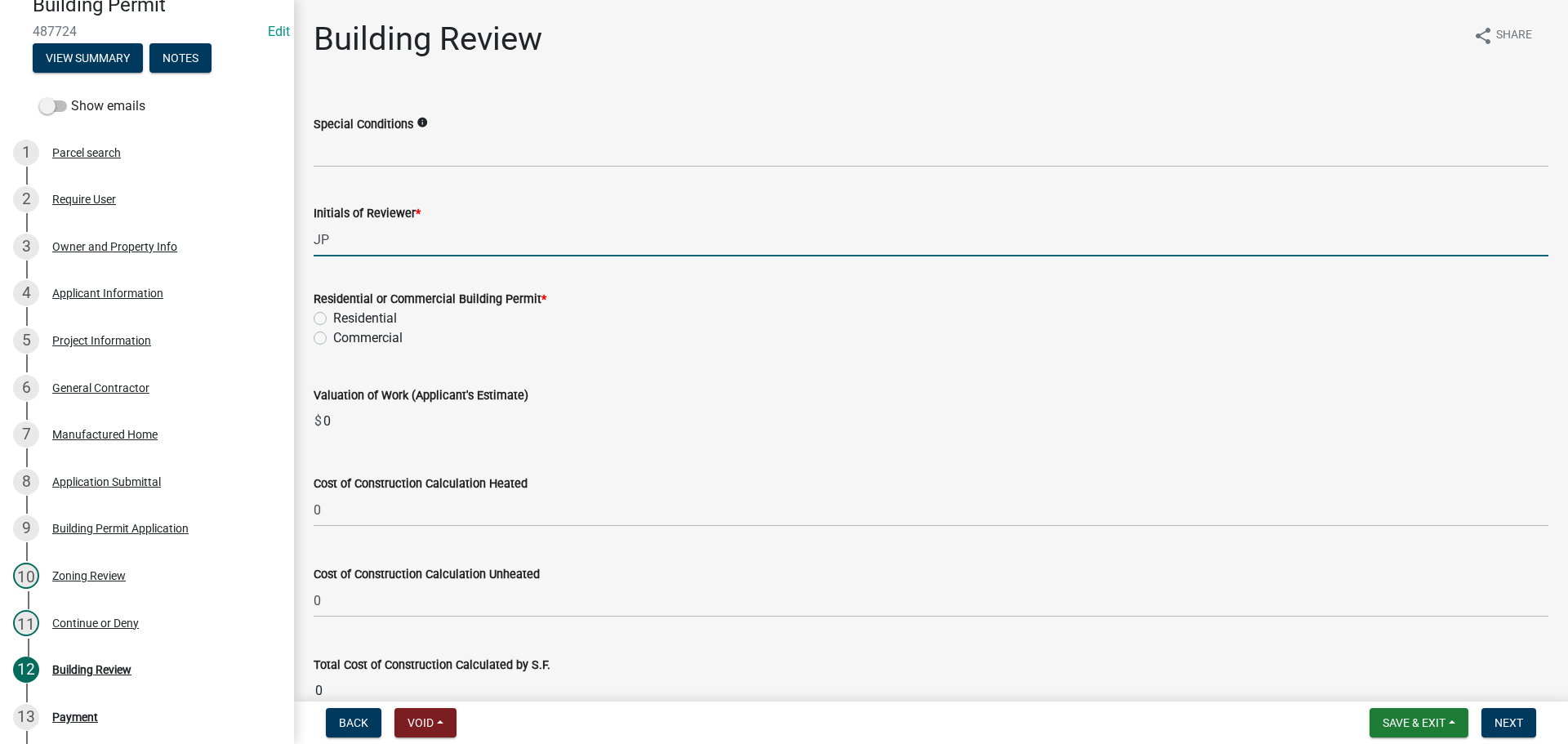
type input "JP"
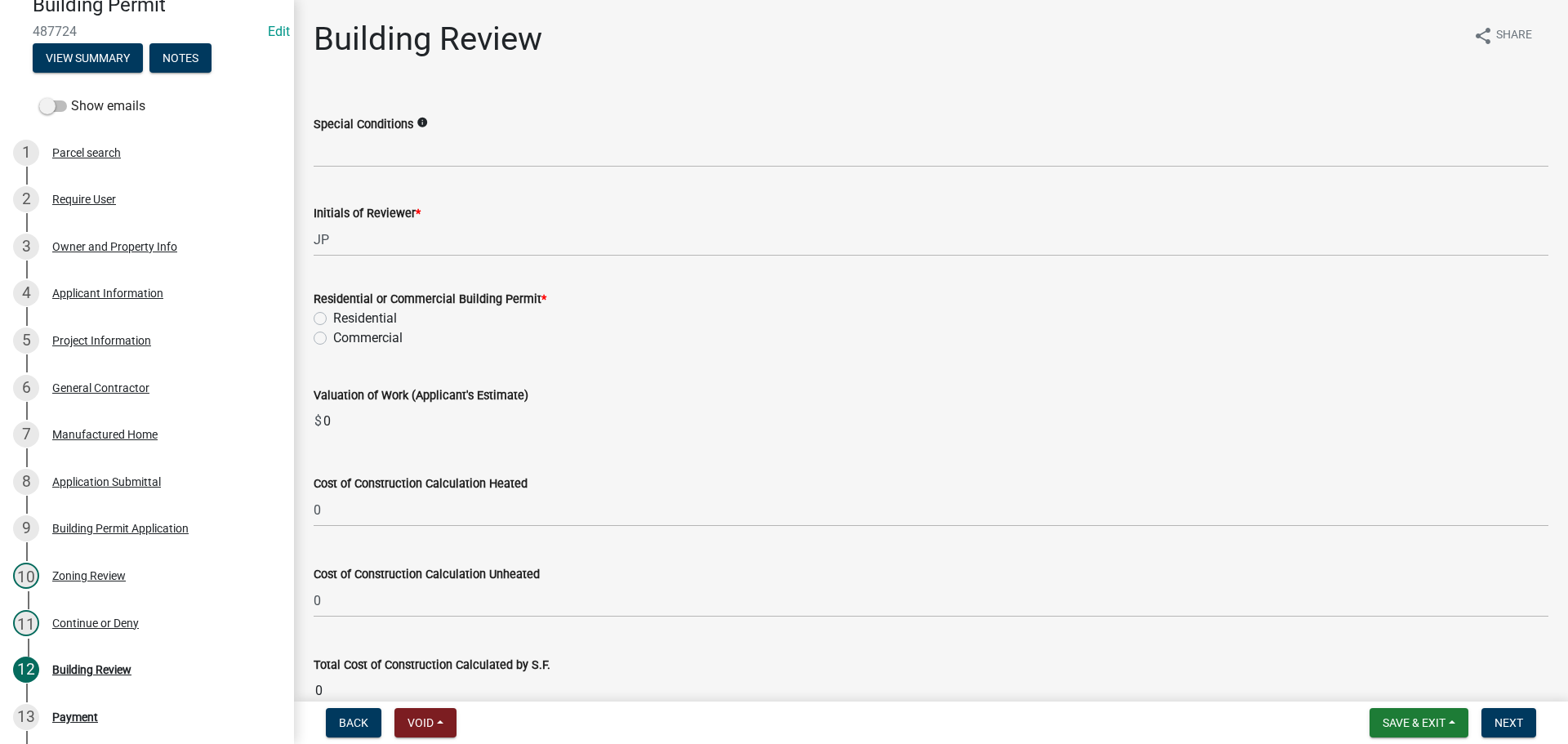
click at [334, 322] on label "Residential" at bounding box center [365, 319] width 64 height 20
click at [334, 319] on input "Residential" at bounding box center [338, 314] width 11 height 11
radio input "true"
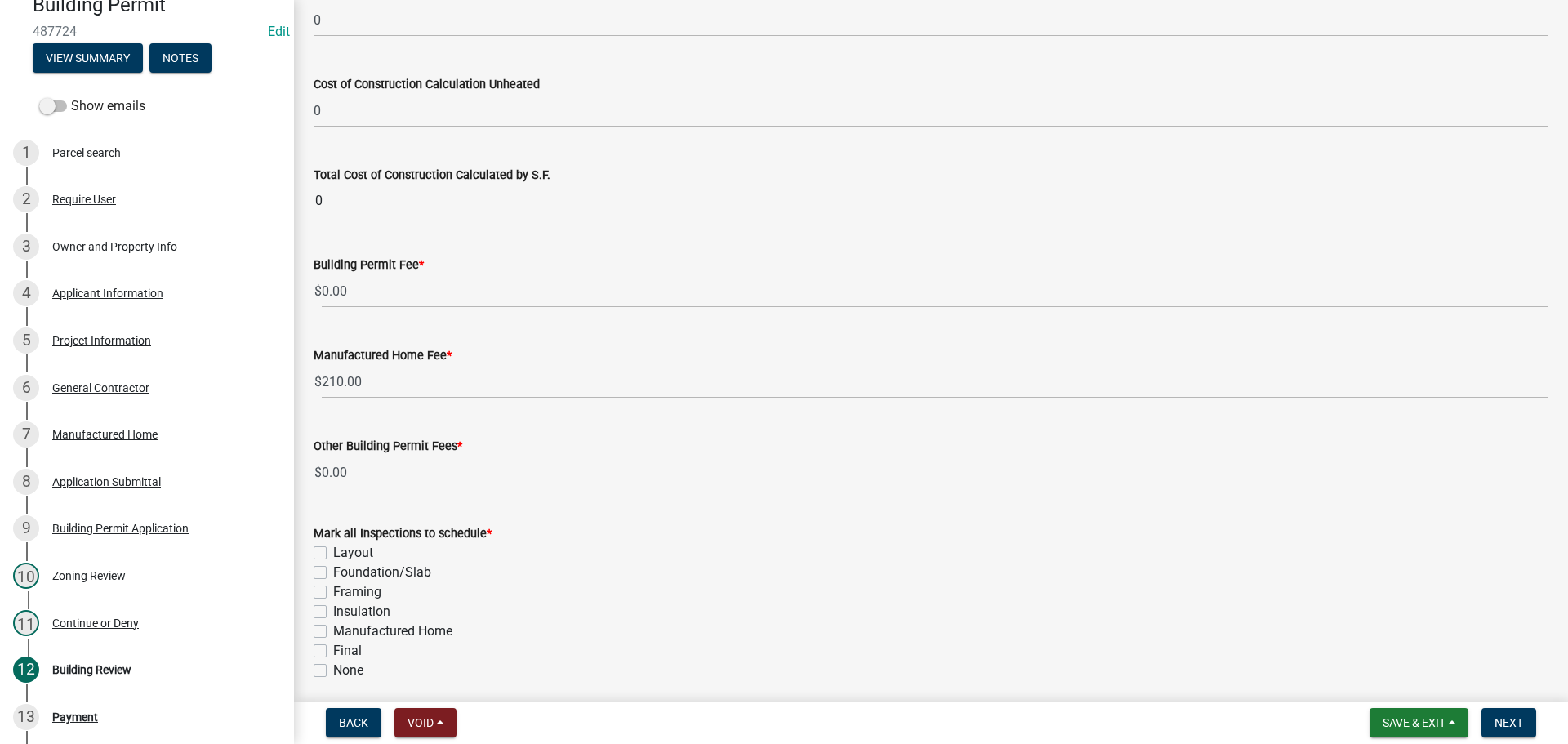
scroll to position [553, 0]
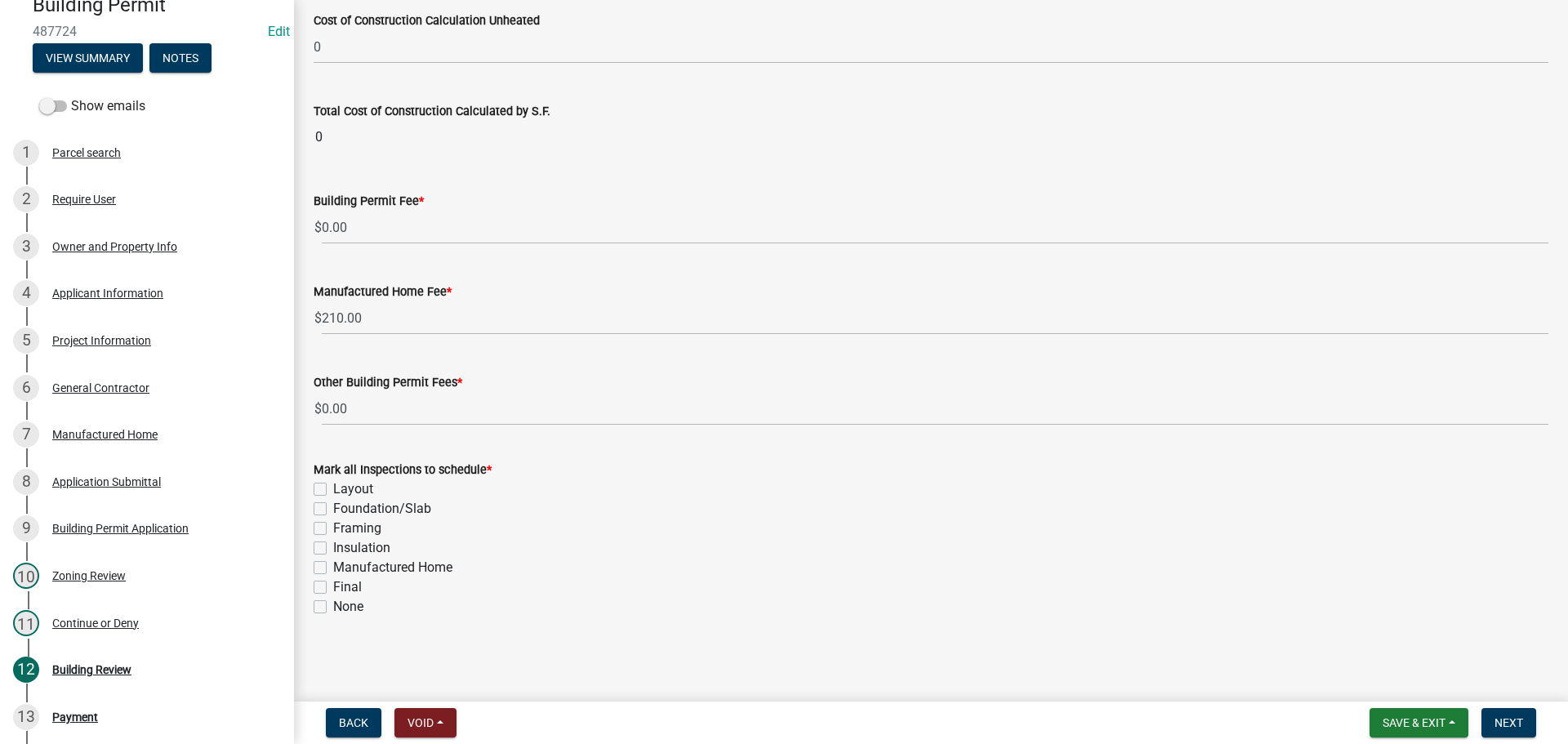
click at [334, 566] on label "Manufactured Home" at bounding box center [393, 567] width 119 height 20
click at [334, 566] on input "Manufactured Home" at bounding box center [338, 562] width 11 height 11
checkbox input "true"
checkbox input "false"
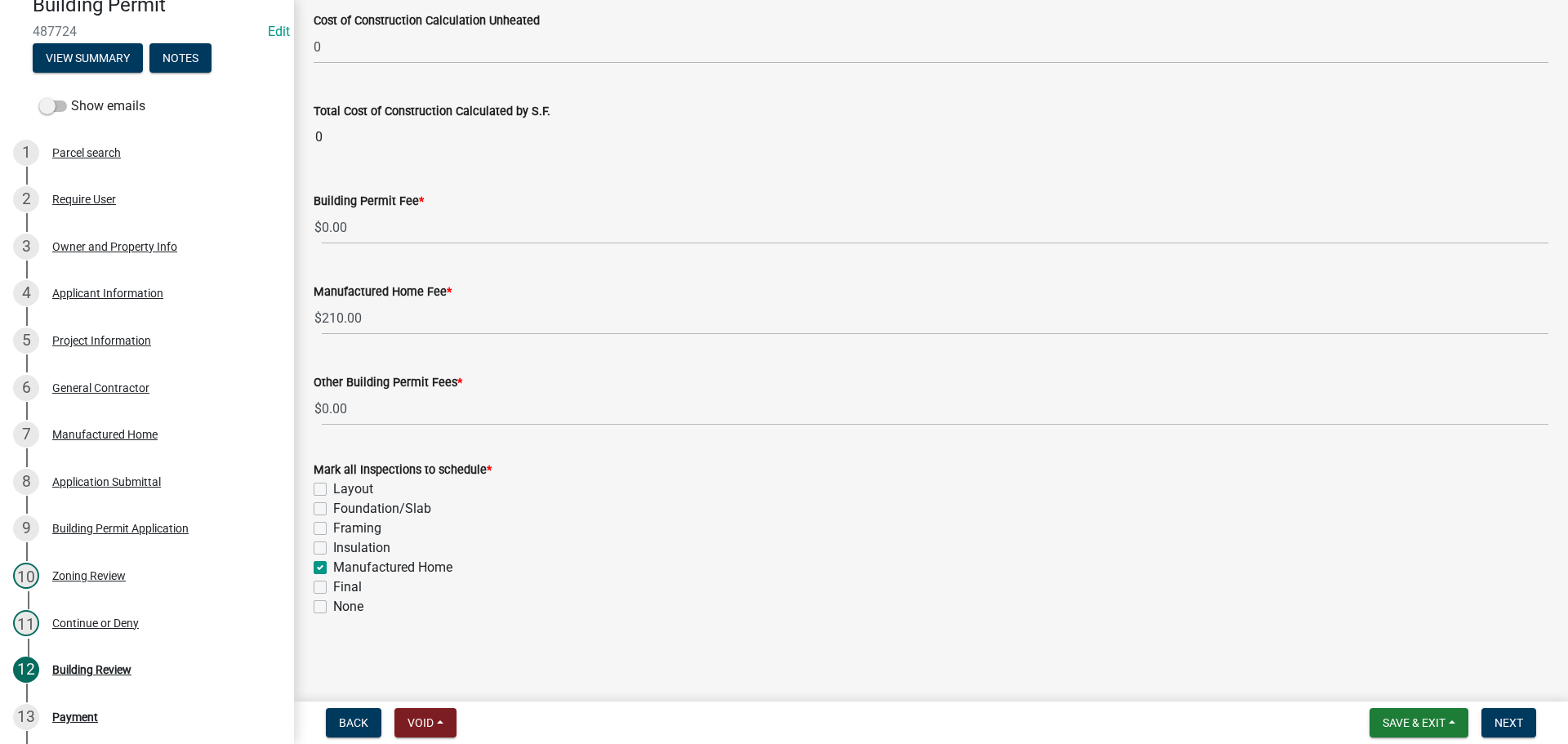
checkbox input "false"
checkbox input "true"
checkbox input "false"
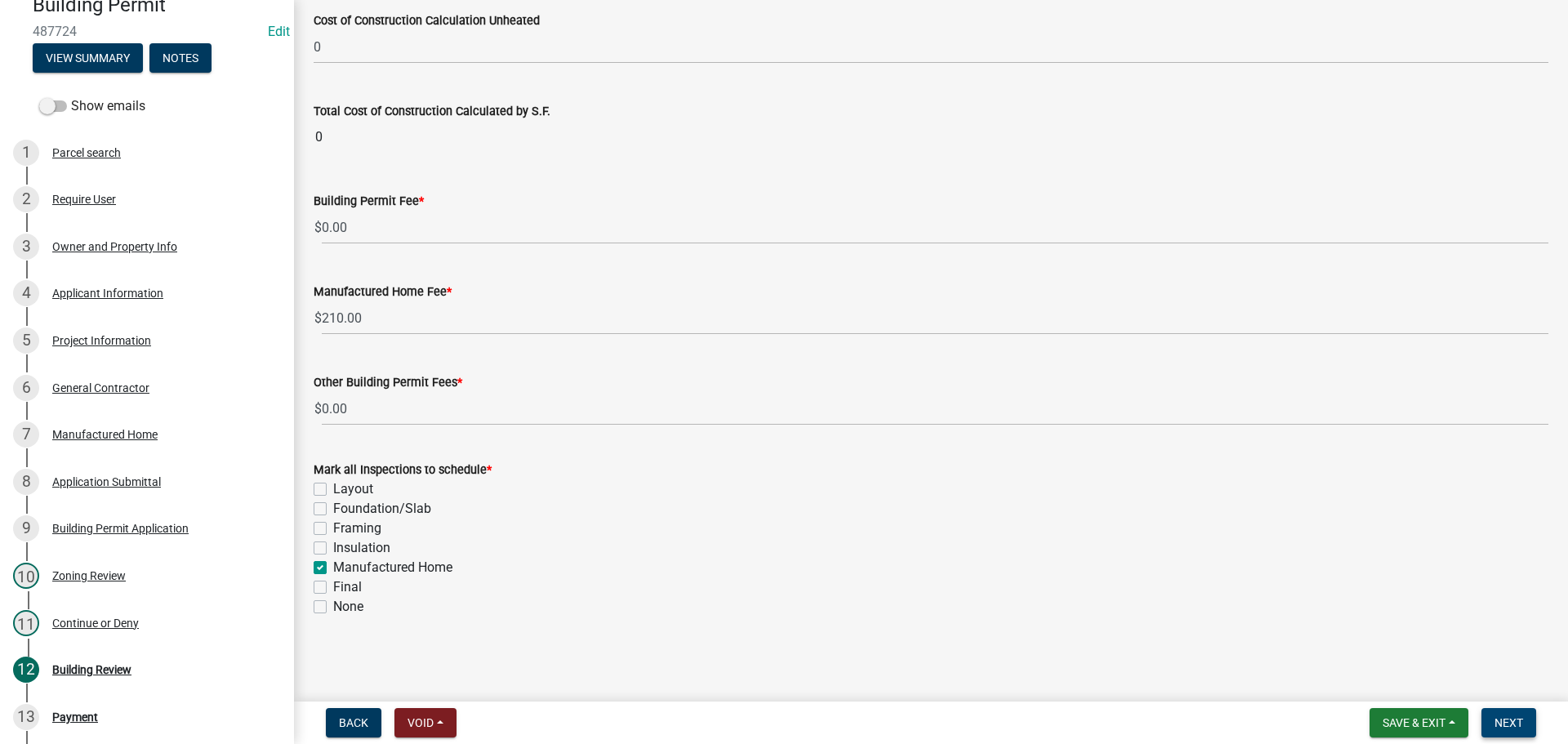
click at [1522, 719] on span "Next" at bounding box center [1508, 722] width 28 height 13
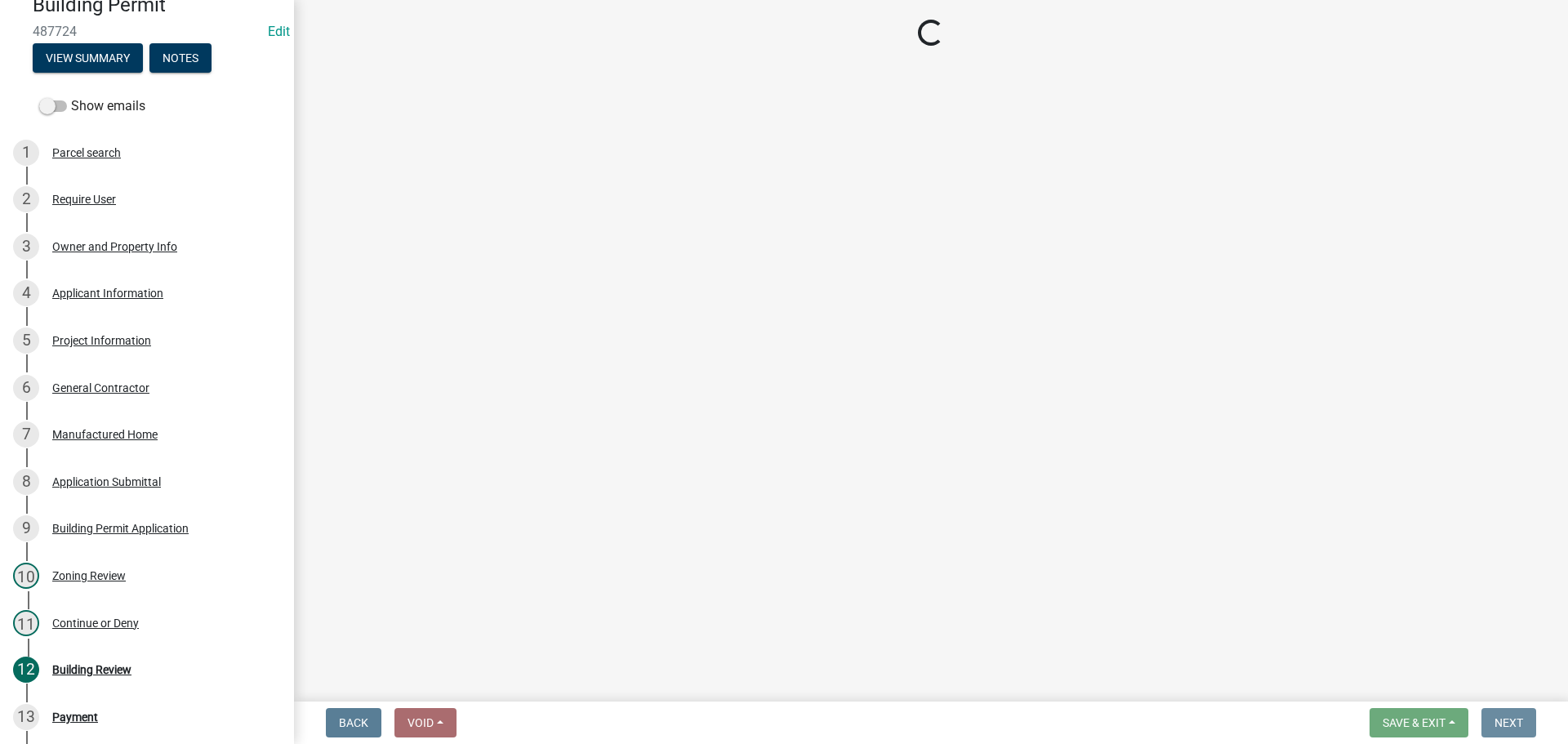
scroll to position [0, 0]
select select "3: 3"
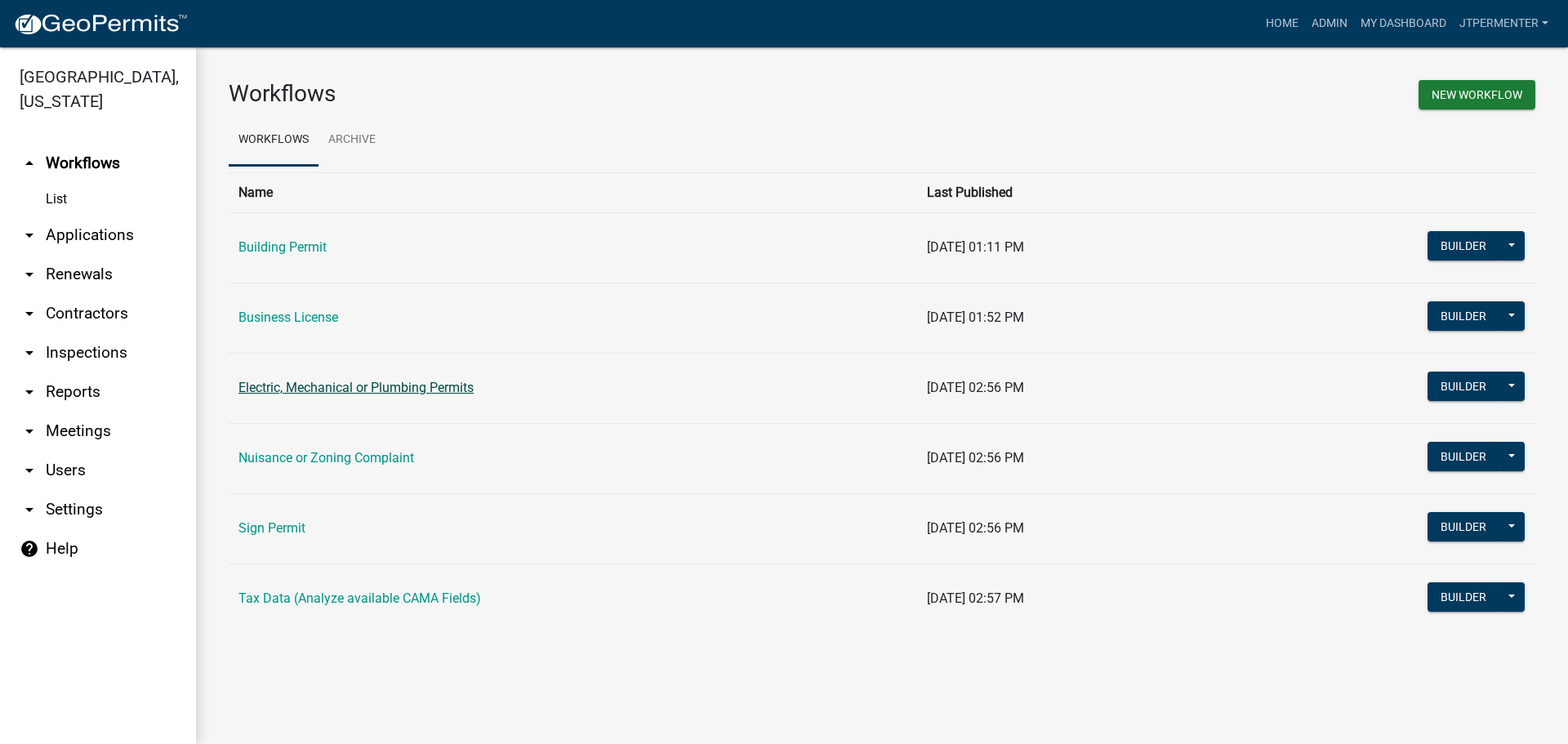
click at [305, 382] on link "Electric, Mechanical or Plumbing Permits" at bounding box center [356, 387] width 235 height 16
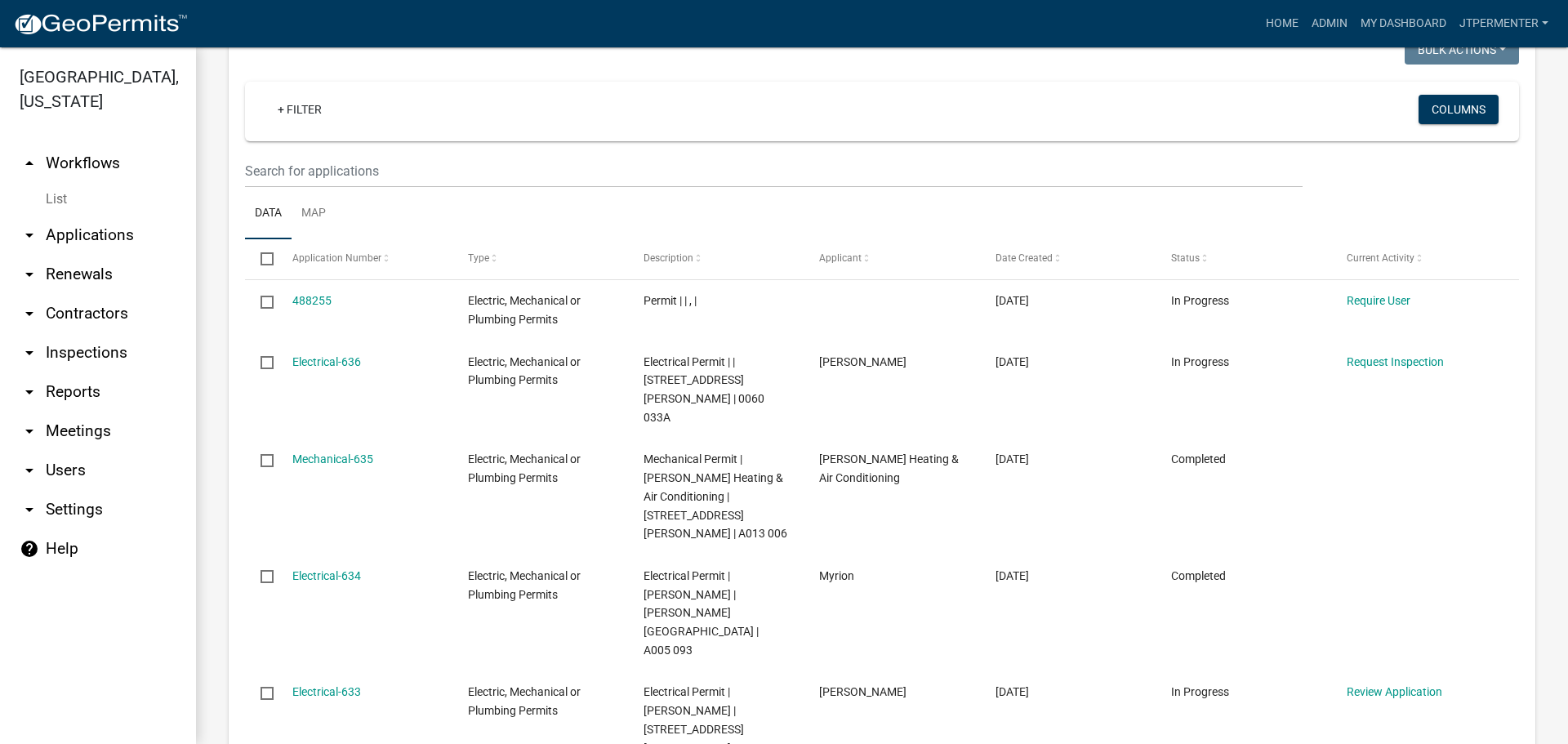
scroll to position [816, 0]
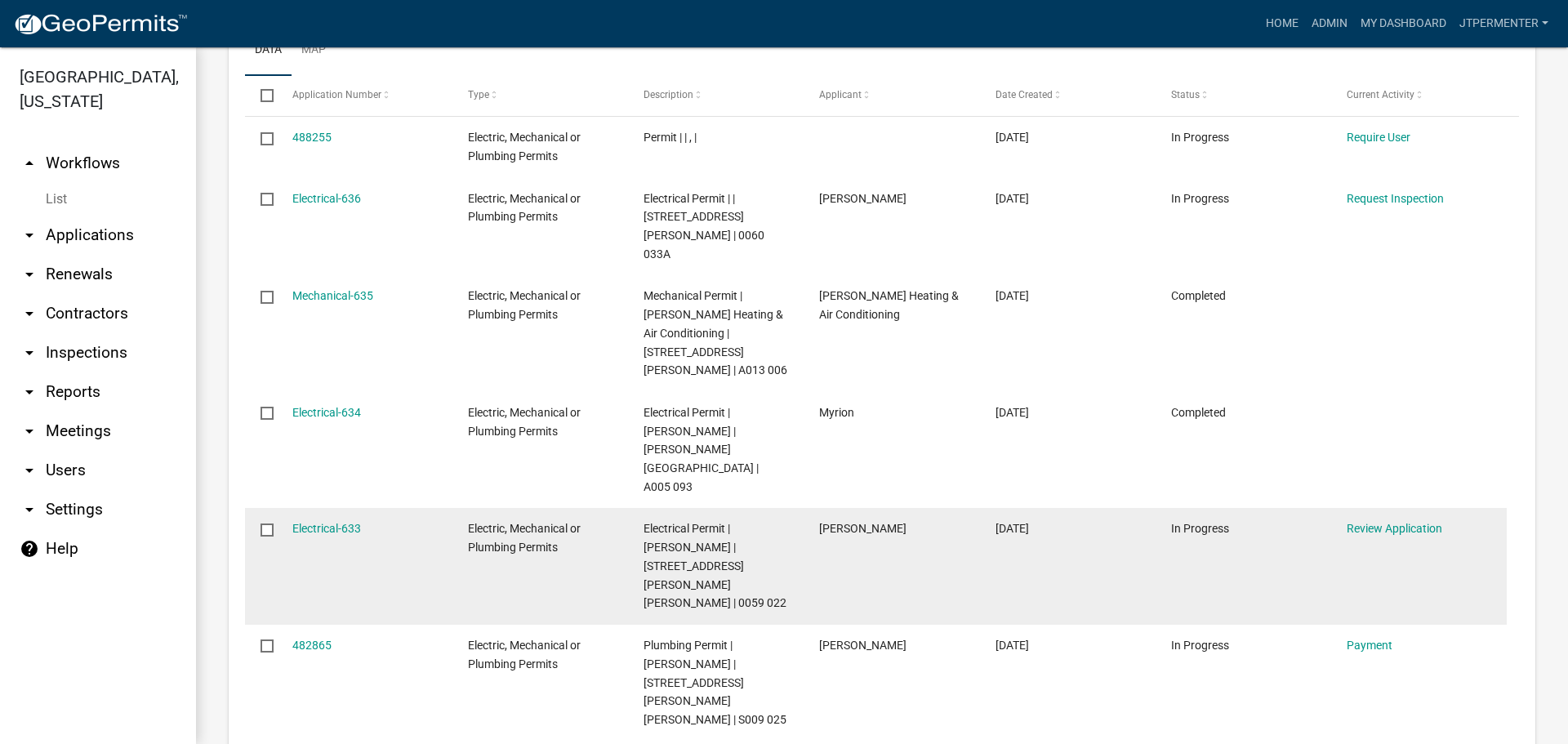
click at [341, 507] on datatable-body-cell "Electrical-633" at bounding box center [364, 565] width 176 height 116
click at [325, 522] on link "Electrical-633" at bounding box center [327, 528] width 68 height 13
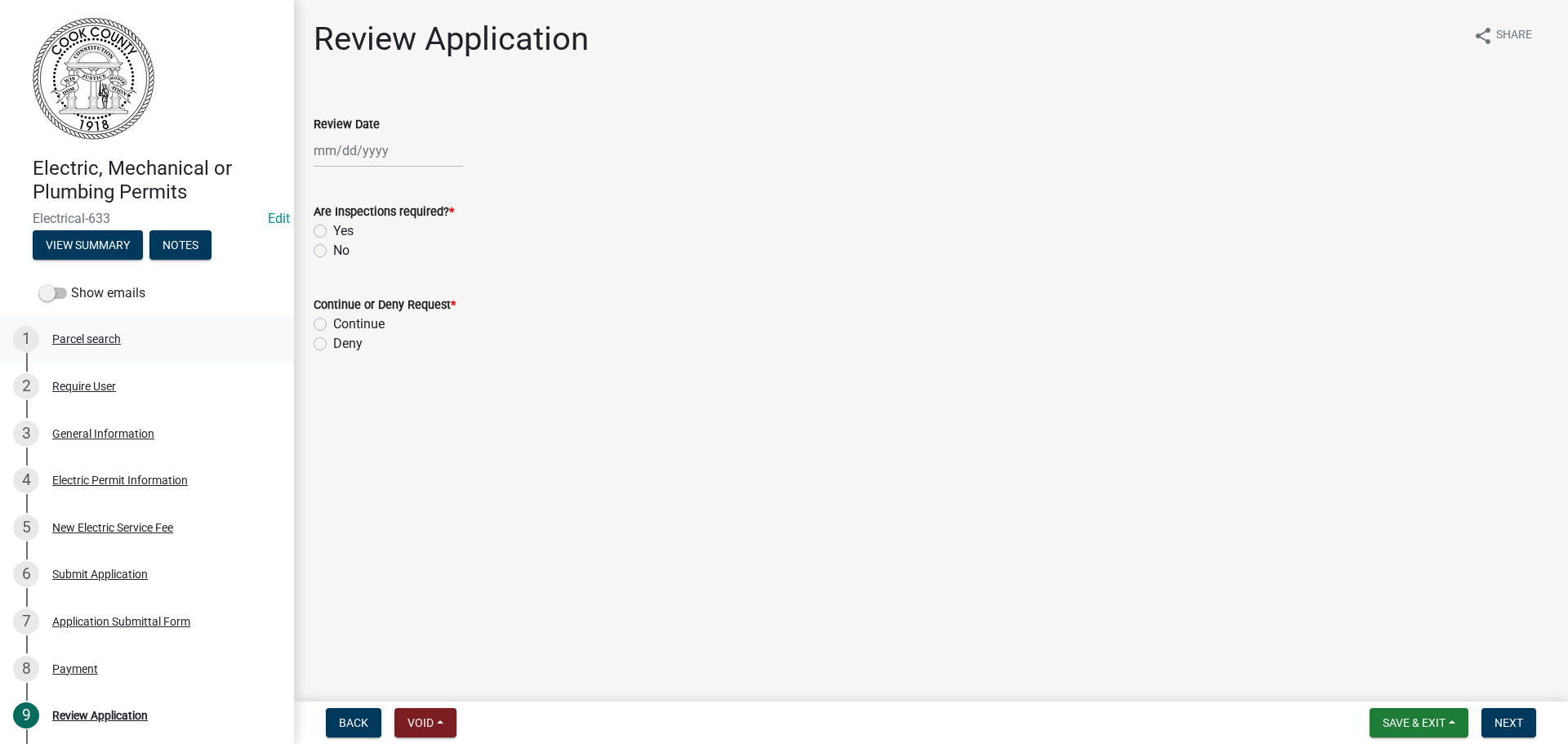
scroll to position [81, 0]
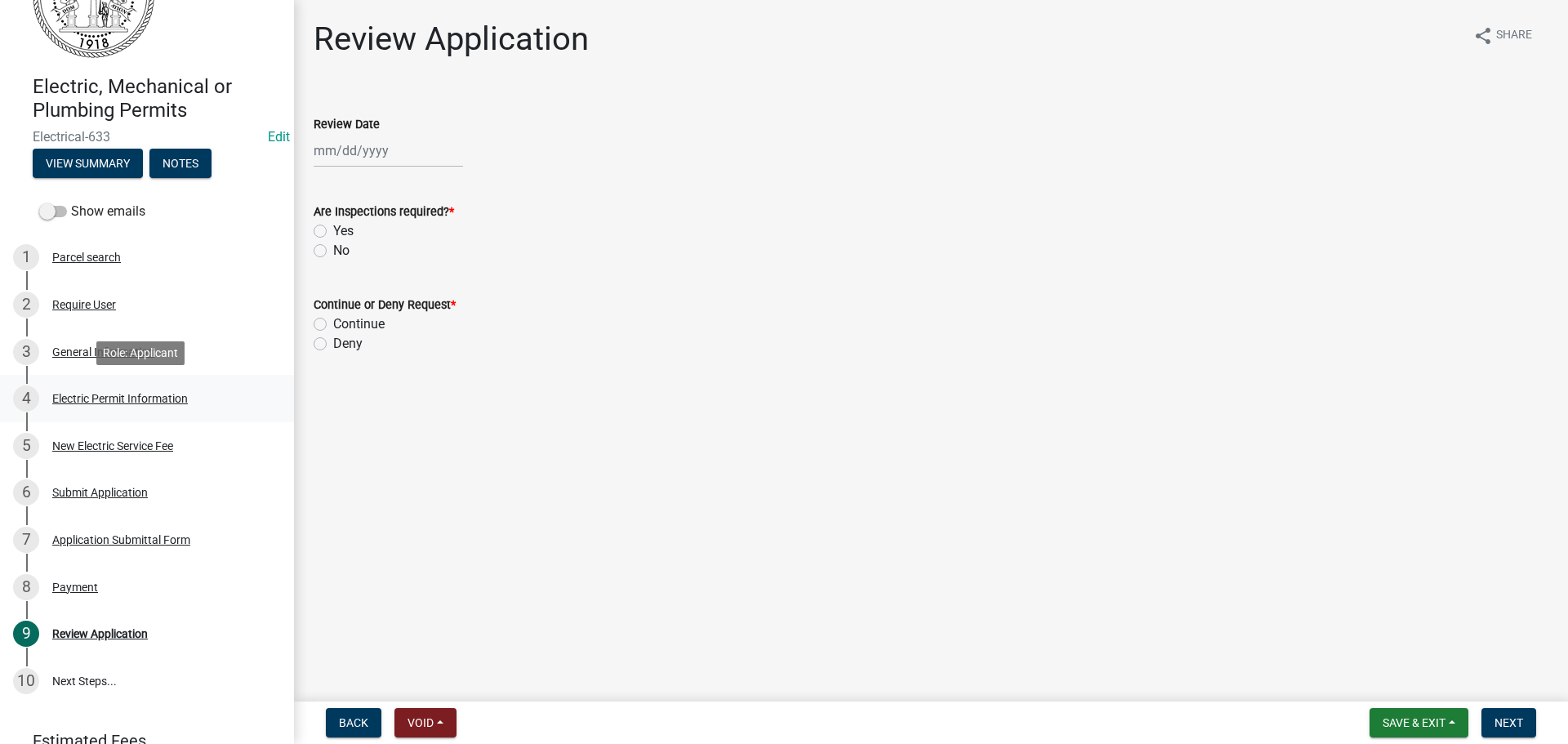
click at [82, 400] on div "Electric Permit Information" at bounding box center [119, 399] width 136 height 12
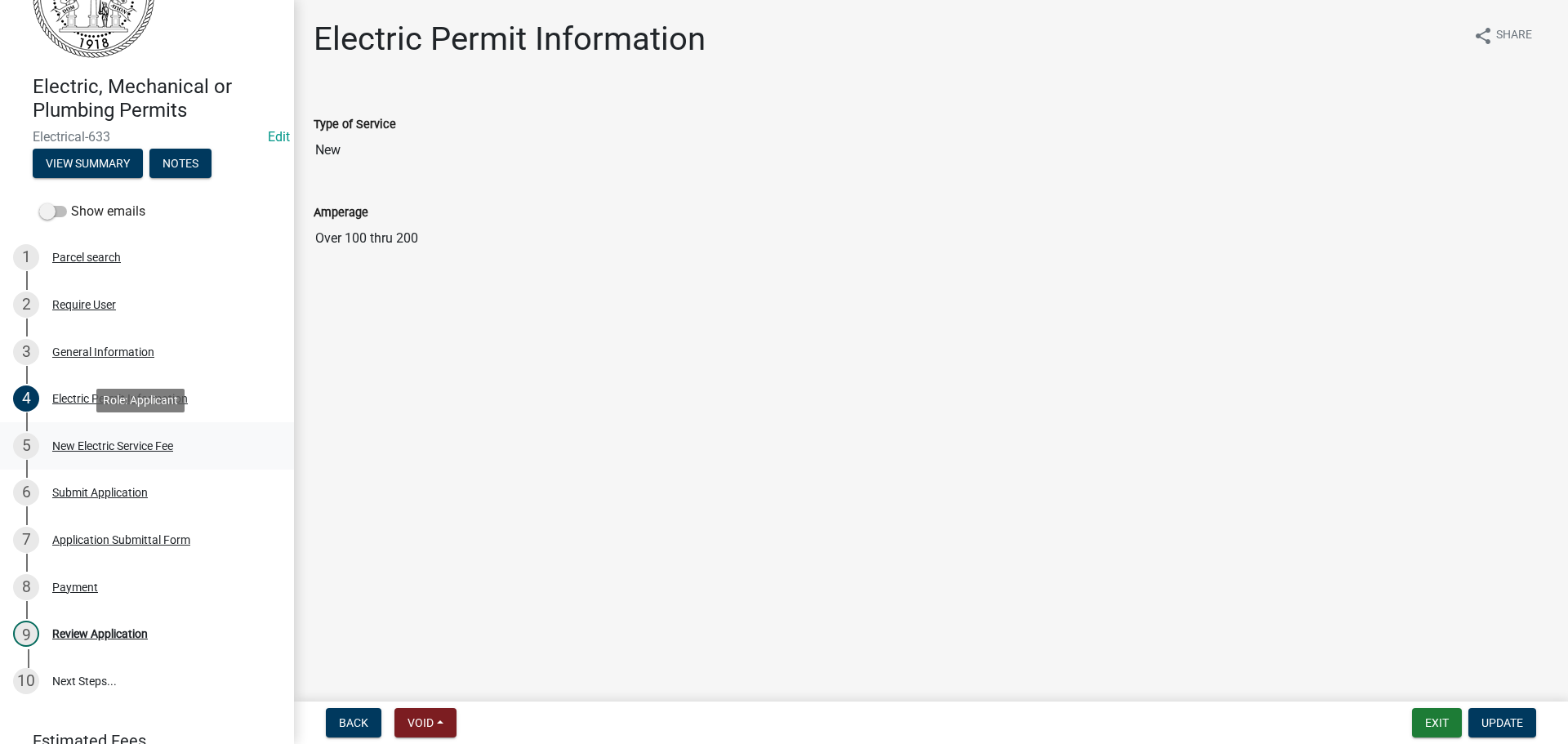
click at [97, 448] on div "New Electric Service Fee" at bounding box center [112, 446] width 121 height 12
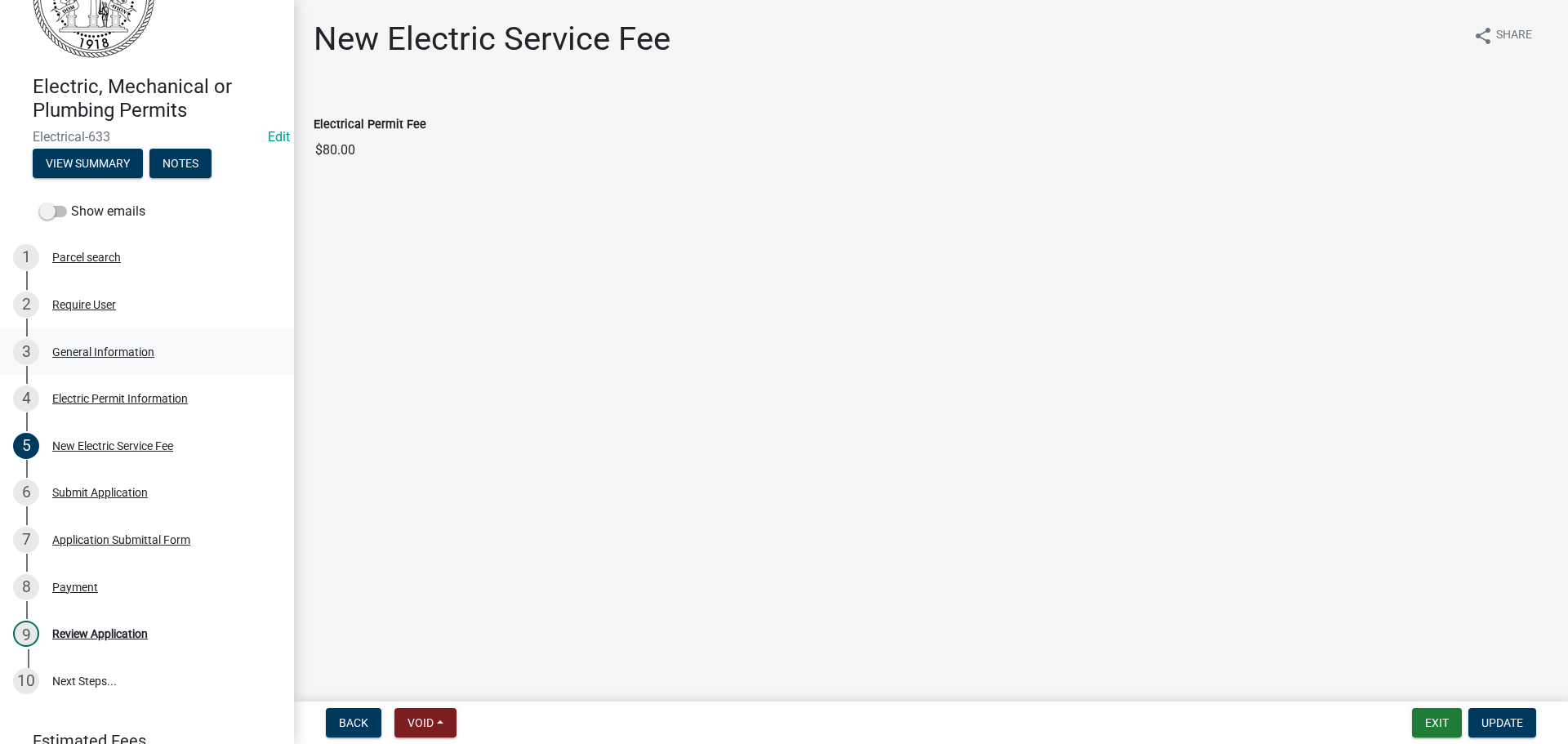
click at [98, 353] on div "General Information" at bounding box center [103, 352] width 102 height 12
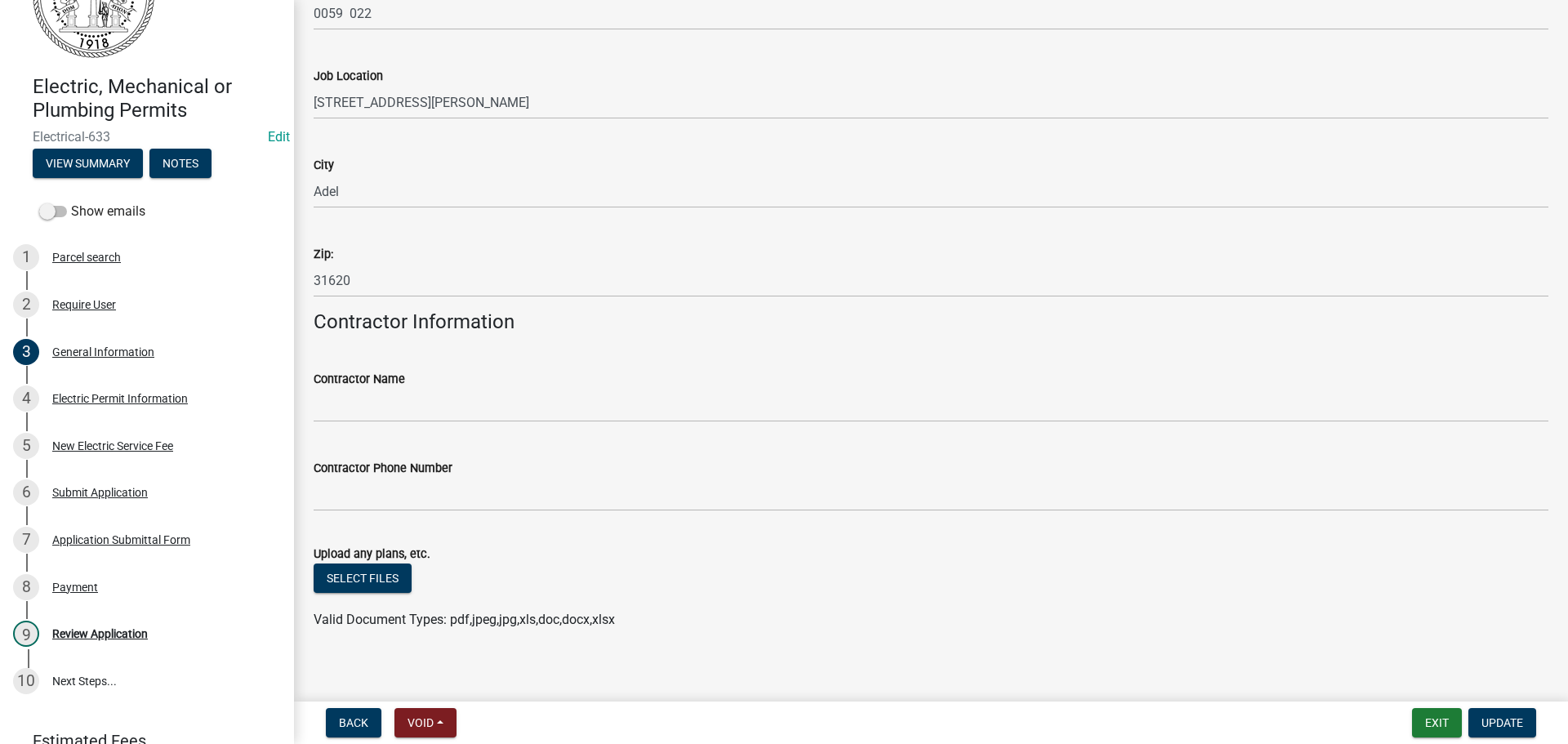
scroll to position [937, 0]
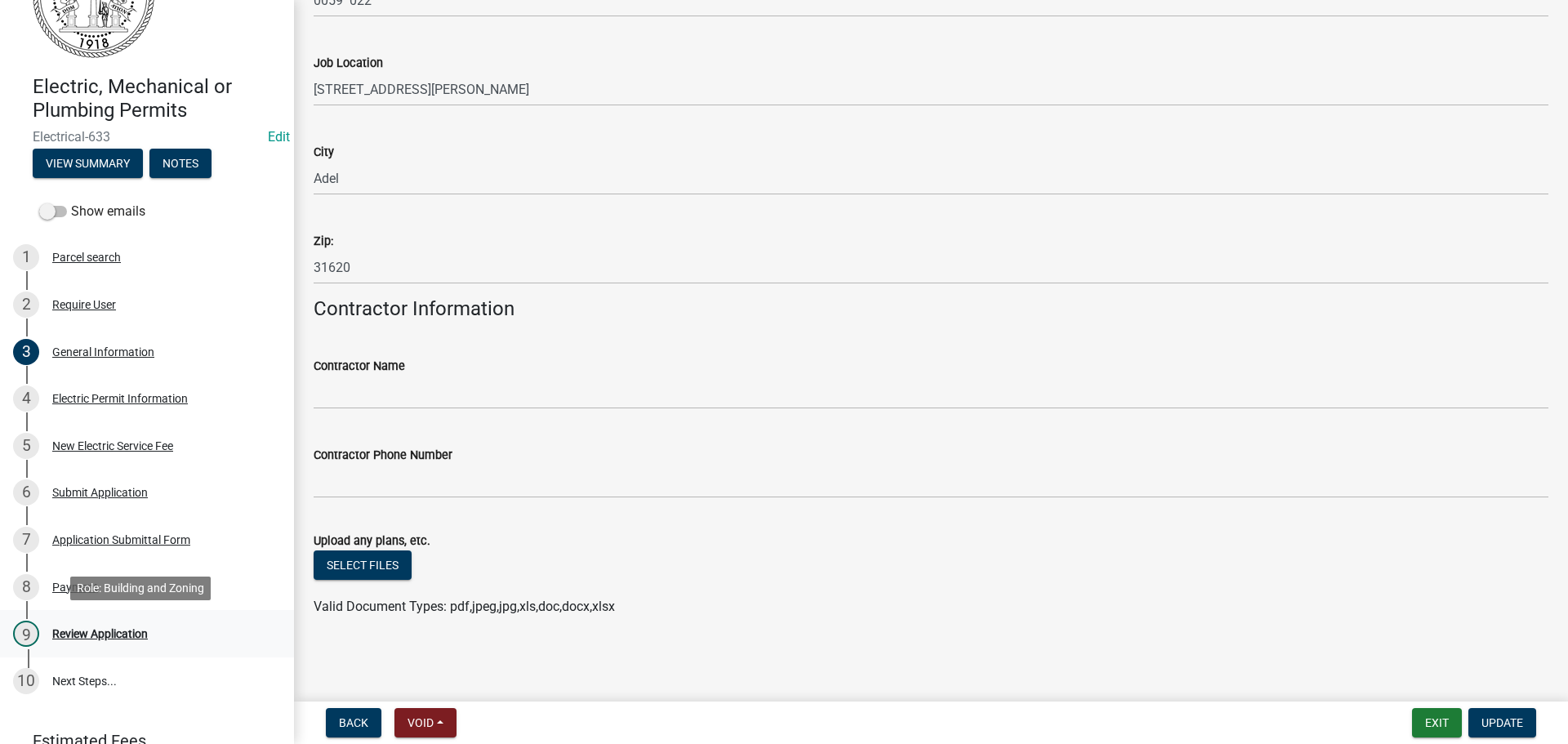
click at [122, 630] on div "Review Application" at bounding box center [100, 634] width 96 height 12
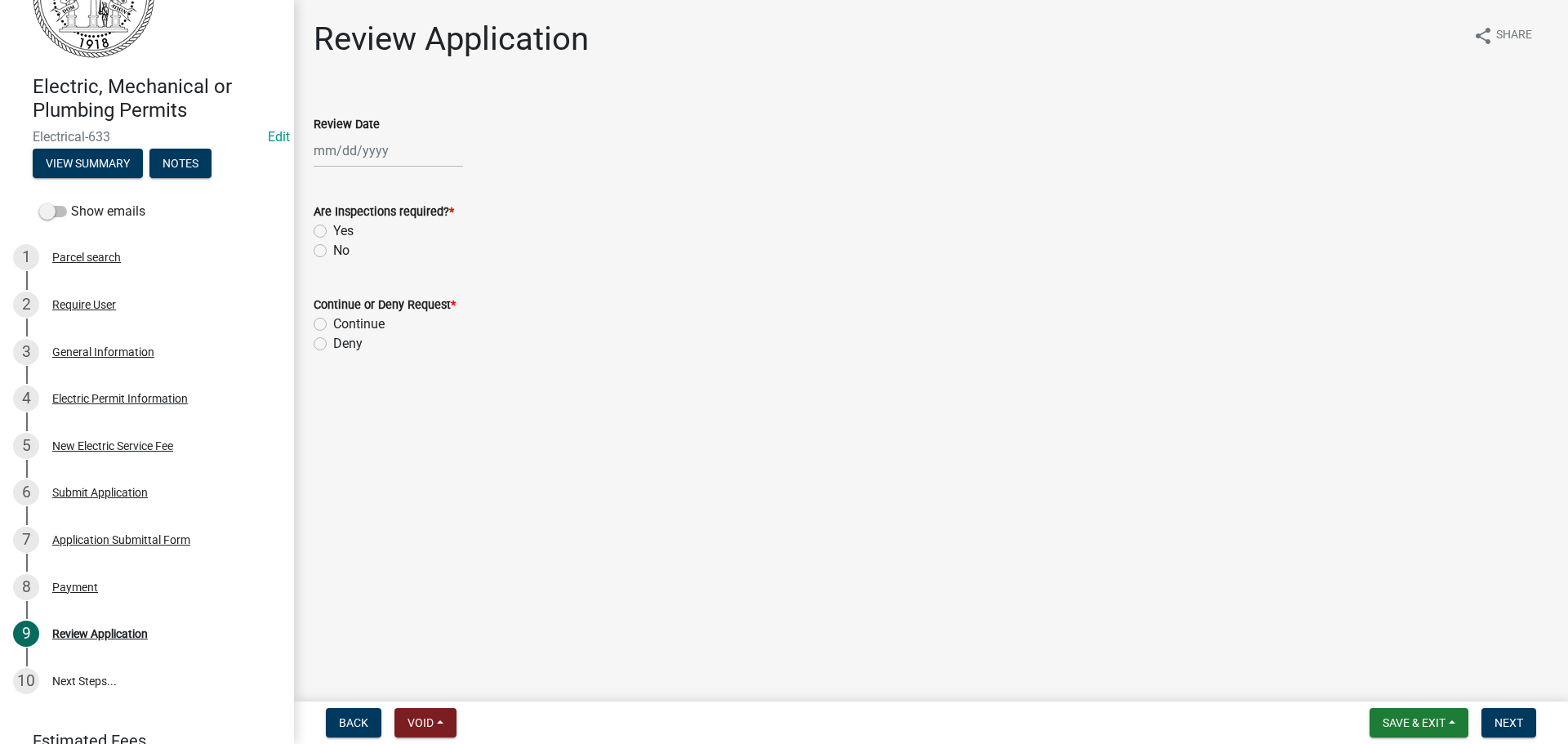
select select "10"
select select "2025"
click at [354, 156] on div "[PERSON_NAME] Feb Mar Apr [PERSON_NAME][DATE] Oct Nov [DATE] 1526 1527 1528 152…" at bounding box center [388, 151] width 150 height 33
click at [335, 264] on div "6" at bounding box center [330, 263] width 26 height 26
type input "[DATE]"
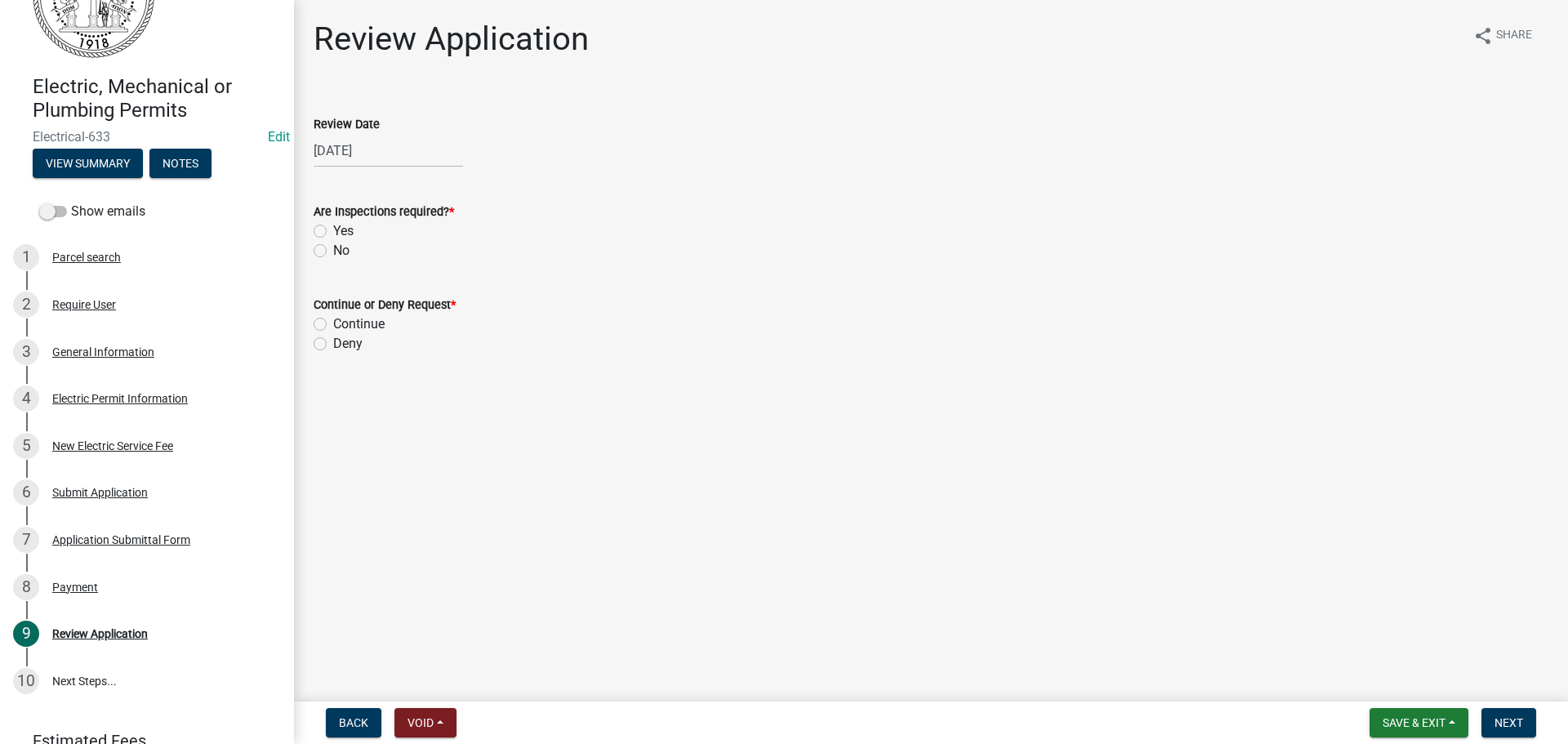
click at [334, 234] on label "Yes" at bounding box center [343, 231] width 21 height 20
click at [334, 232] on input "Yes" at bounding box center [338, 226] width 11 height 11
radio input "true"
drag, startPoint x: 321, startPoint y: 325, endPoint x: 620, endPoint y: 425, distance: 315.3
click at [331, 328] on div "Continue" at bounding box center [931, 324] width 1234 height 20
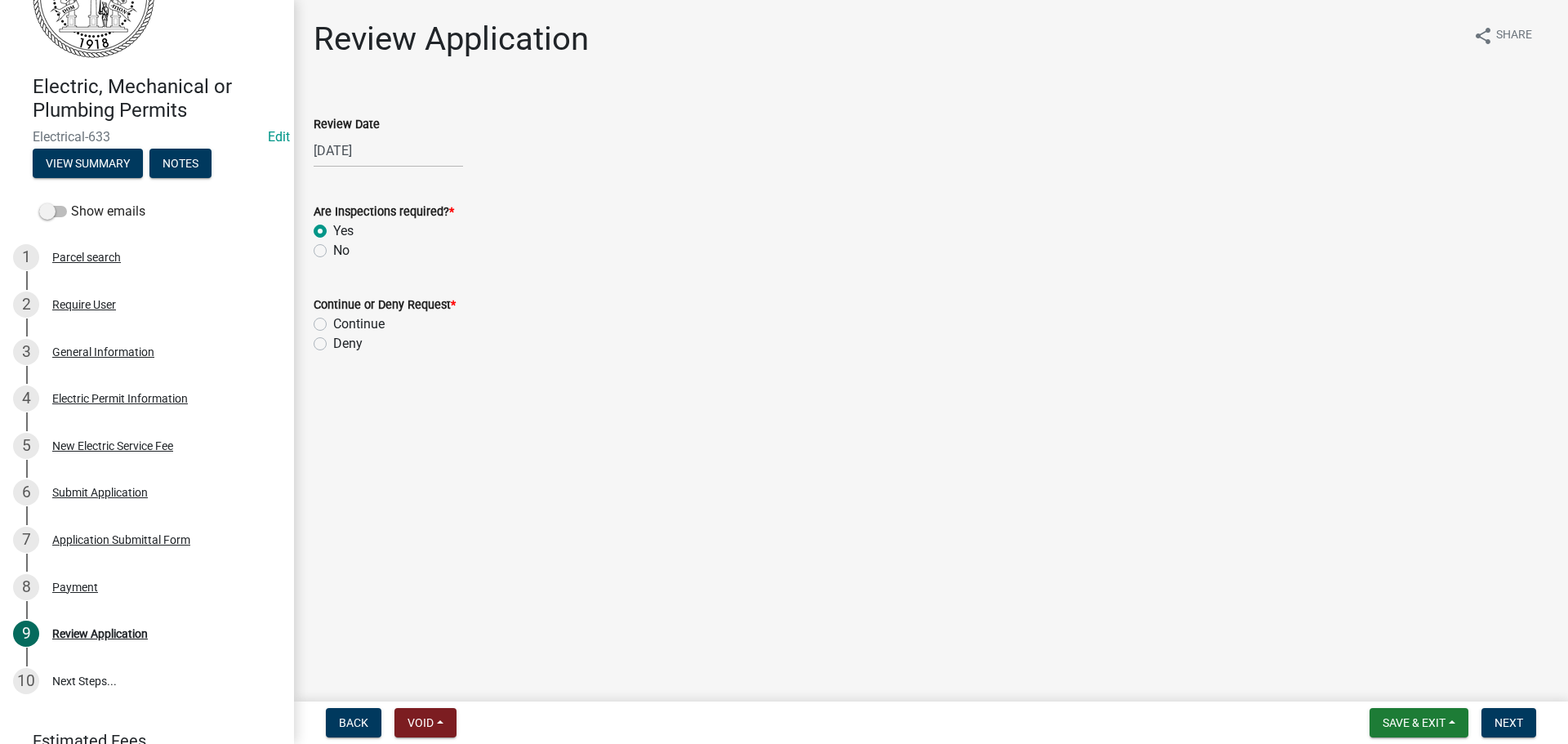
drag, startPoint x: 318, startPoint y: 323, endPoint x: 408, endPoint y: 351, distance: 94.3
click at [343, 331] on label "Continue" at bounding box center [359, 324] width 52 height 20
click at [334, 323] on label "Continue" at bounding box center [359, 324] width 52 height 20
click at [334, 323] on input "Continue" at bounding box center [338, 319] width 11 height 11
radio input "true"
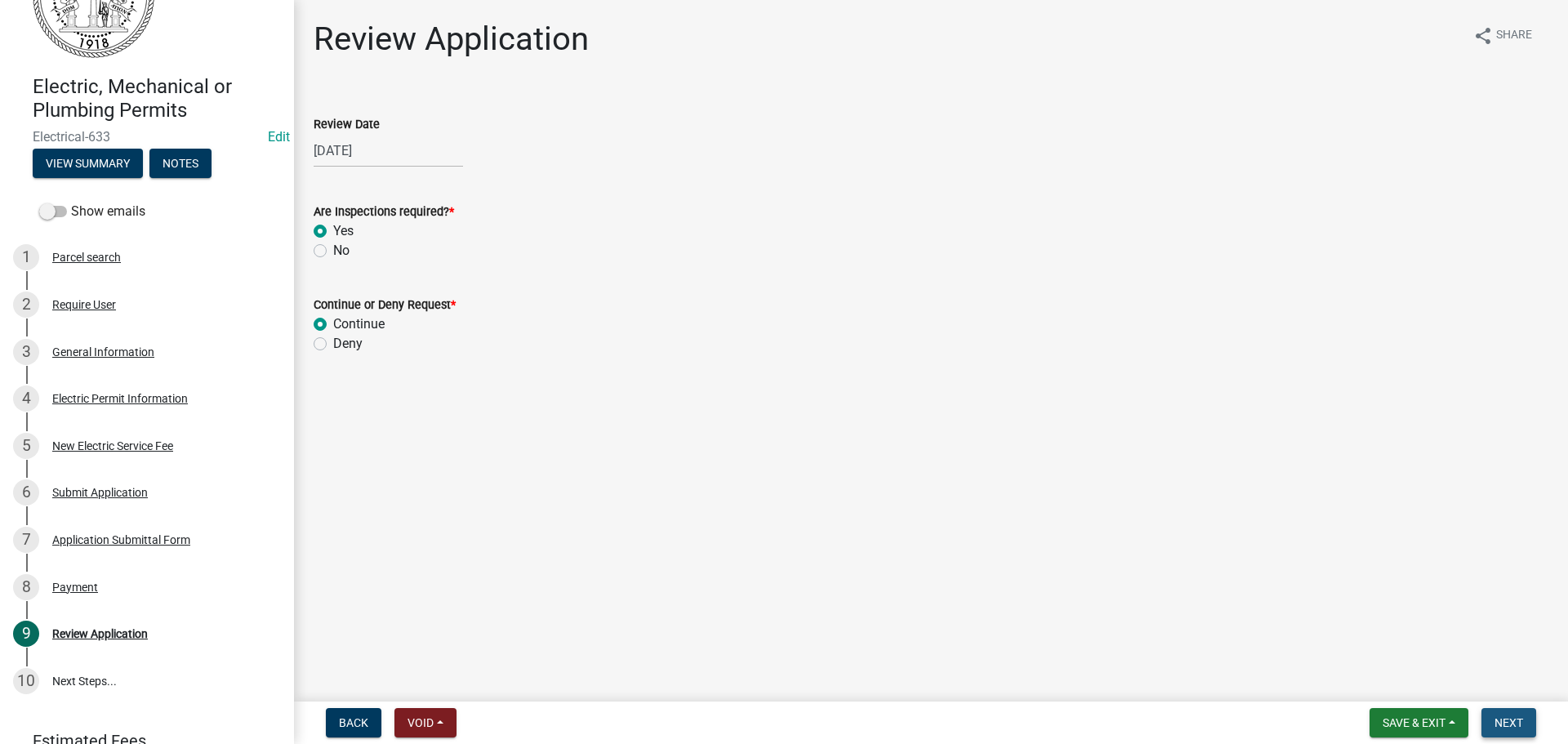
click at [1492, 720] on button "Next" at bounding box center [1509, 722] width 55 height 29
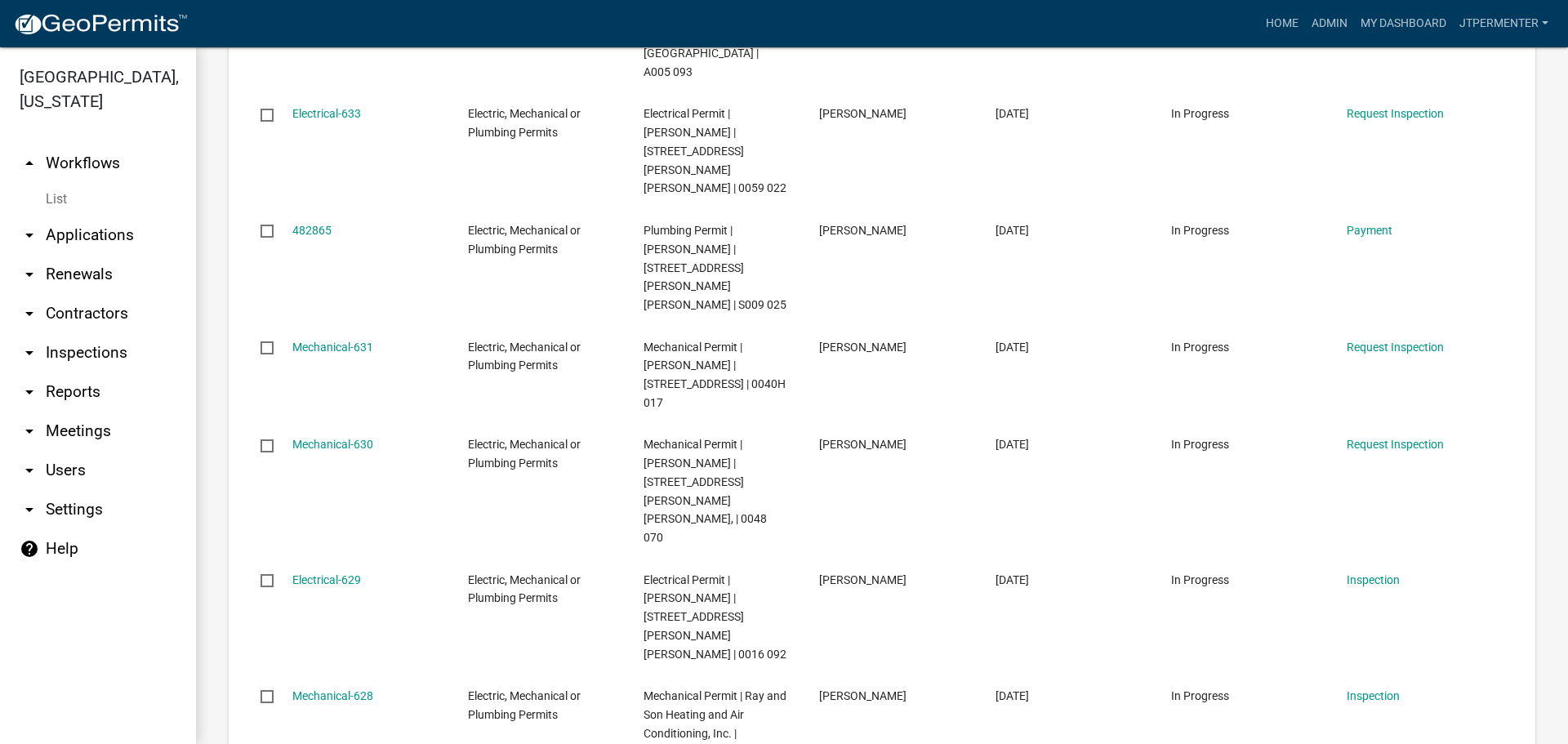
scroll to position [1240, 0]
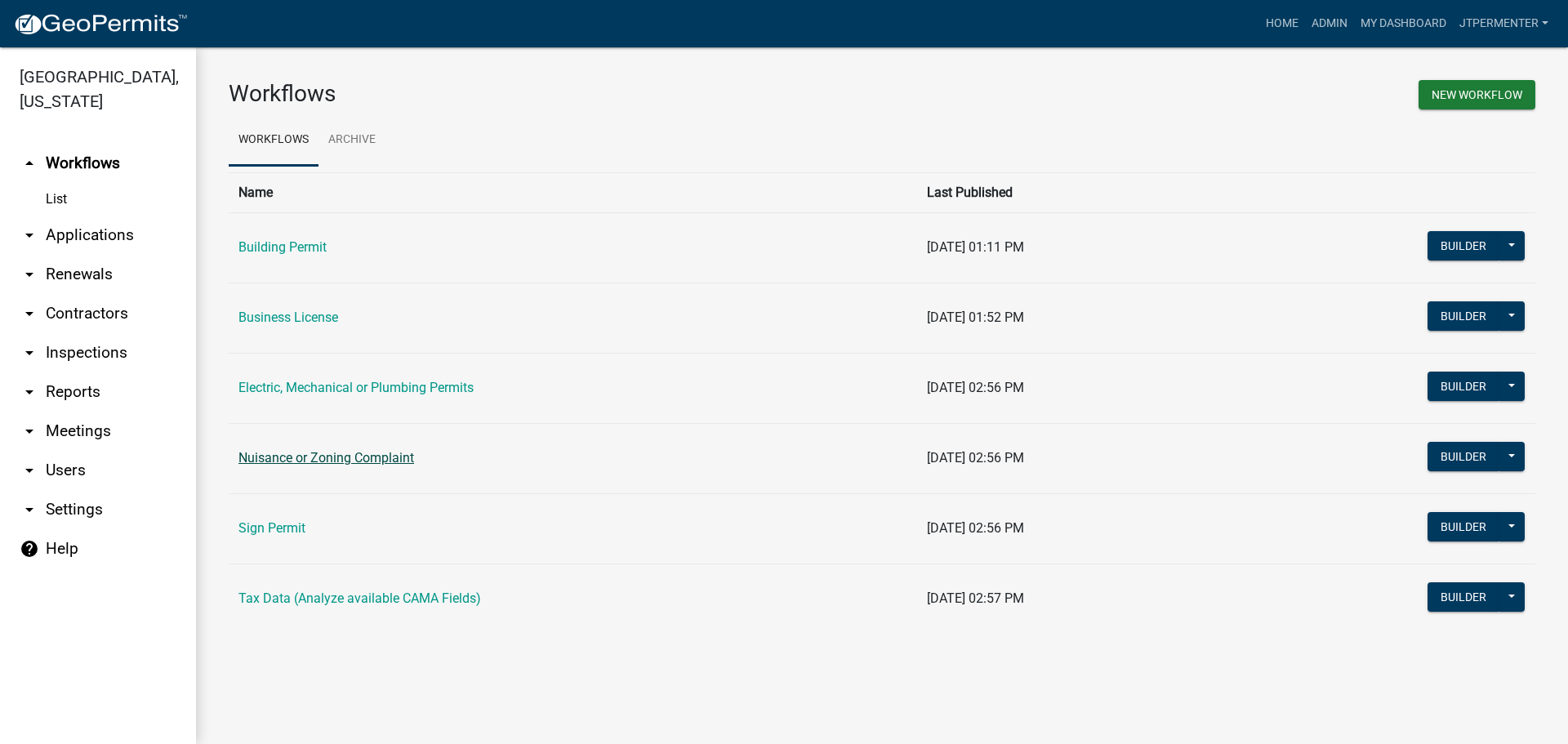
click at [326, 459] on link "Nuisance or Zoning Complaint" at bounding box center [327, 458] width 176 height 16
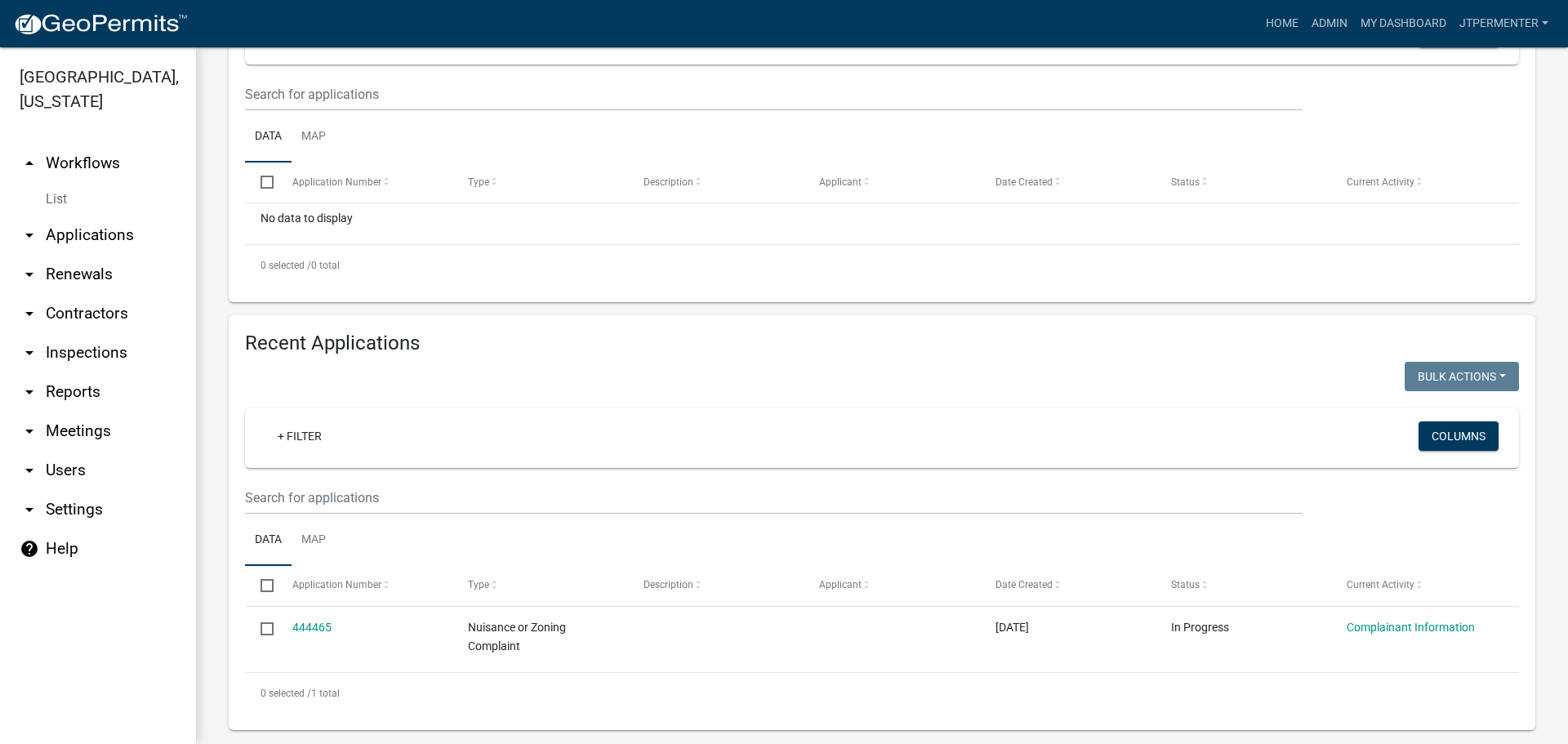
scroll to position [345, 0]
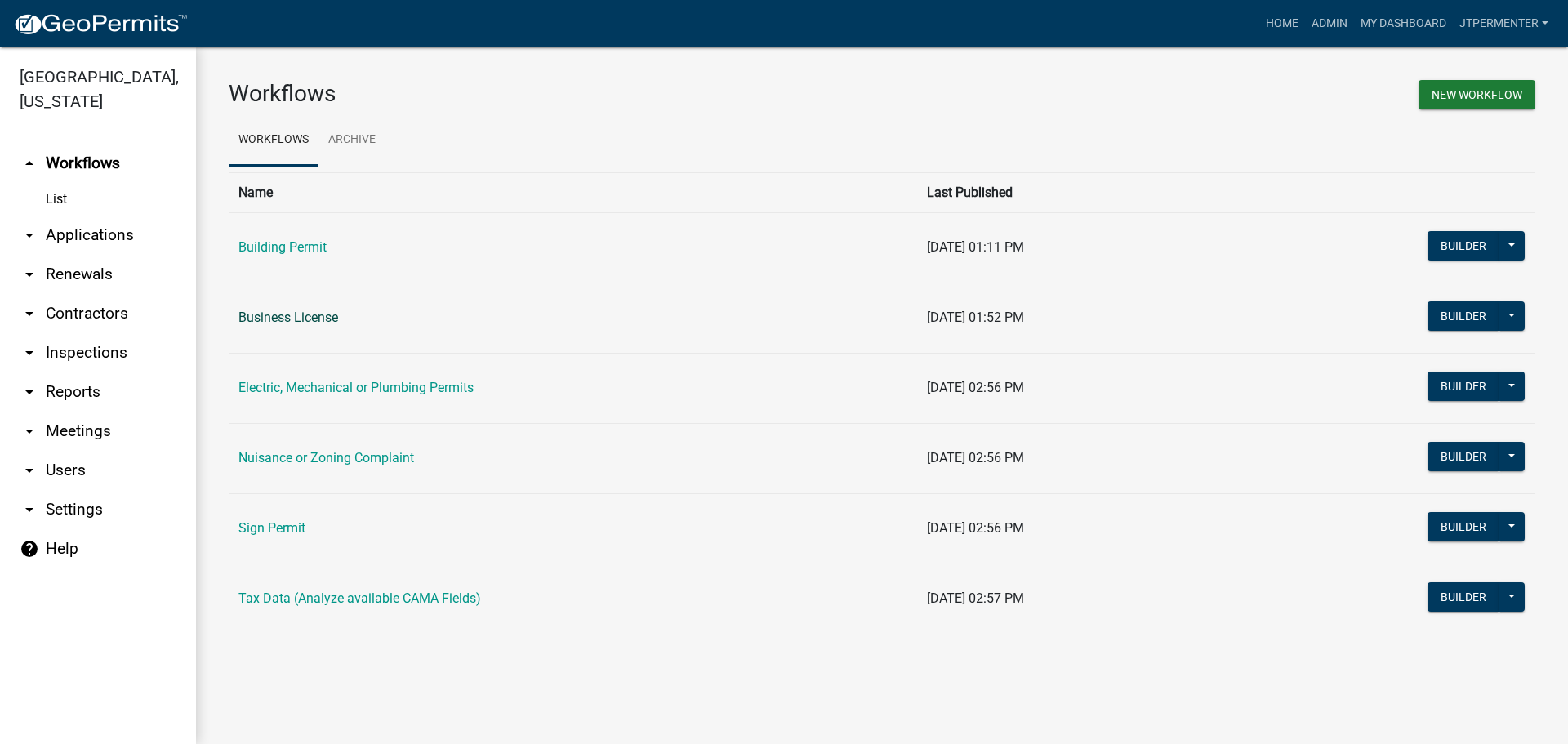
click at [273, 318] on link "Business License" at bounding box center [289, 317] width 100 height 16
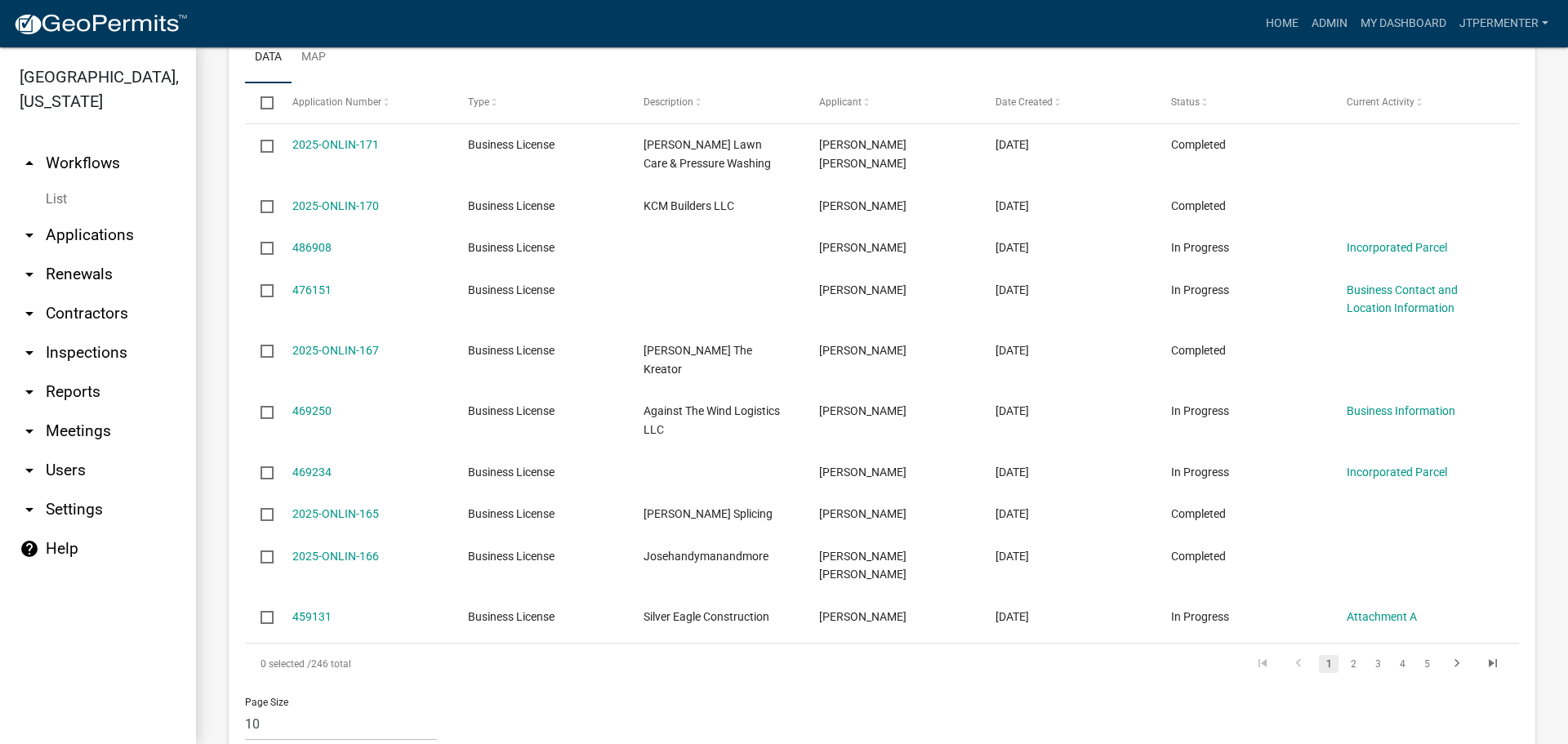
scroll to position [816, 0]
